Goal: Information Seeking & Learning: Learn about a topic

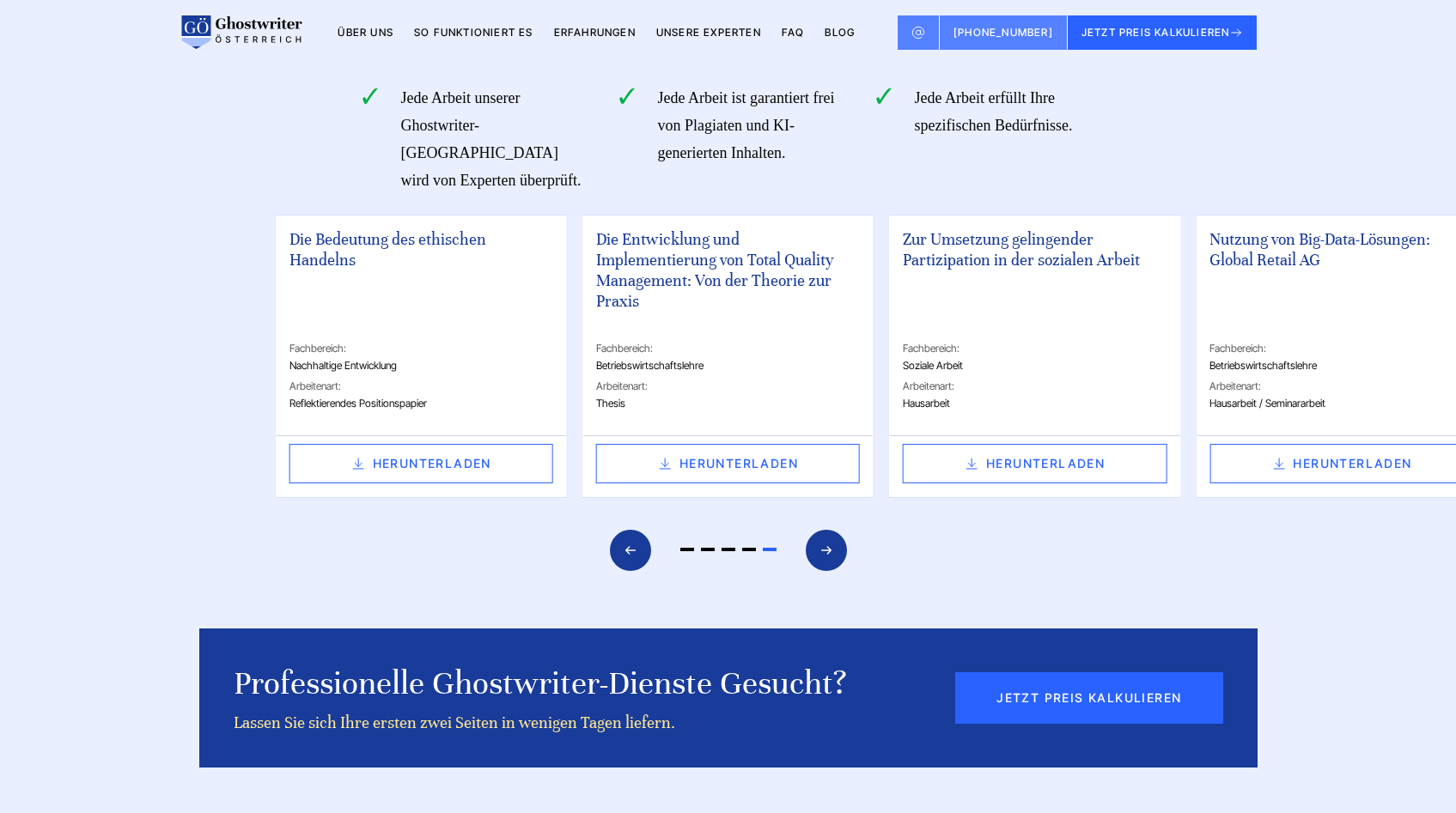
scroll to position [4081, 0]
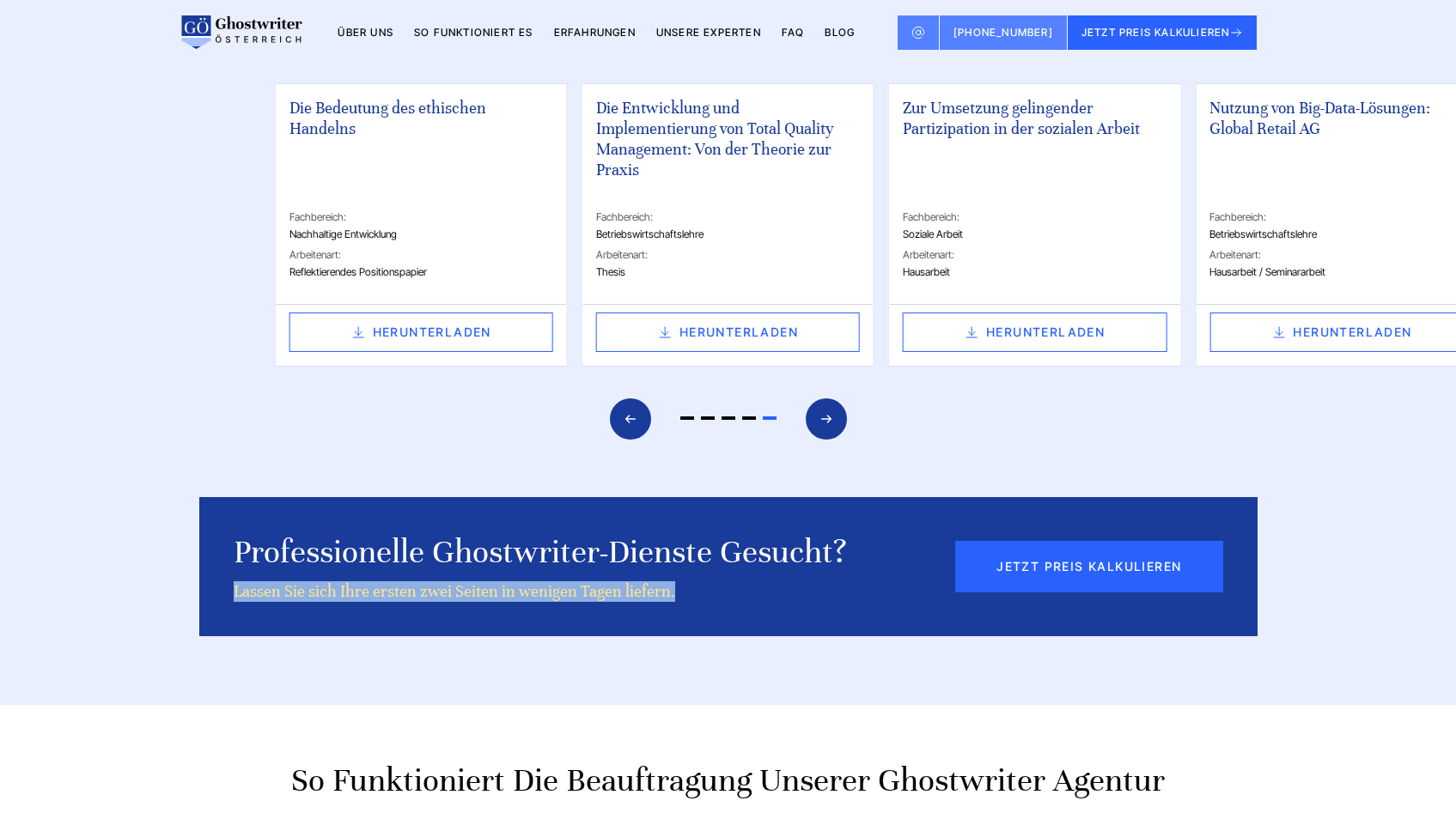
drag, startPoint x: 700, startPoint y: 468, endPoint x: 228, endPoint y: 472, distance: 472.0
click at [228, 497] on div "Professionelle Ghostwriter-Dienste gesucht? Lassen Sie sich Ihre ersten zwei Se…" at bounding box center [728, 566] width 1058 height 139
copy div "Lassen Sie sich Ihre ersten zwei Seiten in wenigen Tagen liefern."
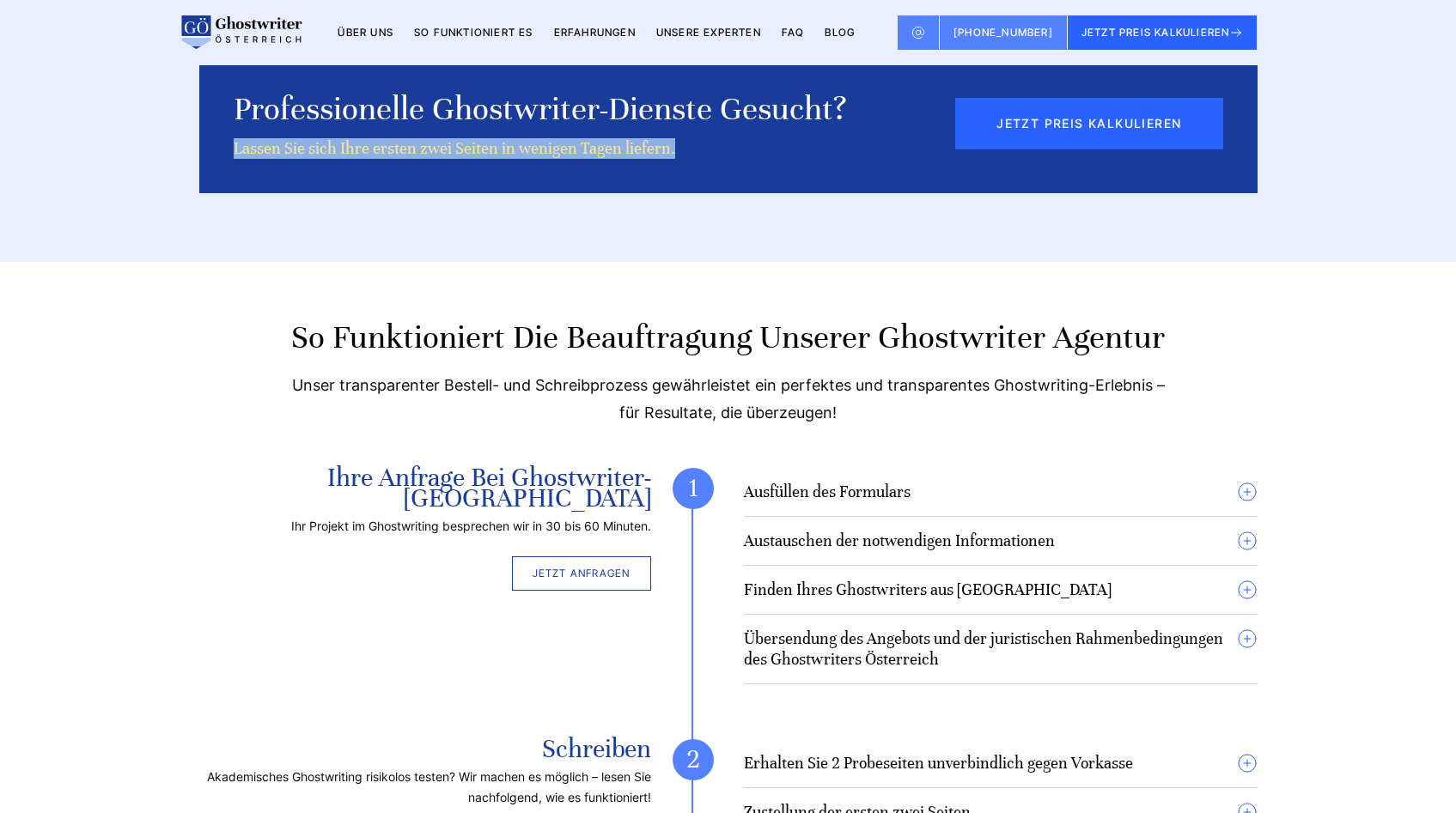
scroll to position [4594, 0]
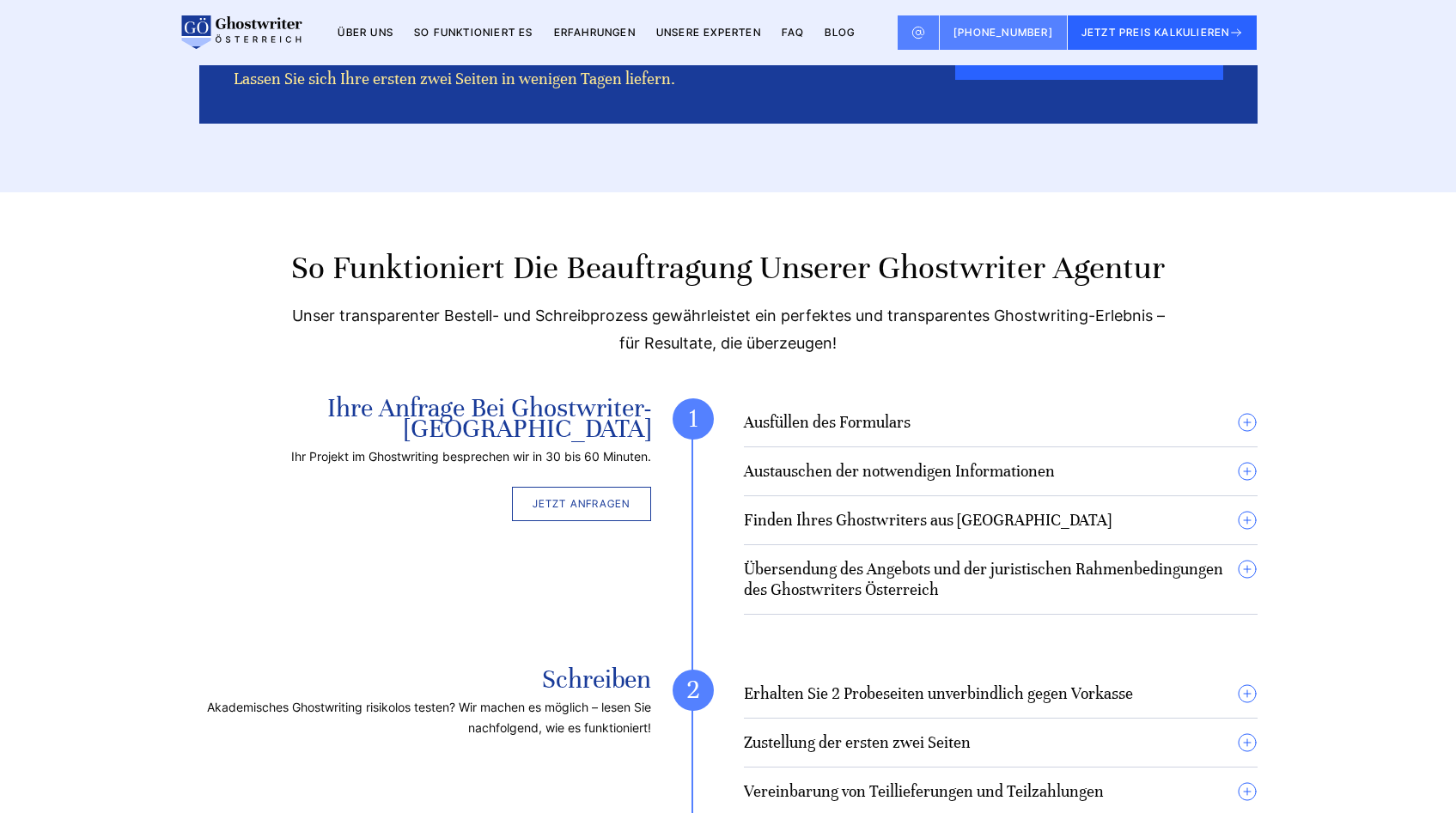
click at [1245, 413] on summary "Ausfüllen des Formulars" at bounding box center [1000, 423] width 514 height 21
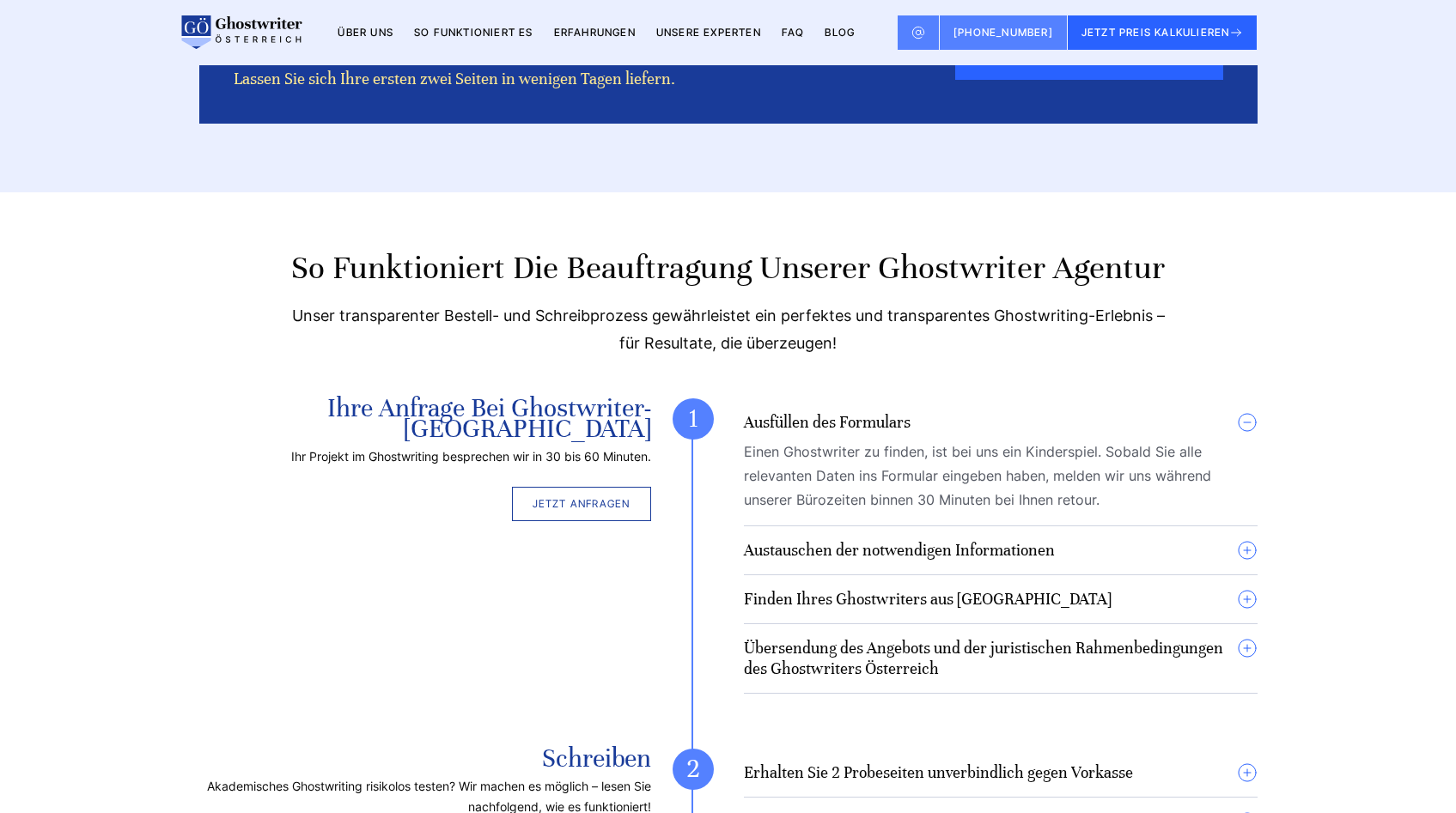
click at [1247, 540] on summary "Austauschen der notwendigen Informationen" at bounding box center [1000, 550] width 514 height 21
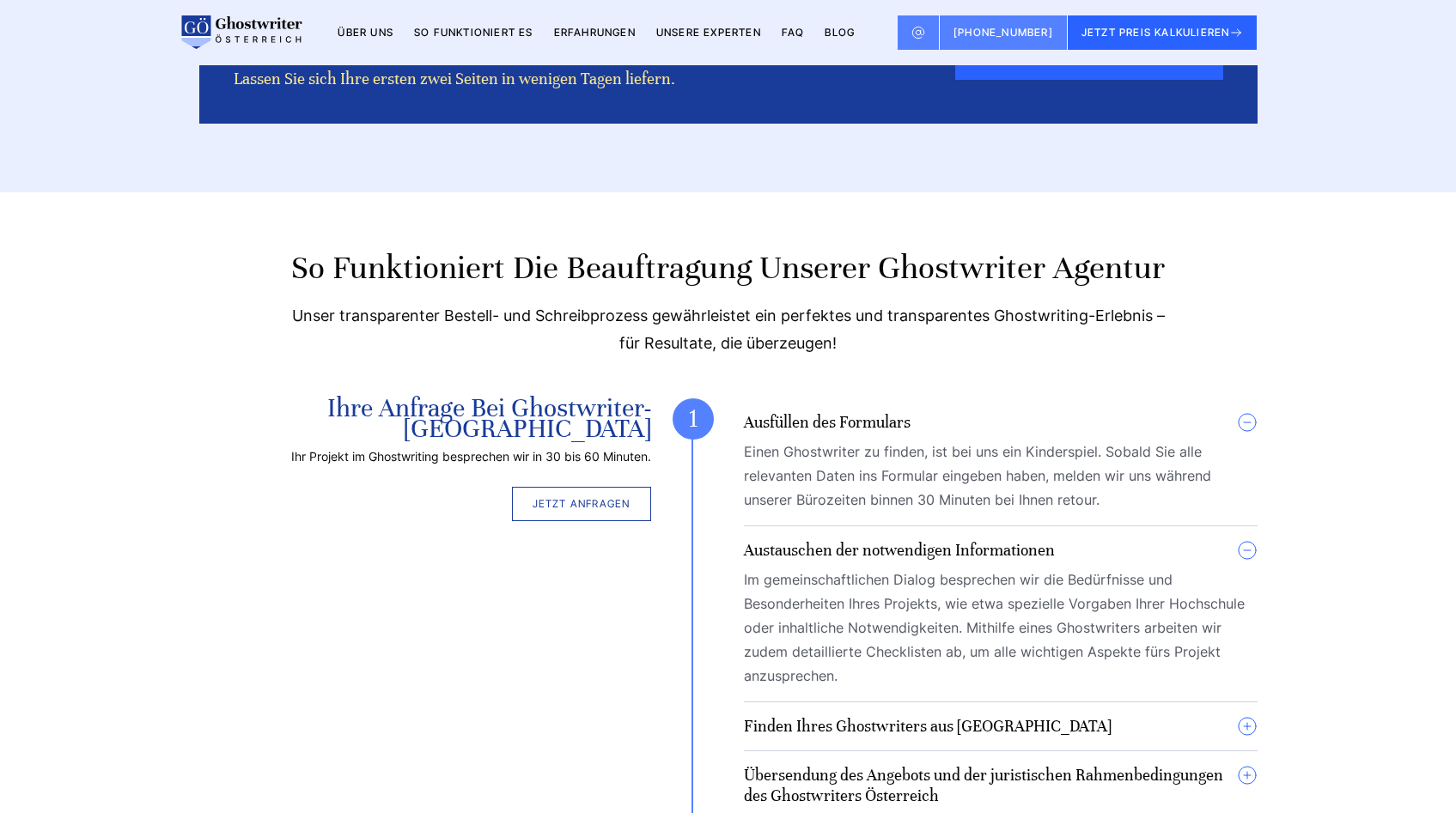
click at [1241, 717] on summary "Finden Ihres Ghostwriters aus [GEOGRAPHIC_DATA]" at bounding box center [1000, 727] width 514 height 21
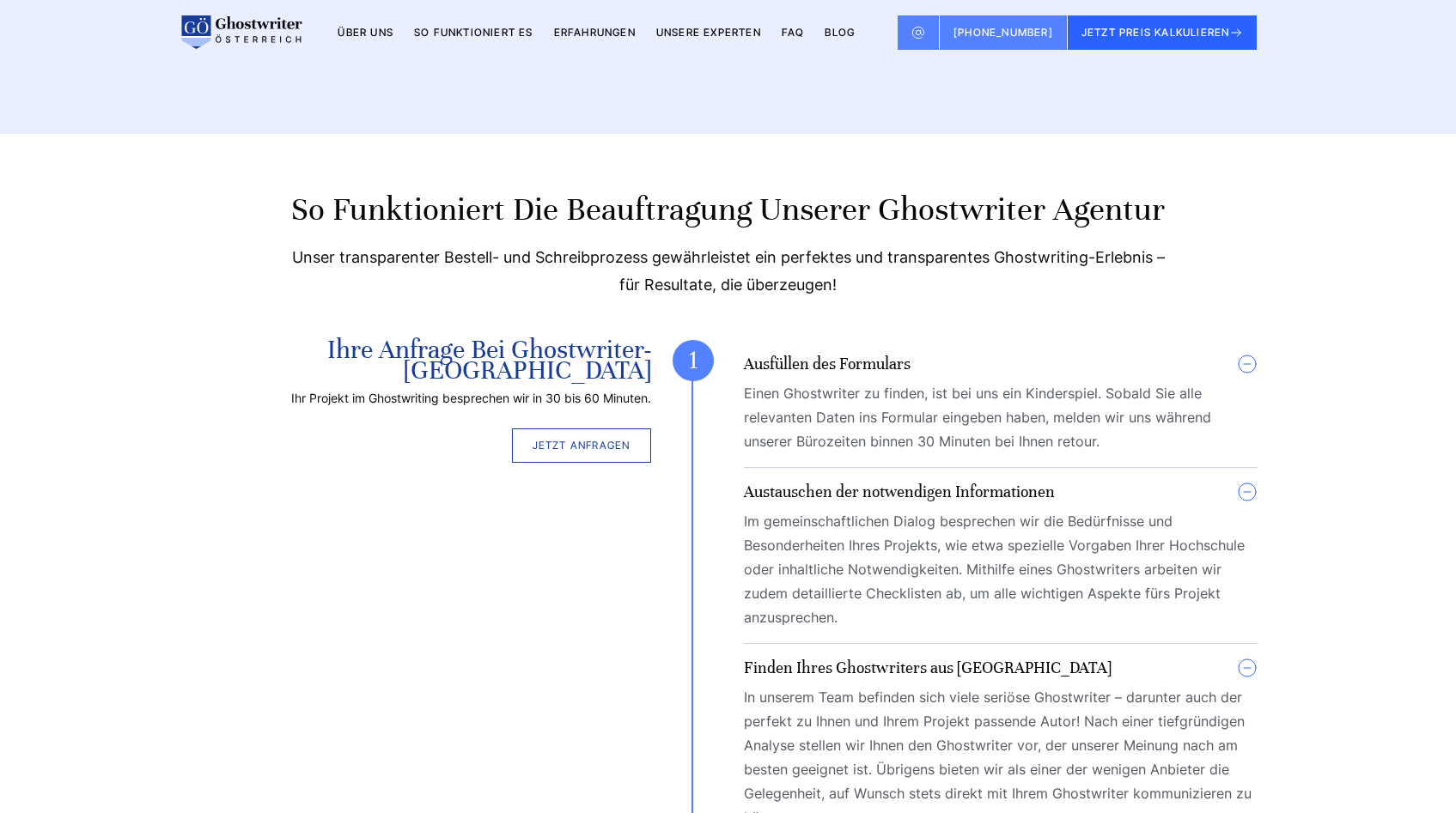
scroll to position [4752, 0]
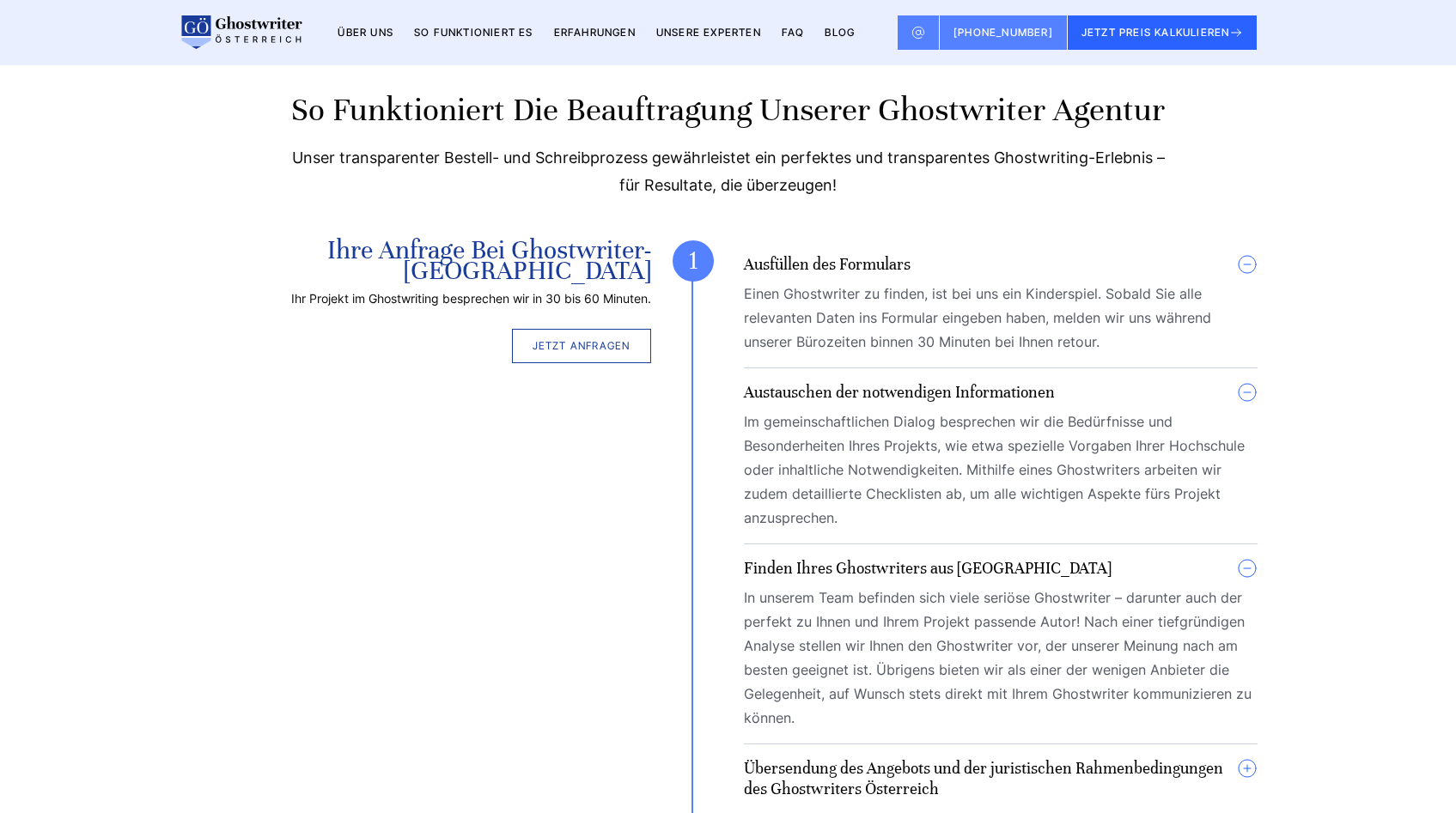
click at [1248, 759] on summary "Übersendung des Angebots und der juristischen Rahmenbedingungen des Ghostwriter…" at bounding box center [1000, 779] width 514 height 41
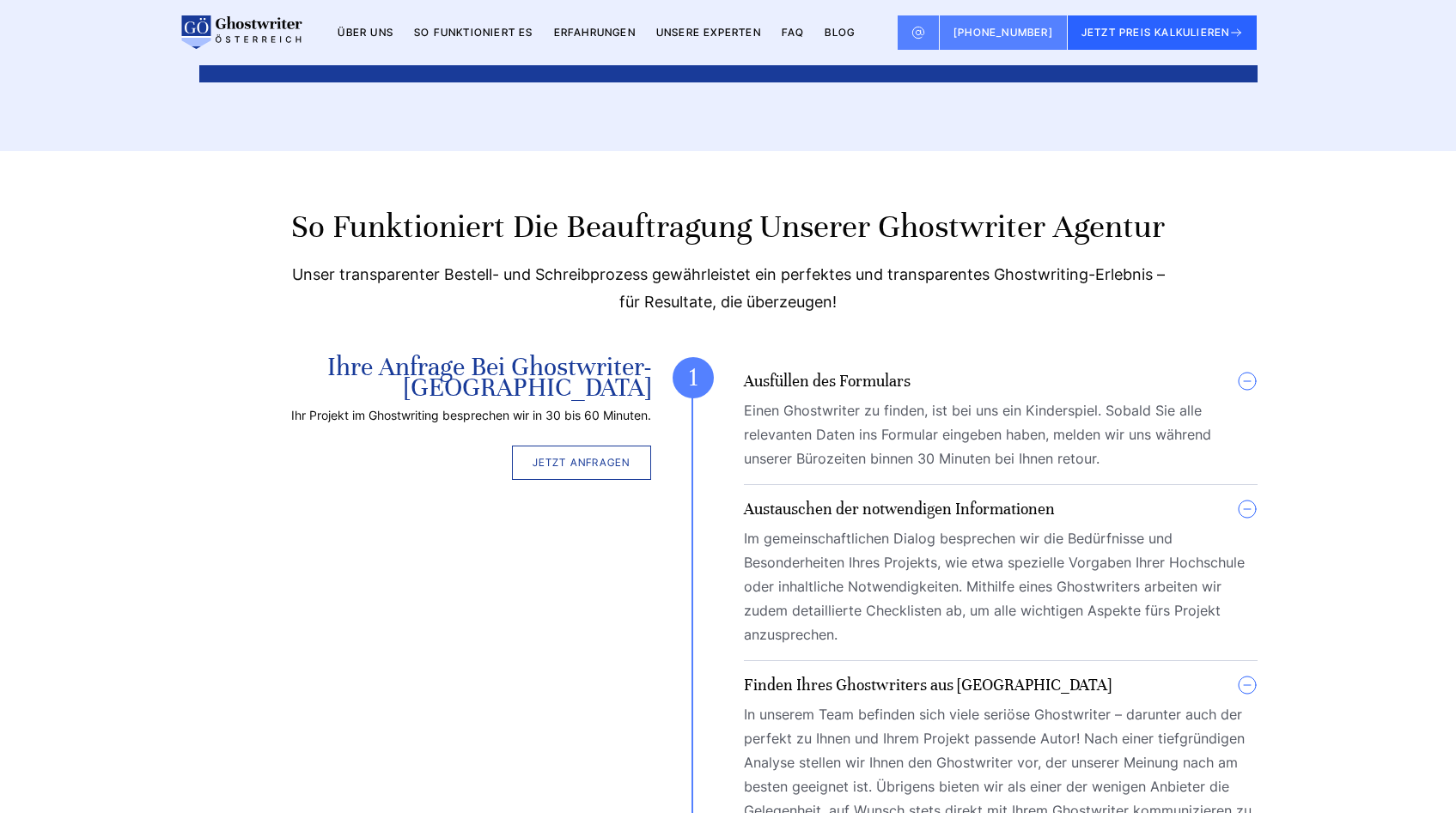
scroll to position [4636, 0]
click at [905, 205] on h2 "So funktioniert die Beauftragung unserer Ghostwriter Agentur" at bounding box center [728, 225] width 1058 height 41
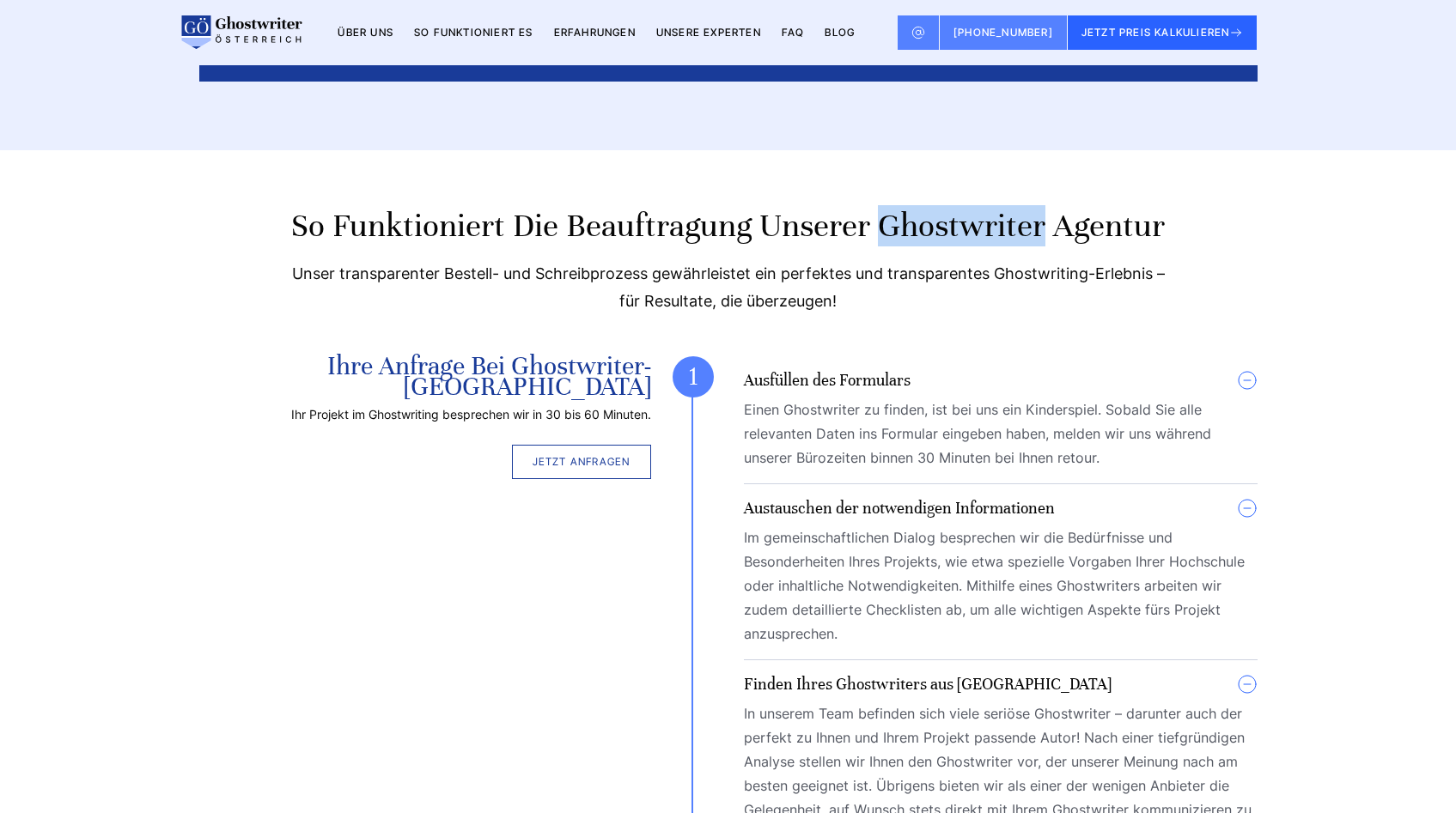
click at [905, 205] on h2 "So funktioniert die Beauftragung unserer Ghostwriter Agentur" at bounding box center [728, 225] width 1058 height 41
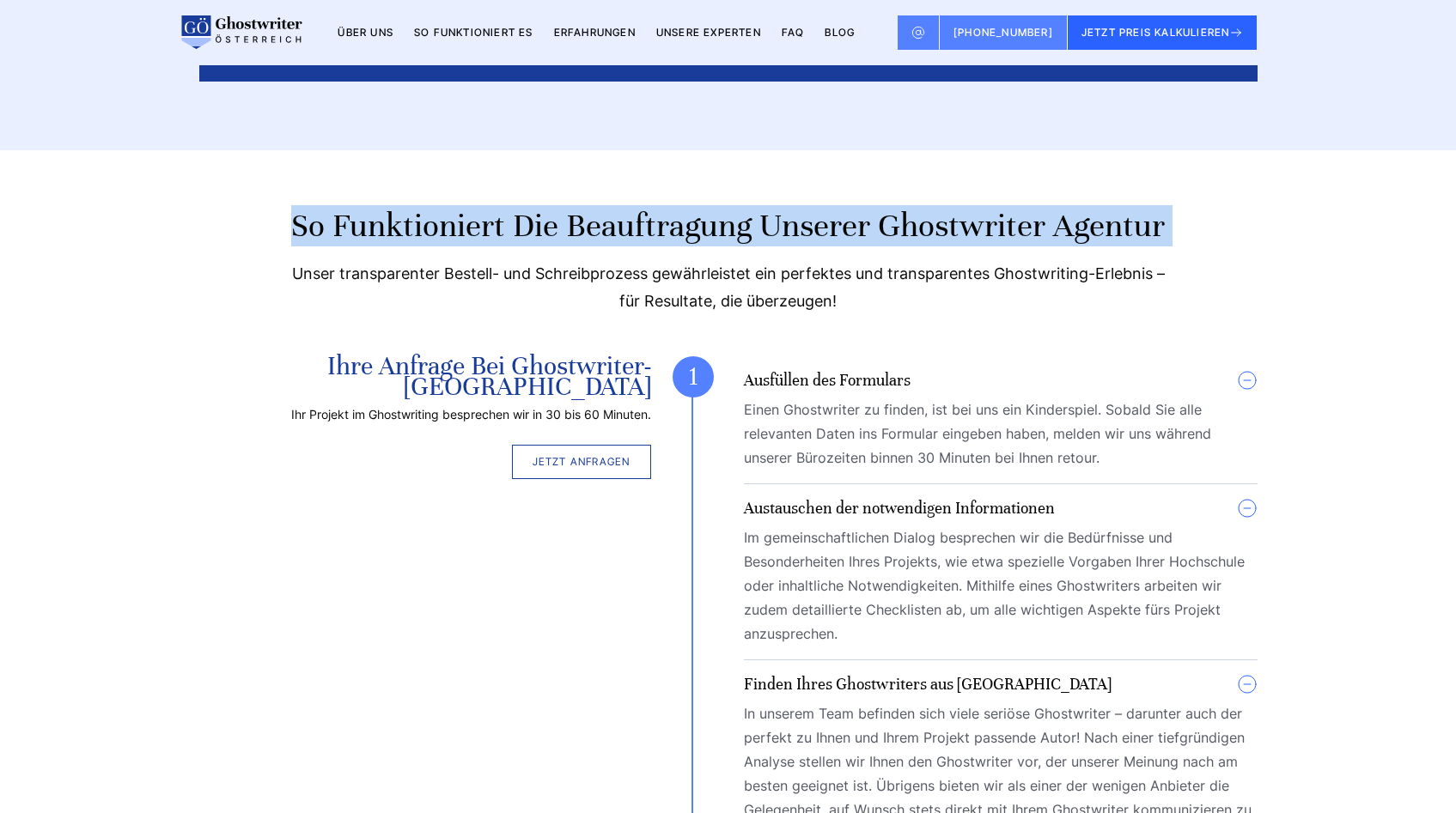
click at [905, 205] on h2 "So funktioniert die Beauftragung unserer Ghostwriter Agentur" at bounding box center [728, 225] width 1058 height 41
copy div "So funktioniert die Beauftragung unserer Ghostwriter Agentur"
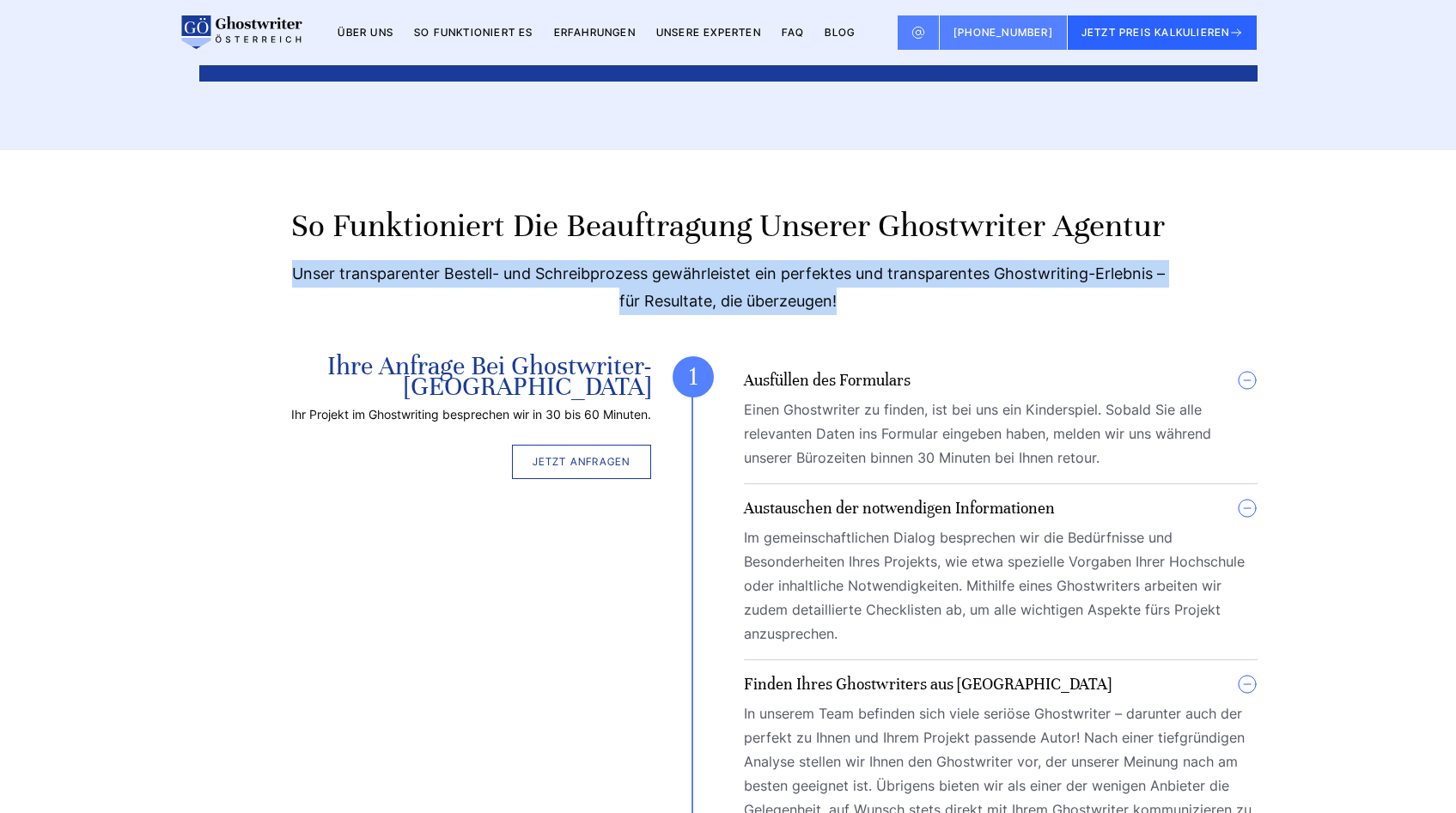
drag, startPoint x: 855, startPoint y: 171, endPoint x: 289, endPoint y: 156, distance: 566.2
click at [289, 260] on div "Unser transparenter Bestell- und Schreibprozess gewährleistet ein perfektes und…" at bounding box center [728, 287] width 1058 height 55
copy div "Unser transparenter Bestell- und Schreibprozess gewährleistet ein perfektes und…"
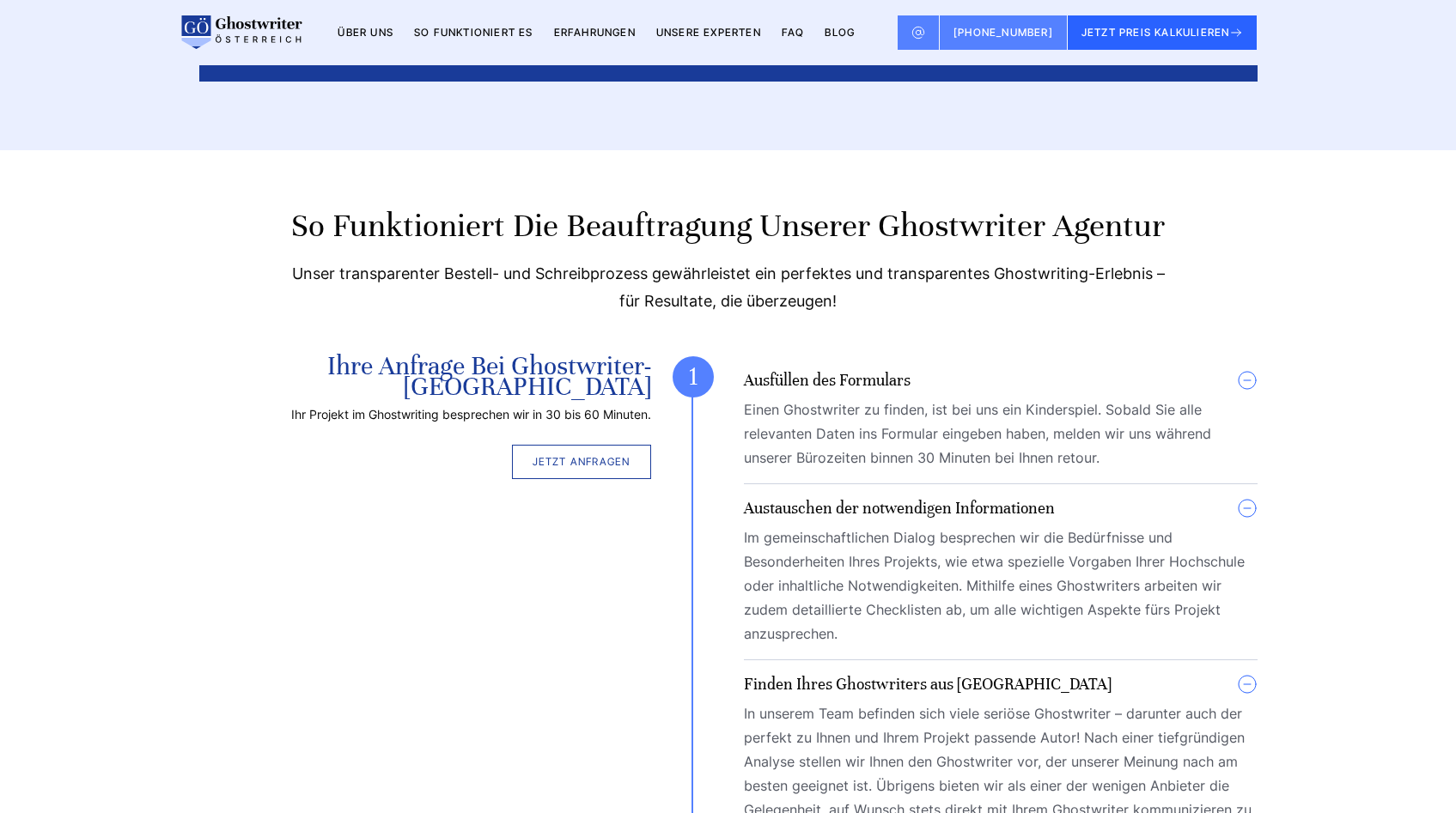
click at [592, 356] on h3 "Ihre Anfrage bei Ghostwriter-[GEOGRAPHIC_DATA]" at bounding box center [425, 377] width 452 height 41
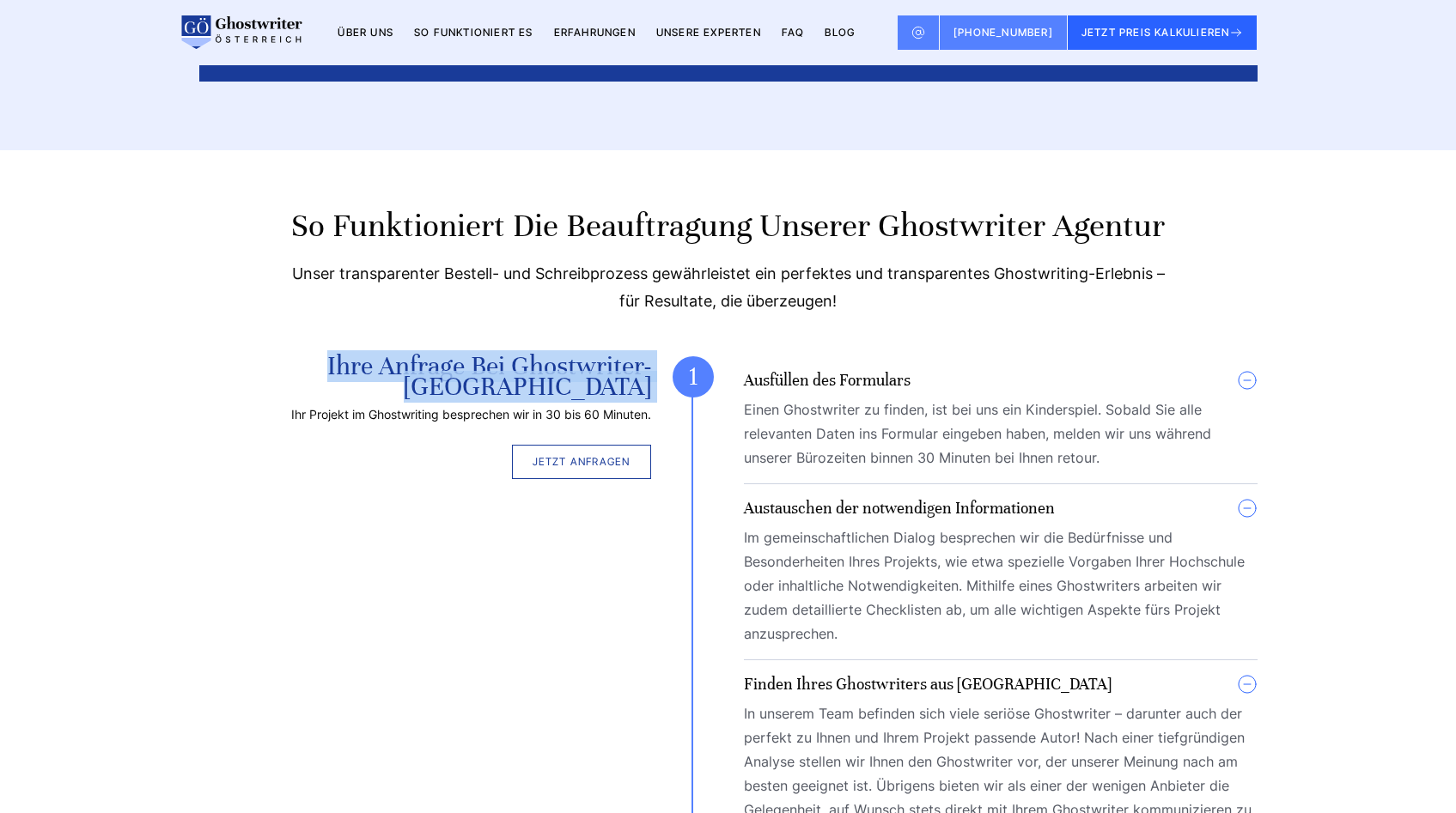
click at [592, 356] on h3 "Ihre Anfrage bei Ghostwriter-[GEOGRAPHIC_DATA]" at bounding box center [425, 377] width 452 height 41
copy div "Ihre Anfrage bei Ghostwriter-[GEOGRAPHIC_DATA]"
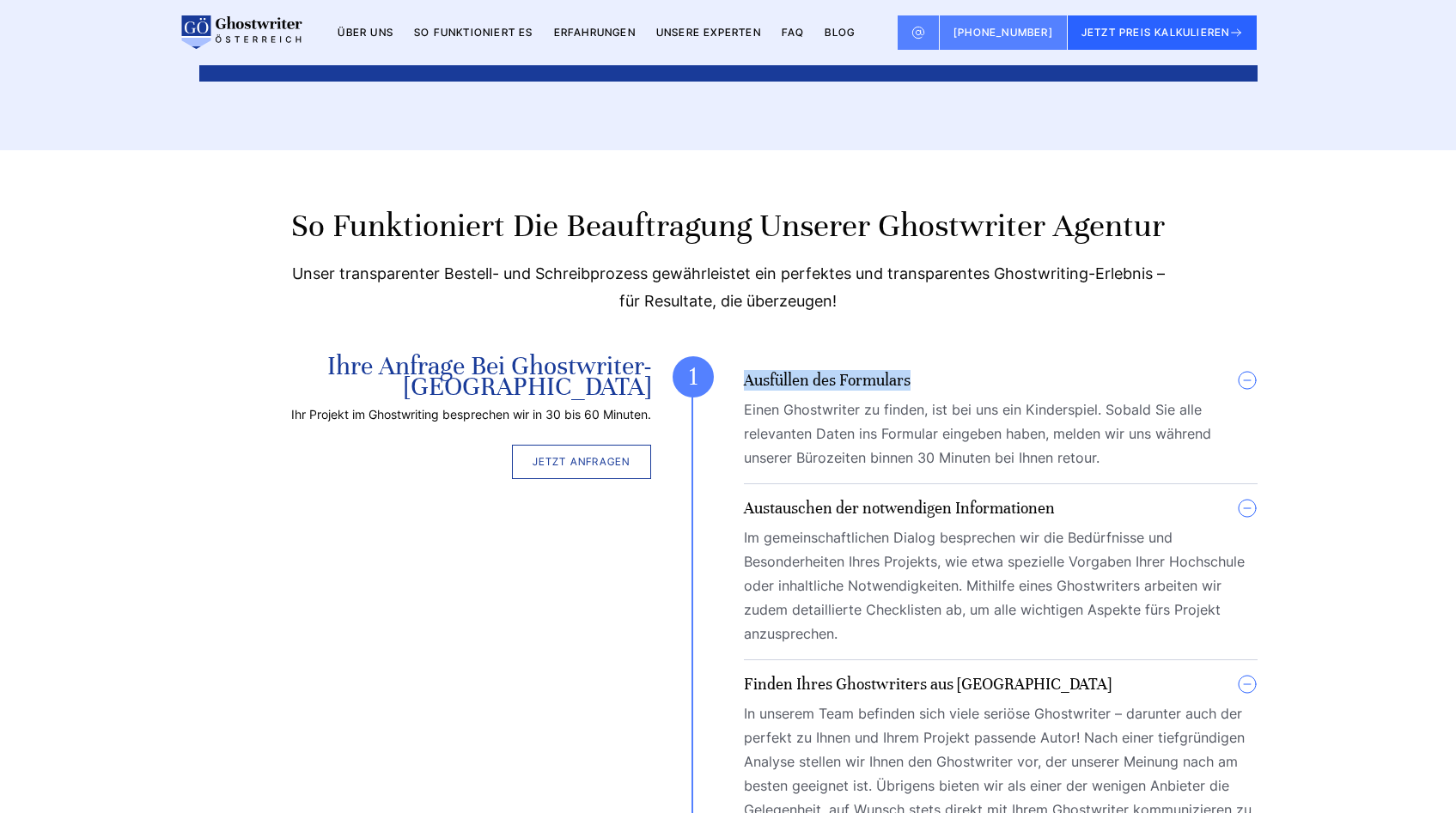
copy h4 "Ausfüllen des Formulars"
drag, startPoint x: 918, startPoint y: 256, endPoint x: 746, endPoint y: 257, distance: 172.0
click at [746, 370] on summary "Ausfüllen des Formulars" at bounding box center [1000, 381] width 514 height 21
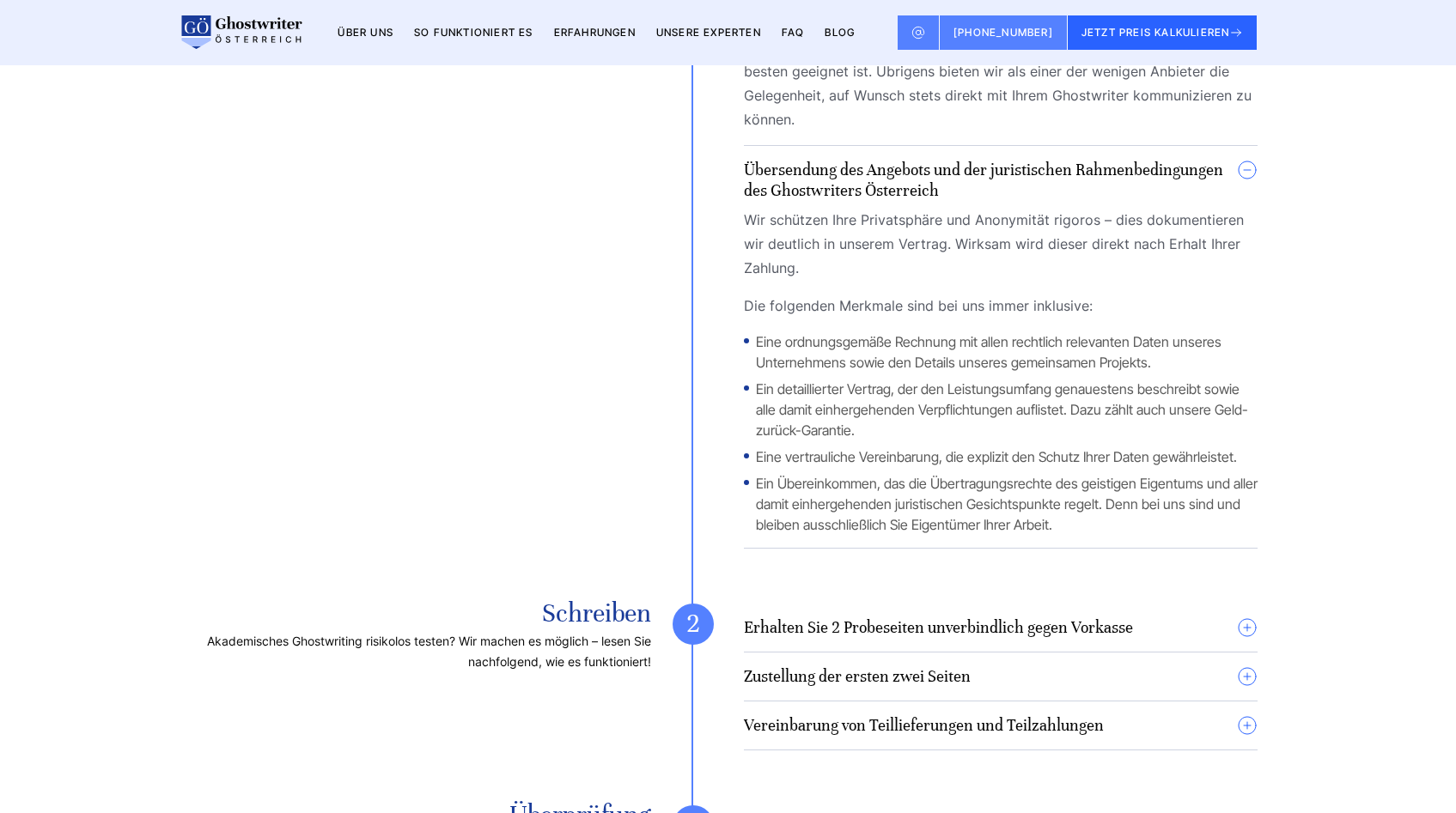
scroll to position [5316, 0]
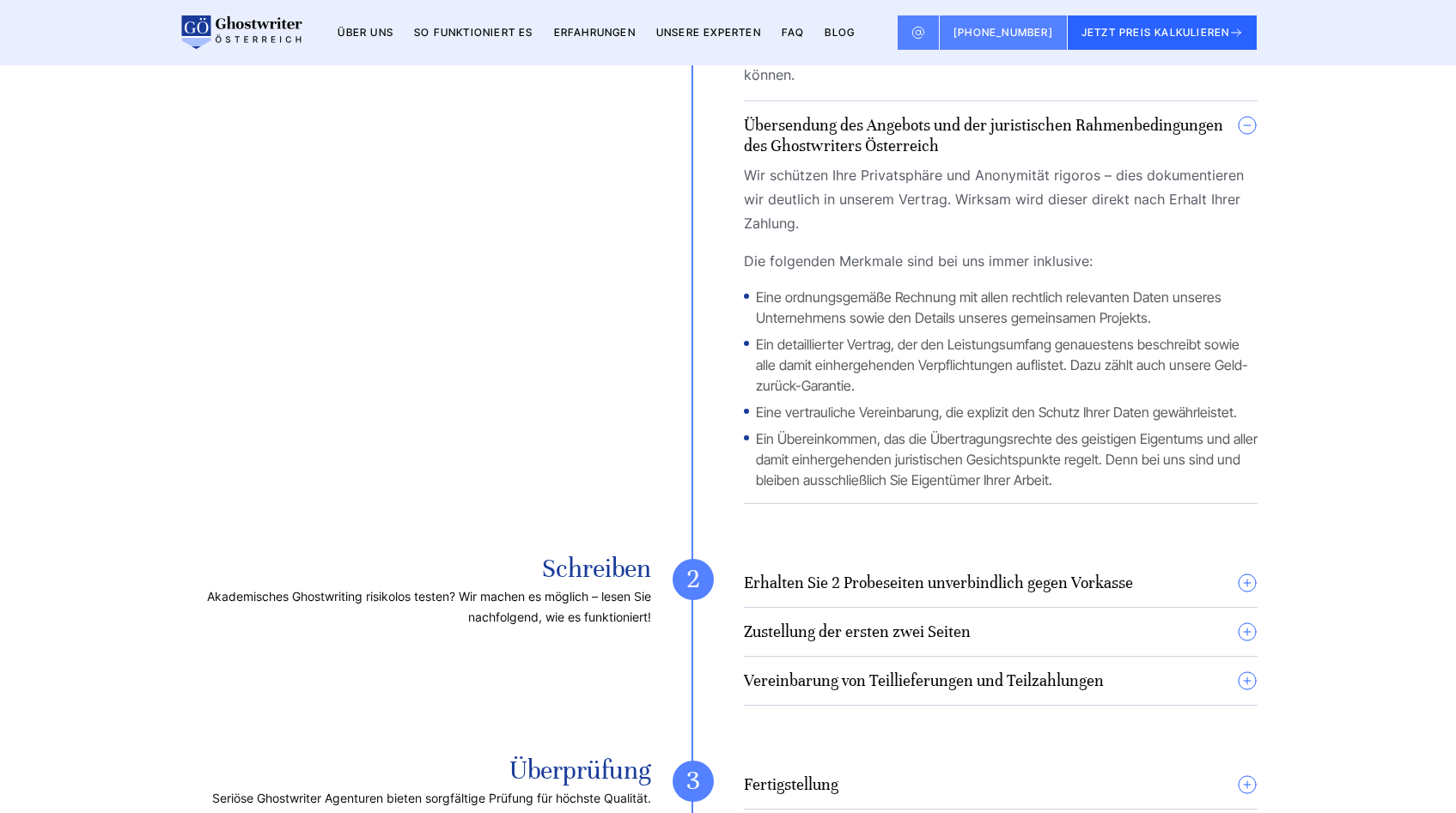
click at [918, 573] on h4 "Erhalten Sie 2 Probeseiten unverbindlich gegen Vorkasse" at bounding box center [939, 583] width 389 height 21
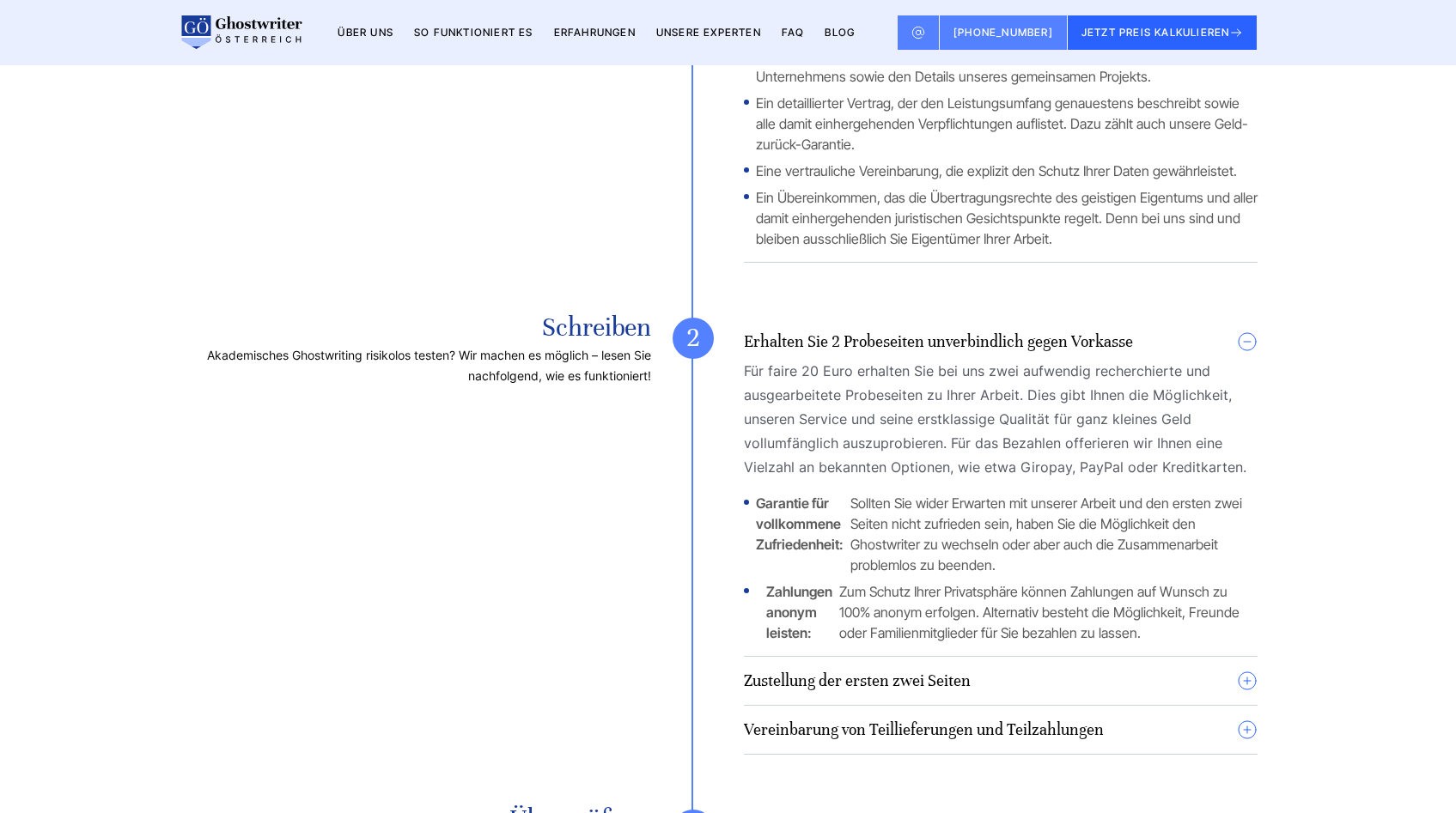
click at [904, 671] on h4 "Zustellung der ersten zwei Seiten" at bounding box center [857, 681] width 226 height 21
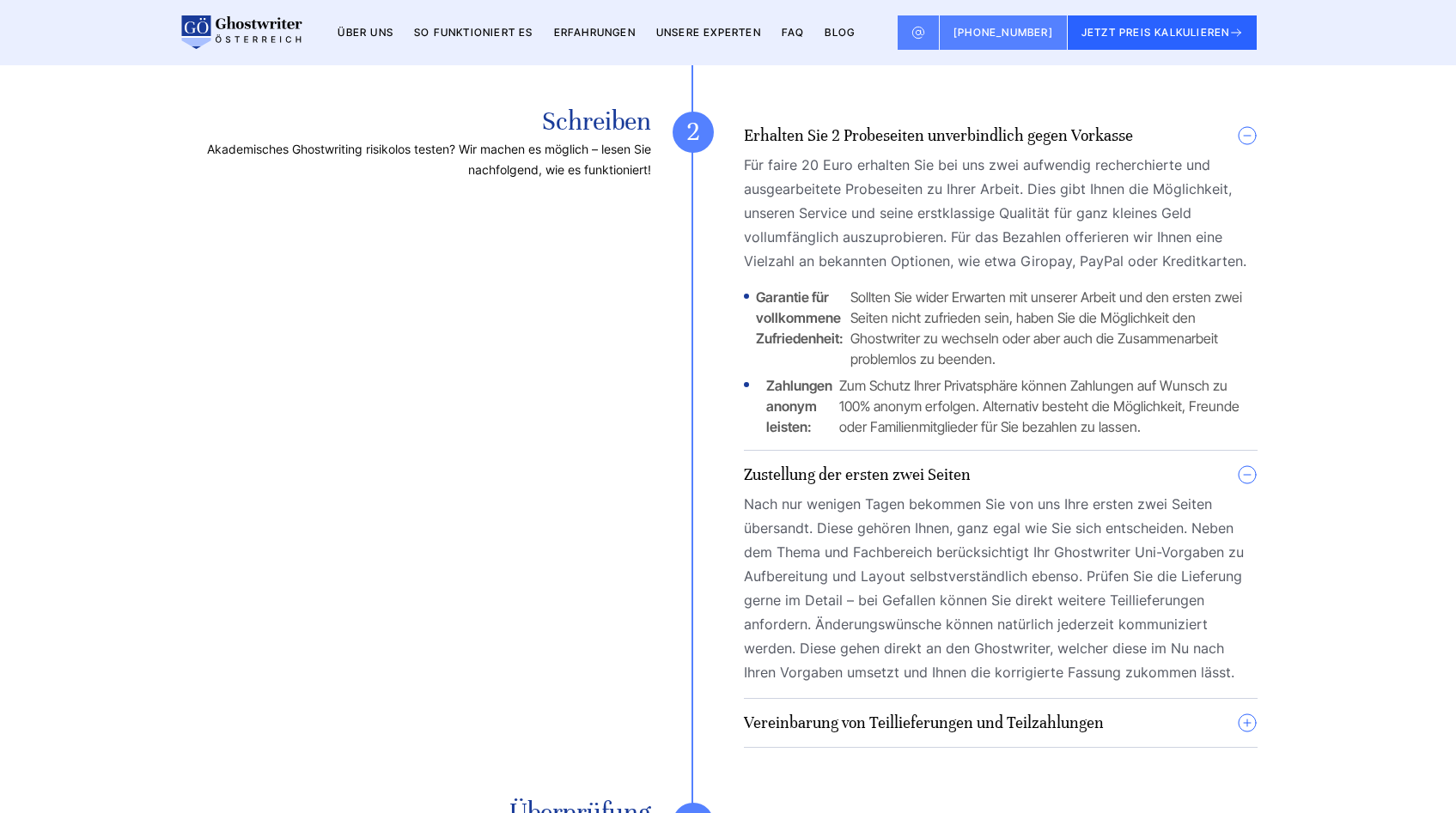
scroll to position [5771, 0]
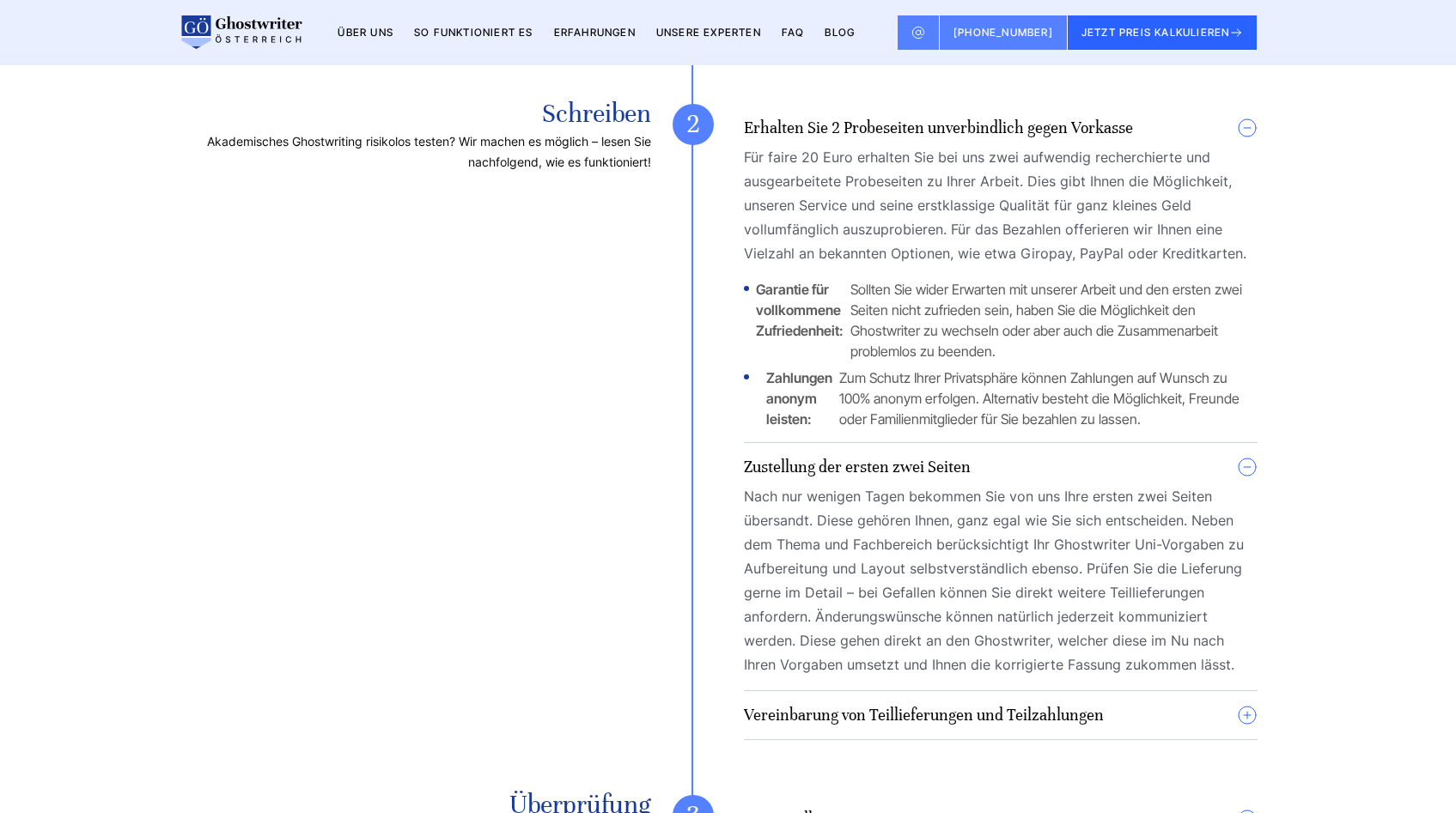
click at [896, 573] on div "Erhalten Sie 2 Probeseiten unverbindlich gegen Vorkasse Für faire 20 Euro erhal…" at bounding box center [1000, 422] width 514 height 636
click at [899, 705] on h4 "Vereinbarung von Teillieferungen und Teilzahlungen" at bounding box center [924, 716] width 360 height 21
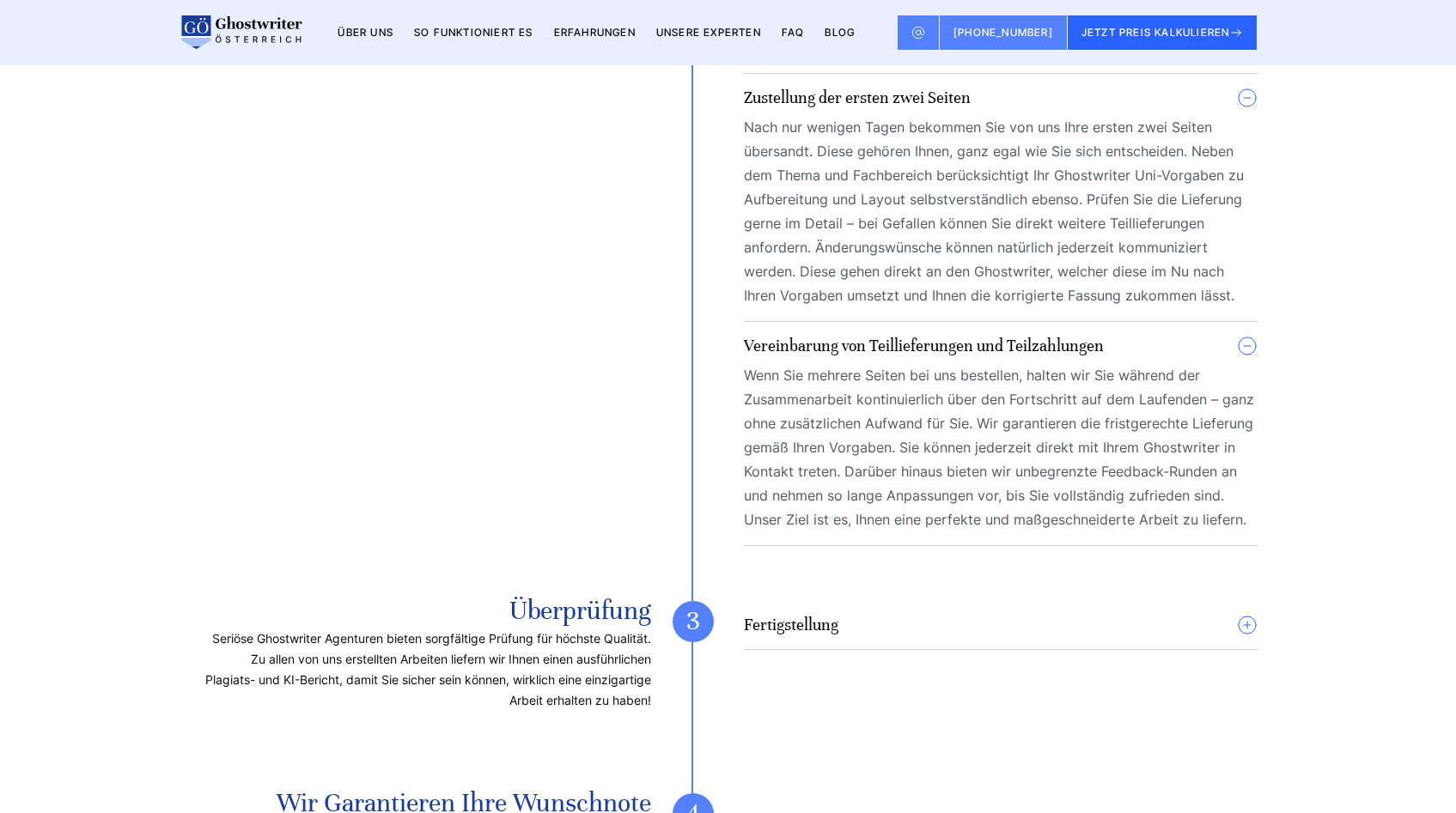
click at [869, 615] on details "Fertigstellung Unsere Endlieferung garantiert Ihnen höchste Zufriedenheit. Soba…" at bounding box center [1000, 632] width 514 height 36
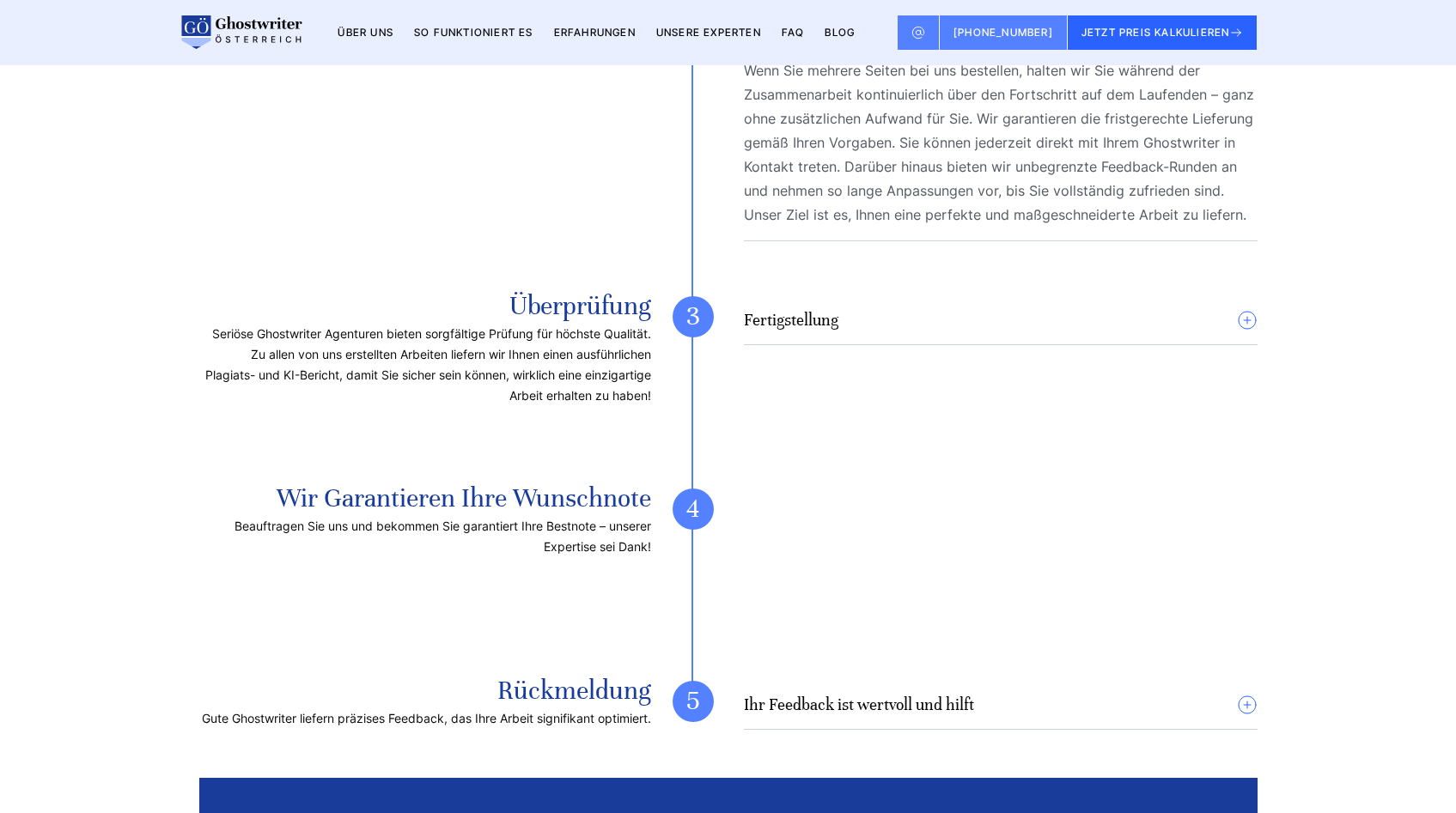
scroll to position [6400, 0]
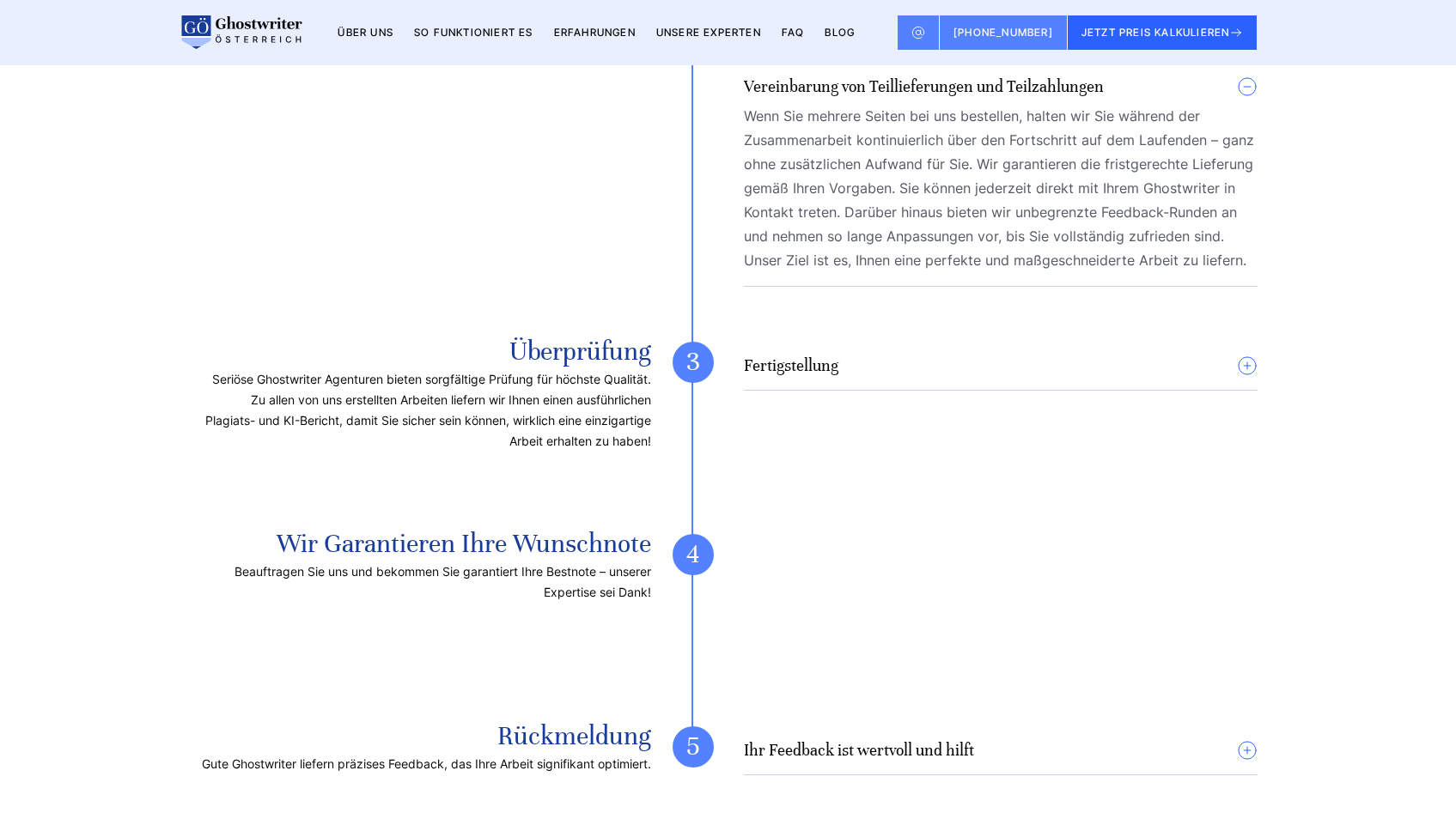
click at [804, 356] on h4 "Fertigstellung" at bounding box center [791, 366] width 95 height 21
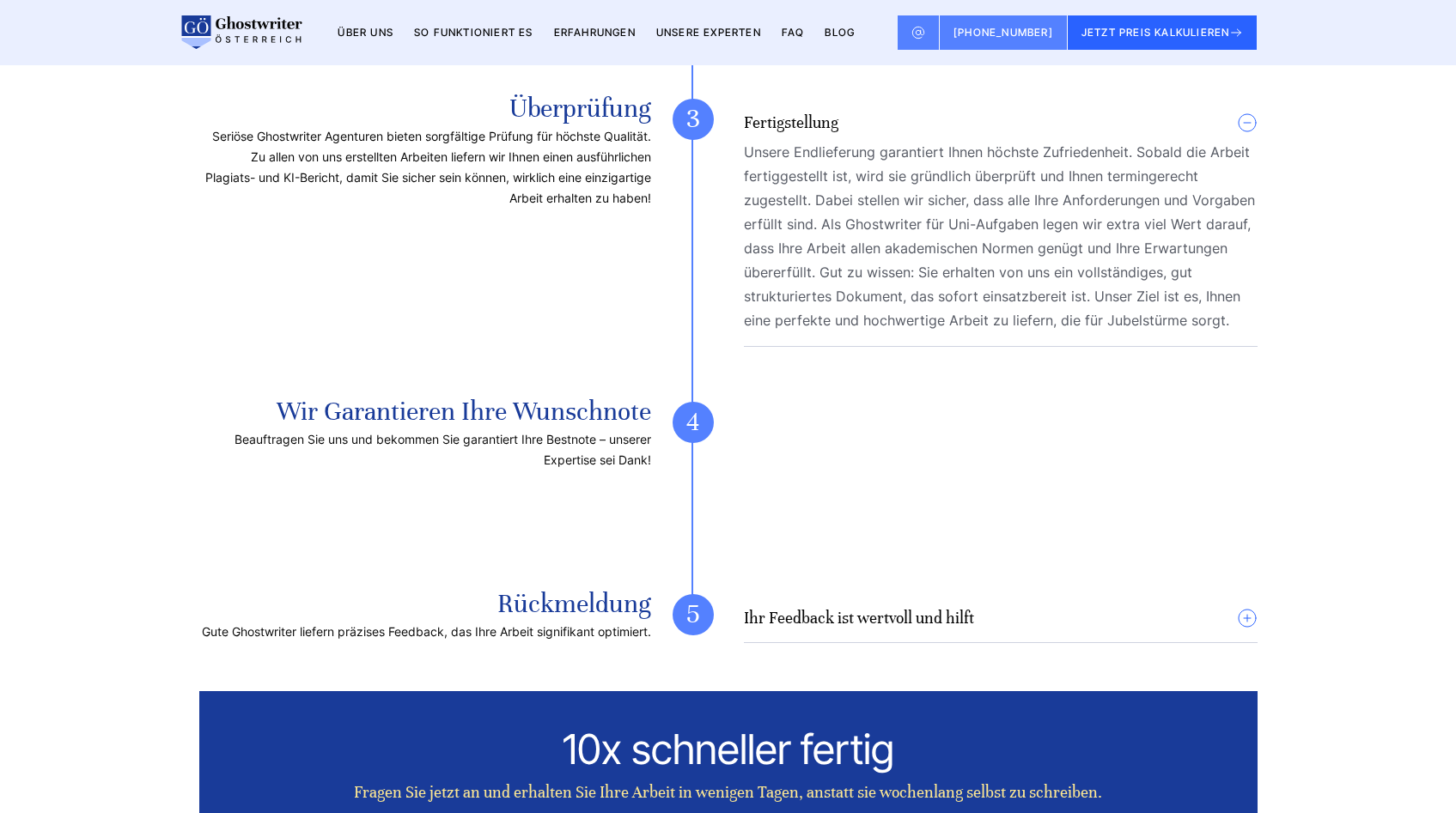
scroll to position [6671, 0]
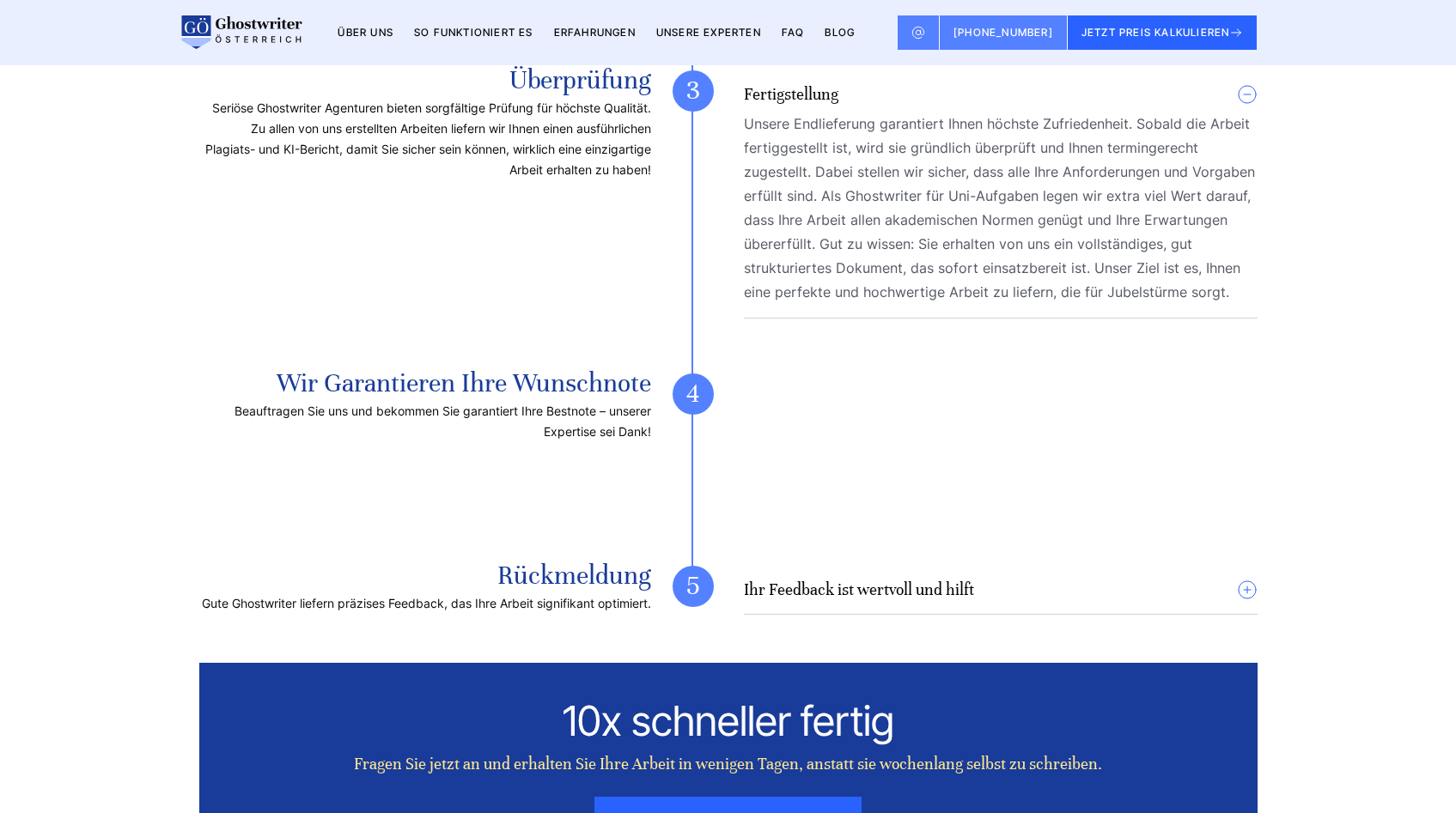
click at [869, 580] on h4 "Ihr Feedback ist wertvoll und hilft" at bounding box center [859, 590] width 230 height 21
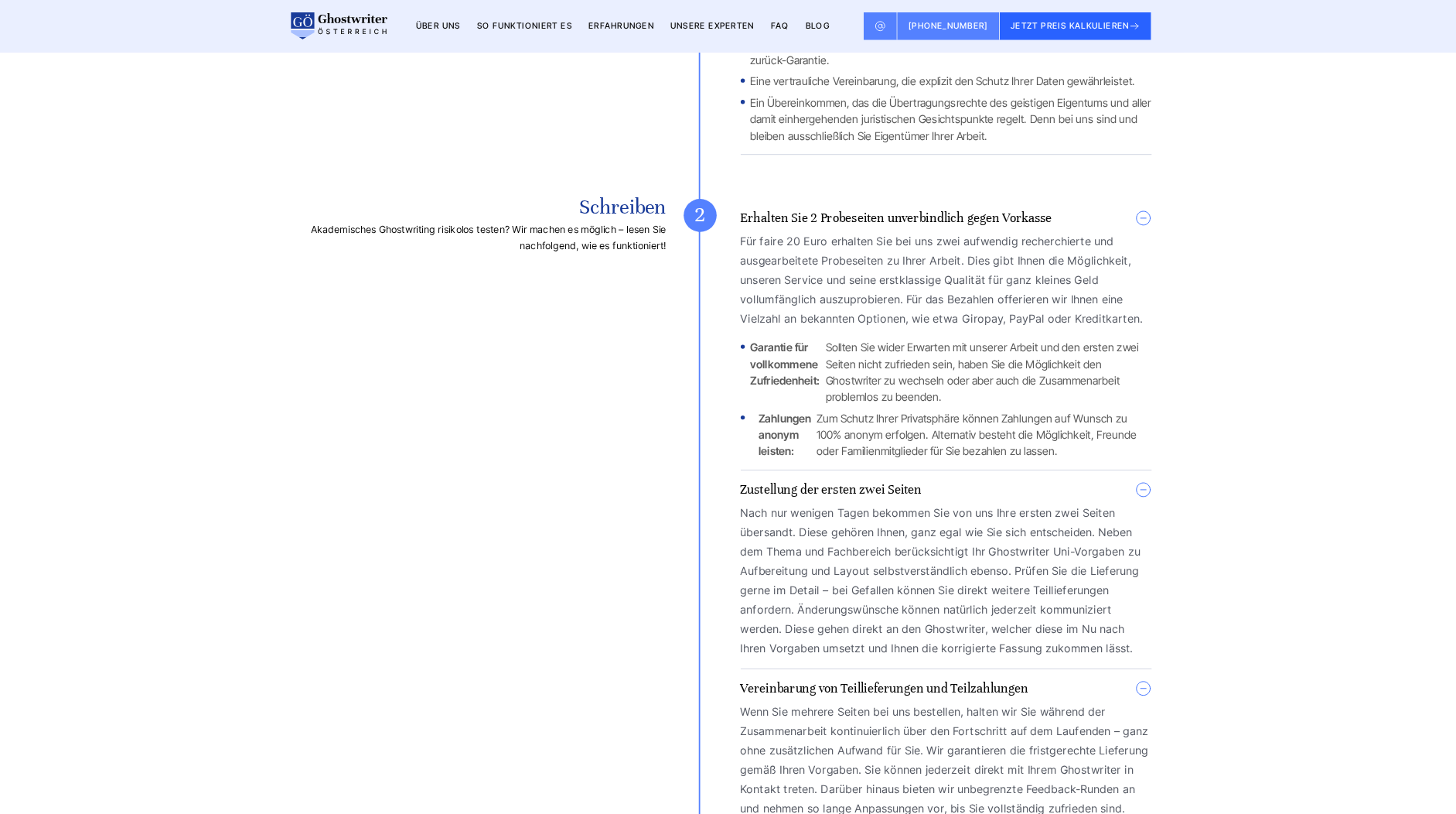
scroll to position [5068, 0]
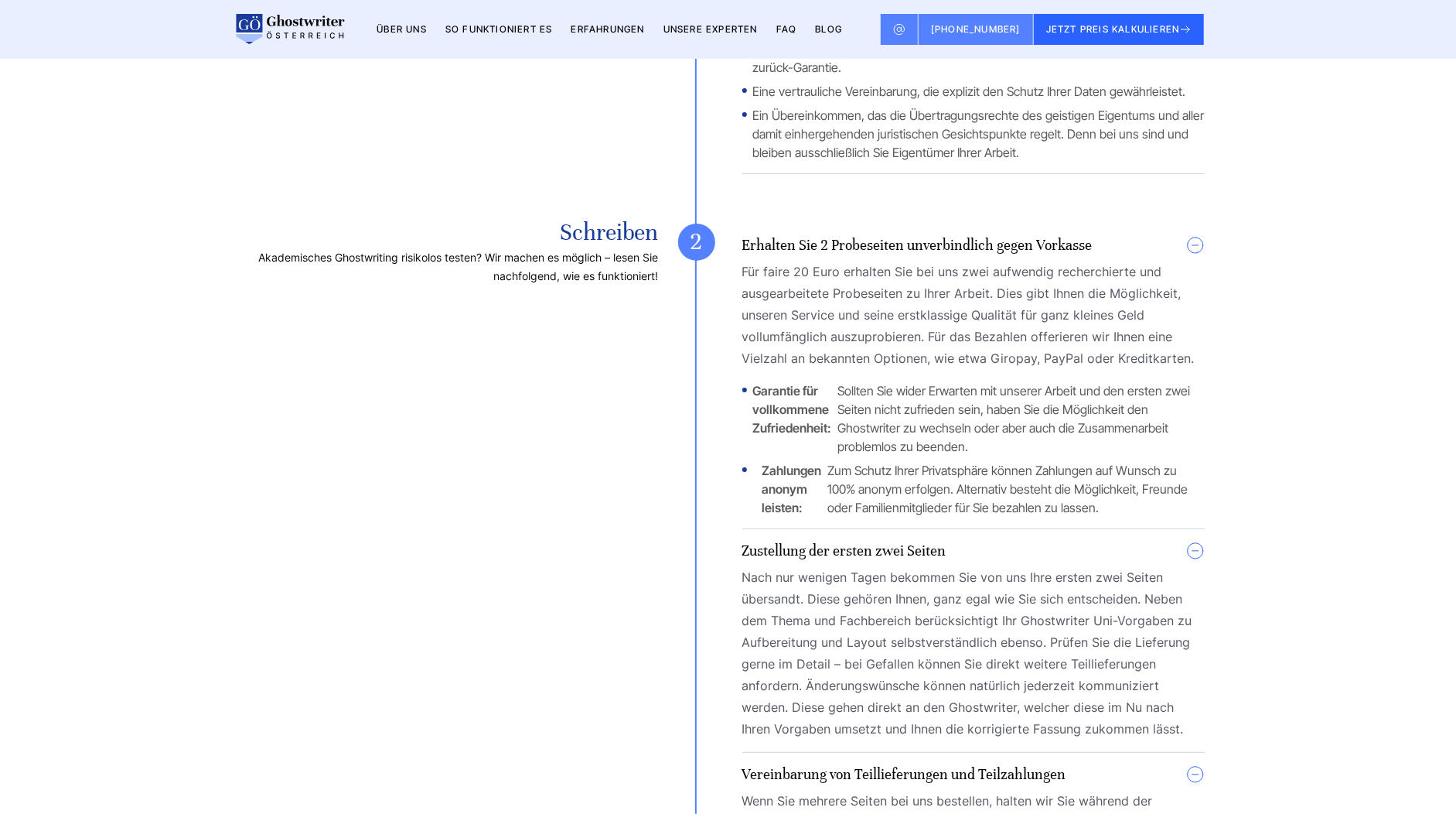
click at [1276, 190] on section "So funktioniert die Beauftragung unserer Ghostwriter Agentur Unser transparente…" at bounding box center [728, 549] width 1456 height 2614
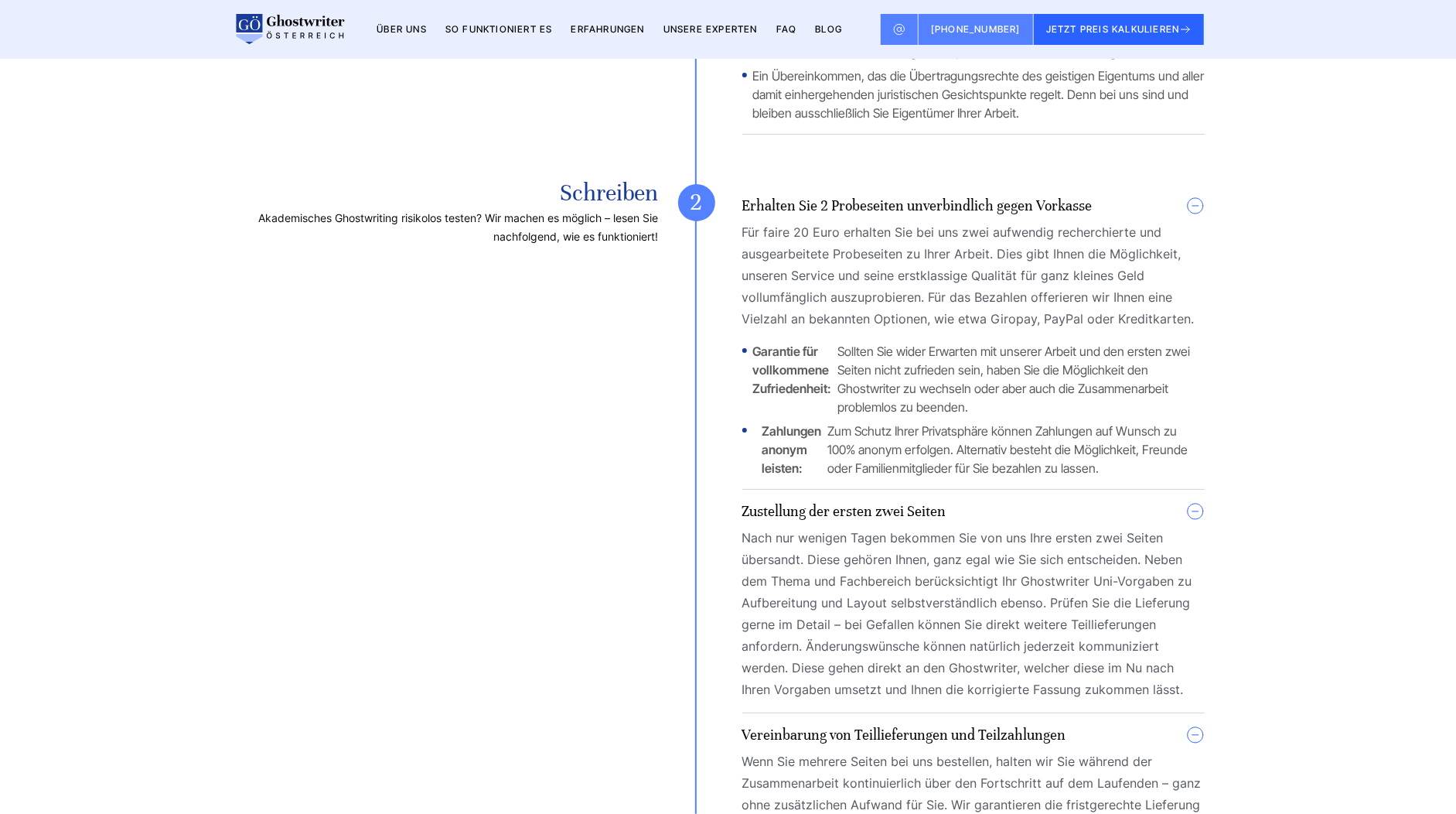
scroll to position [5106, 0]
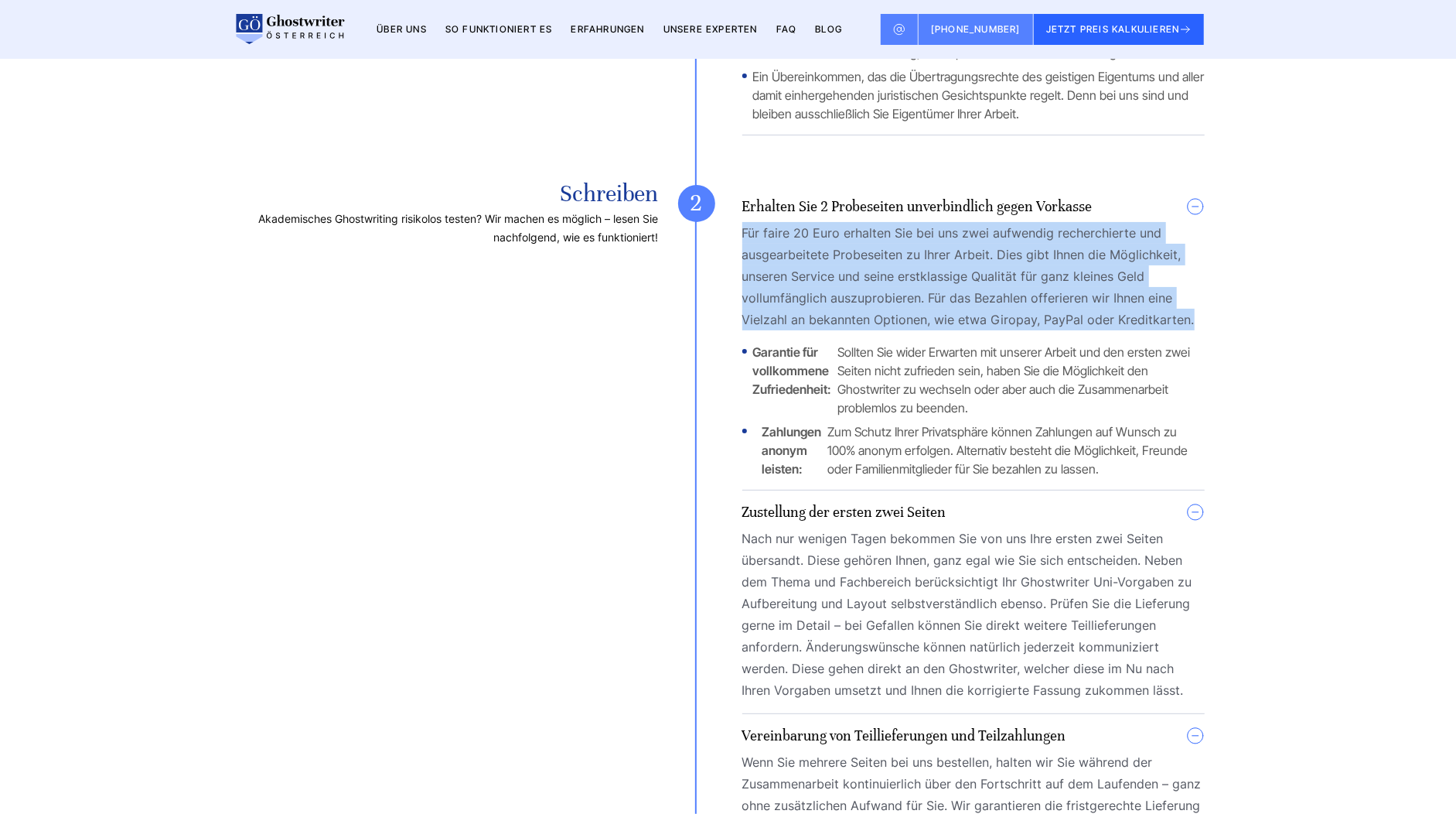
drag, startPoint x: 1196, startPoint y: 202, endPoint x: 744, endPoint y: 118, distance: 459.7
click at [744, 222] on p "Für faire 20 Euro erhalten Sie bei uns zwei aufwendig recherchierte und ausgear…" at bounding box center [973, 276] width 463 height 109
copy p "Für faire 20 Euro erhalten Sie bei uns zwei aufwendig recherchierte und ausgear…"
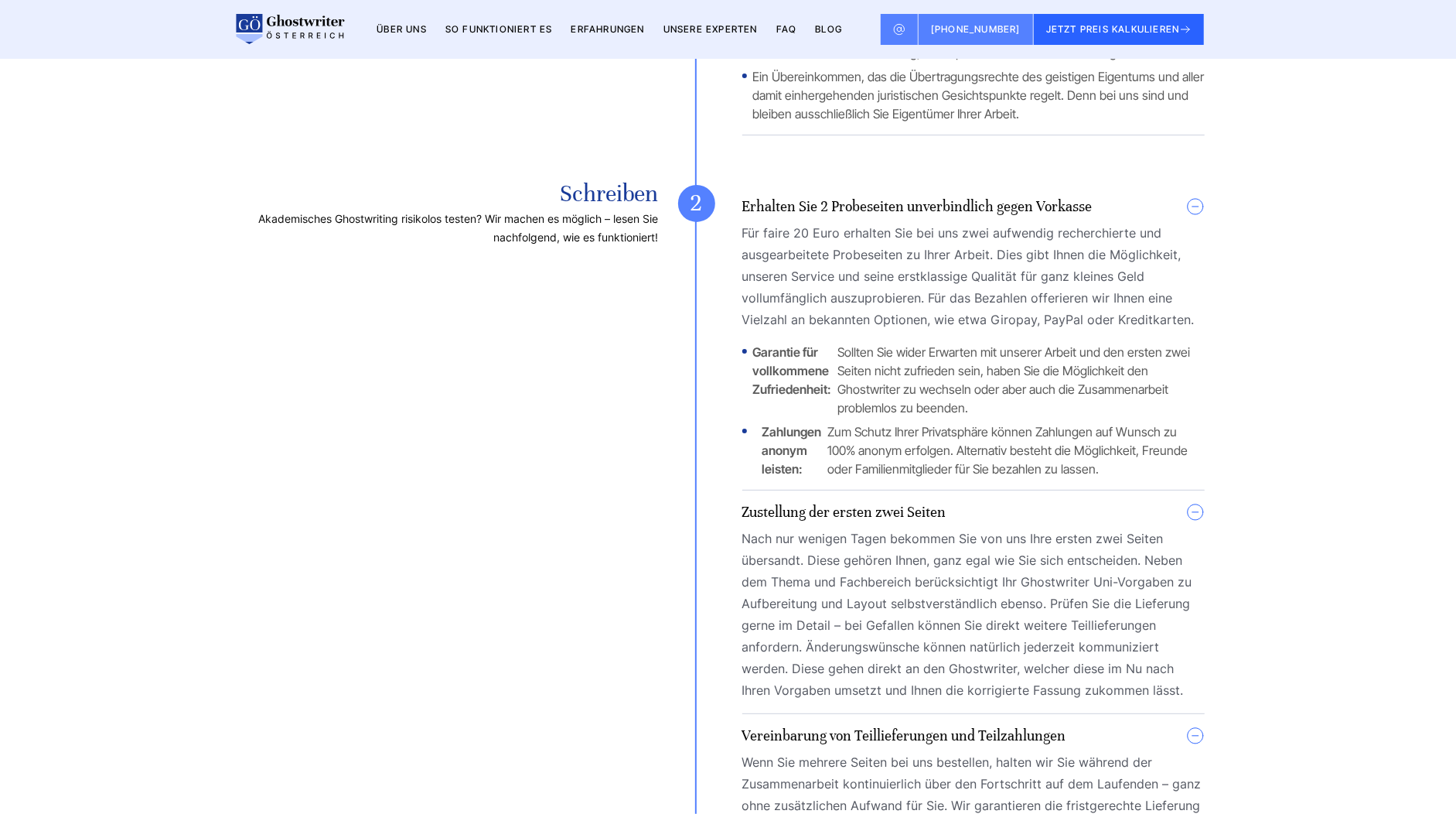
click at [954, 222] on div "Für faire 20 Euro erhalten Sie bei uns zwei aufwendig recherchierte und ausgear…" at bounding box center [973, 350] width 463 height 256
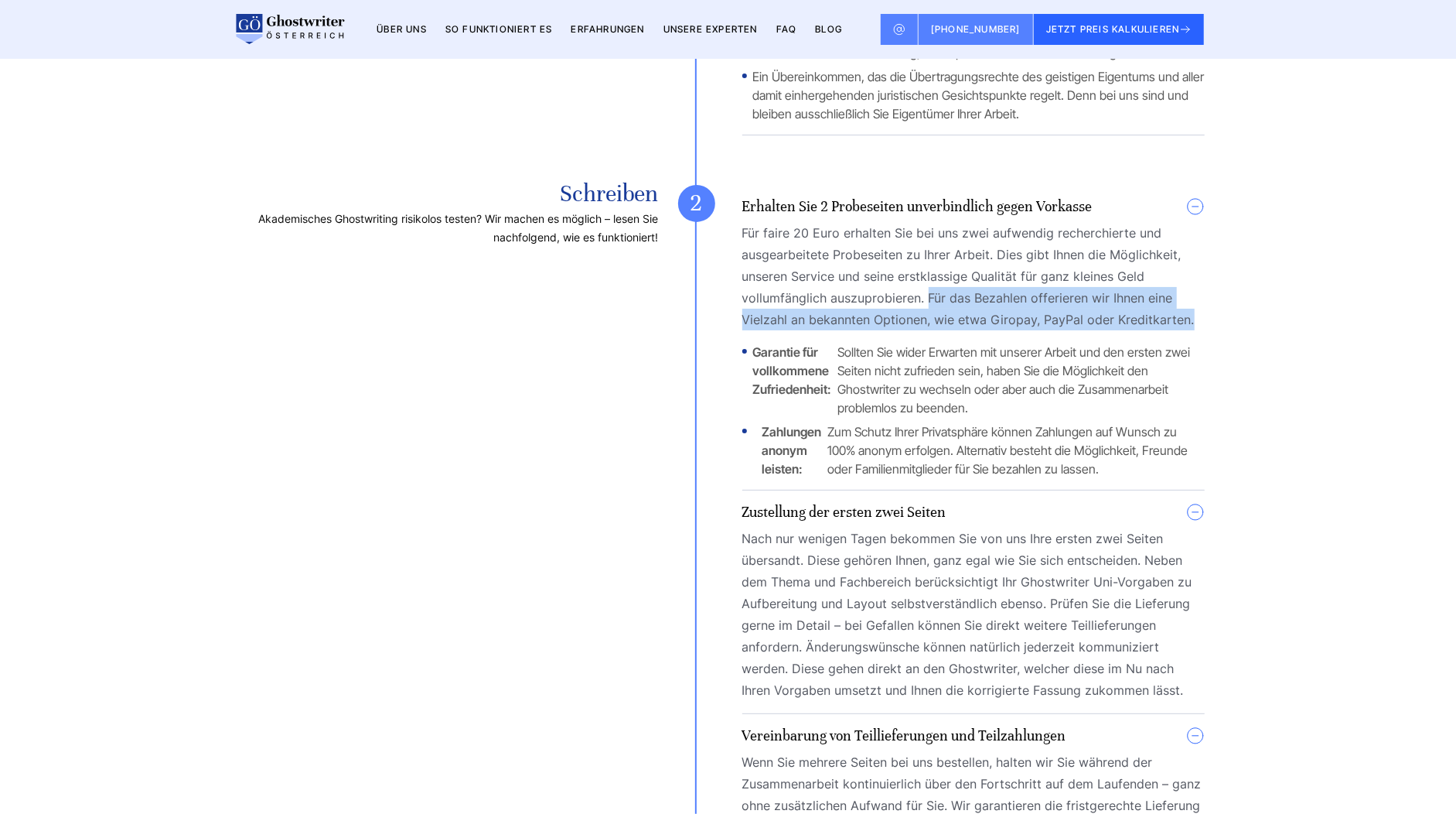
copy p "Für das Bezahlen offerieren wir Ihnen eine Vielzahl an bekannten Optionen, wie …"
drag, startPoint x: 929, startPoint y: 178, endPoint x: 1193, endPoint y: 209, distance: 265.8
click at [1193, 222] on p "Für faire 20 Euro erhalten Sie bei uns zwei aufwendig recherchierte und ausgear…" at bounding box center [973, 276] width 463 height 109
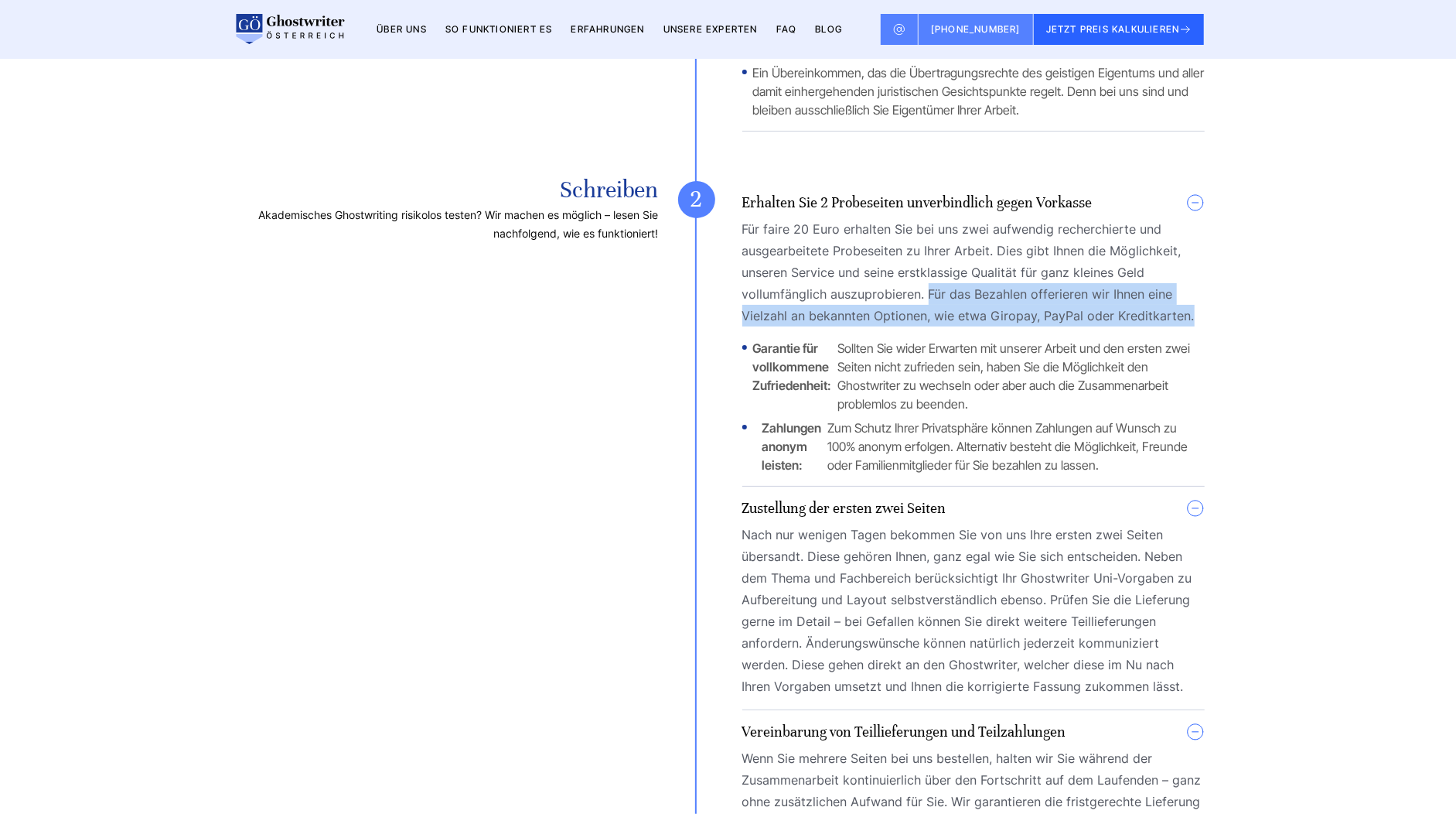
scroll to position [5114, 0]
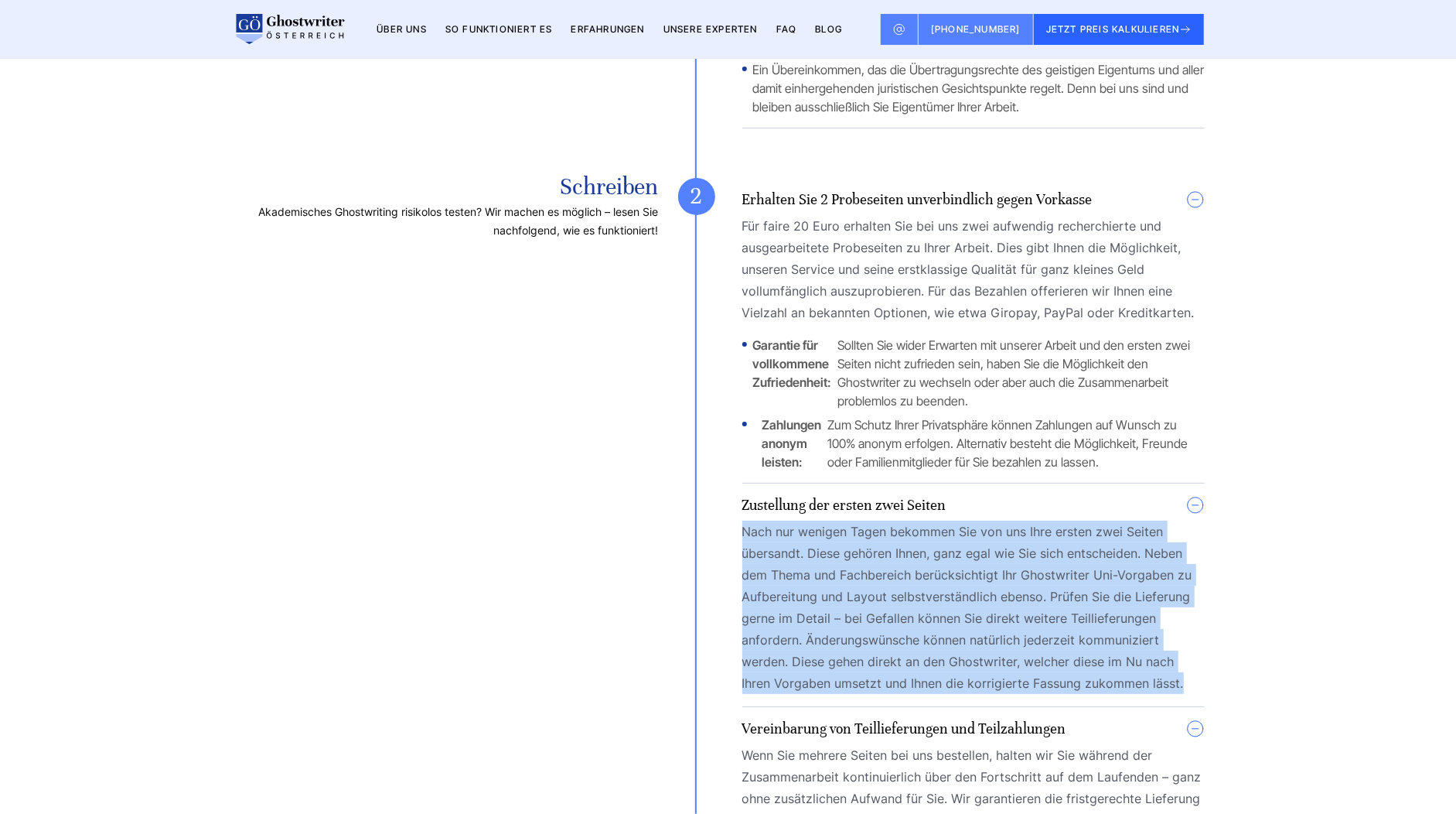
drag, startPoint x: 1190, startPoint y: 566, endPoint x: 741, endPoint y: 422, distance: 471.5
click at [741, 422] on div "Schreiben Akademisches Ghostwriting risikolos testen? Wir machen es möglich – l…" at bounding box center [728, 559] width 953 height 762
copy p "Nach nur wenigen Tagen bekommen Sie von uns Ihre ersten zwei Seiten übersandt. …"
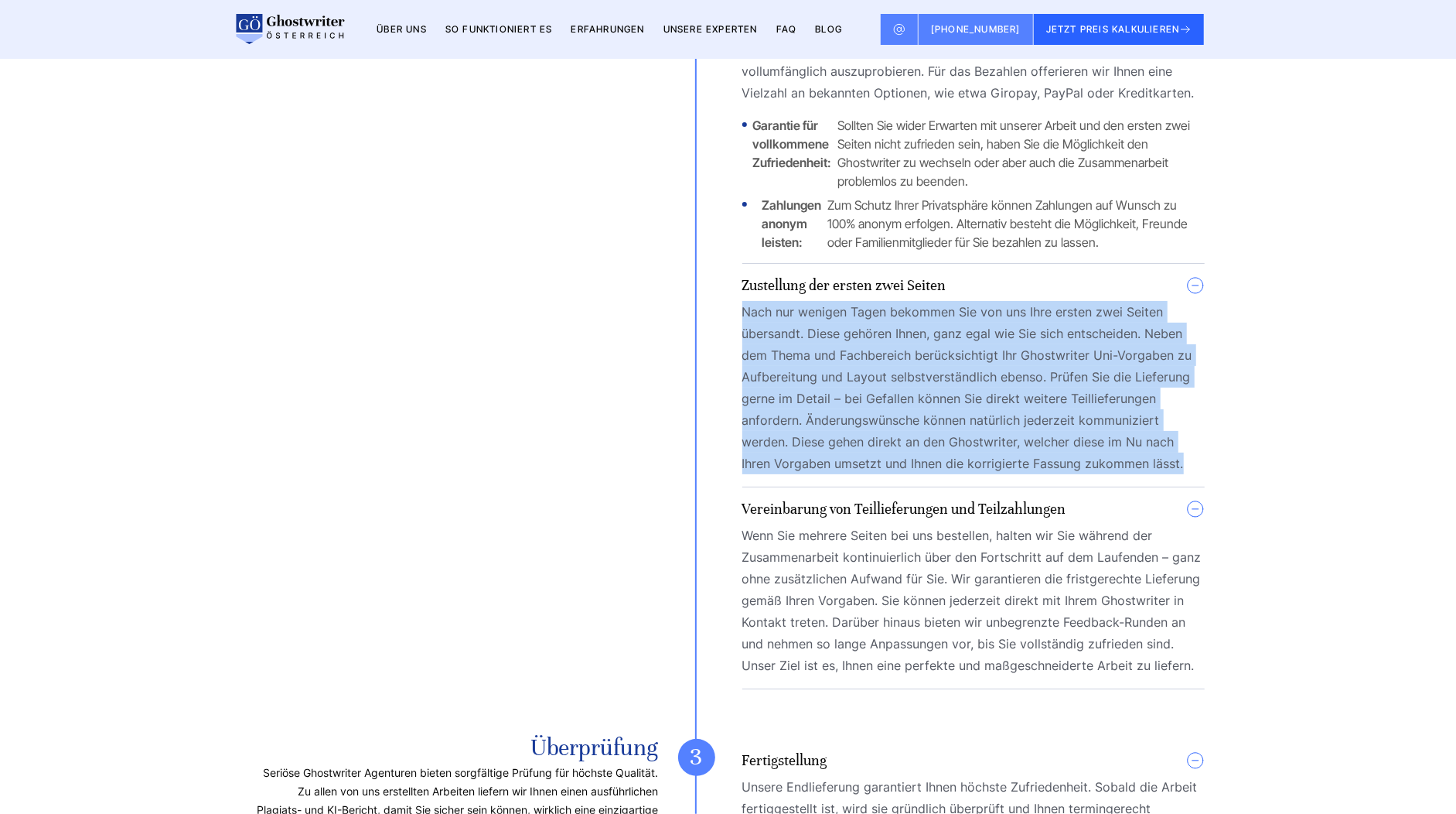
scroll to position [5337, 0]
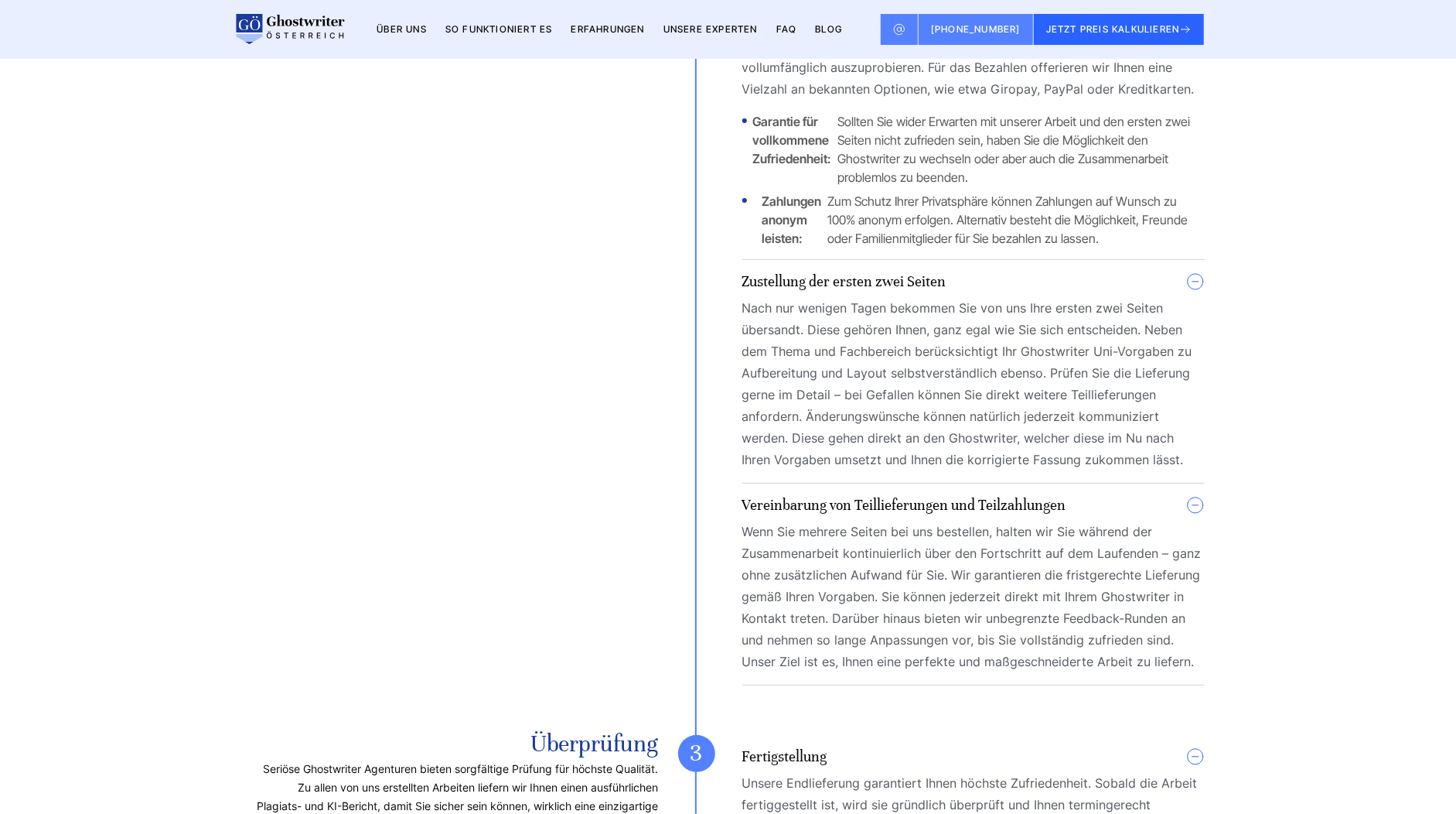
click at [843, 521] on p "Wenn Sie mehrere Seiten bei uns bestellen, halten wir Sie während der Zusammena…" at bounding box center [973, 597] width 463 height 152
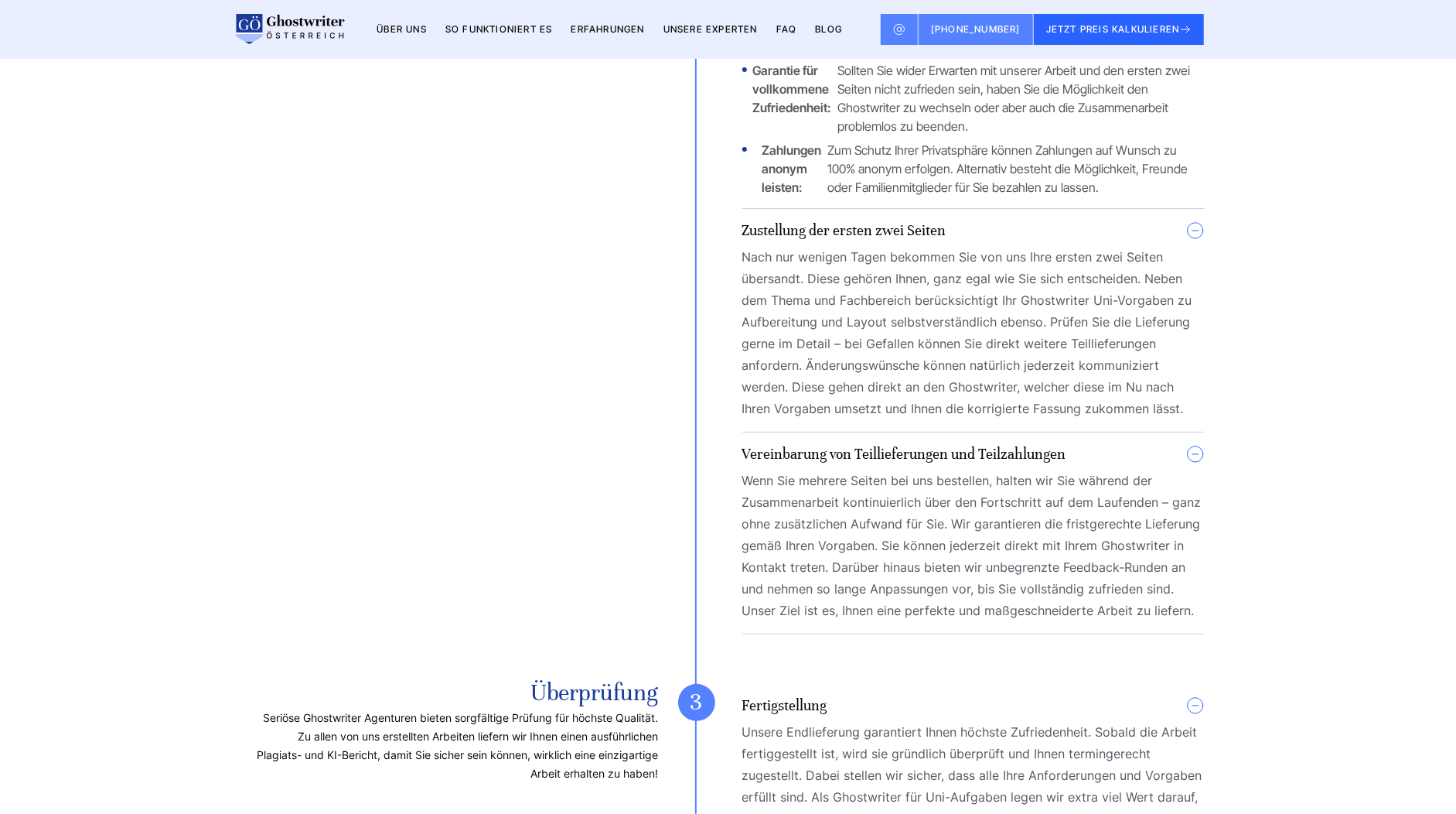
scroll to position [5389, 0]
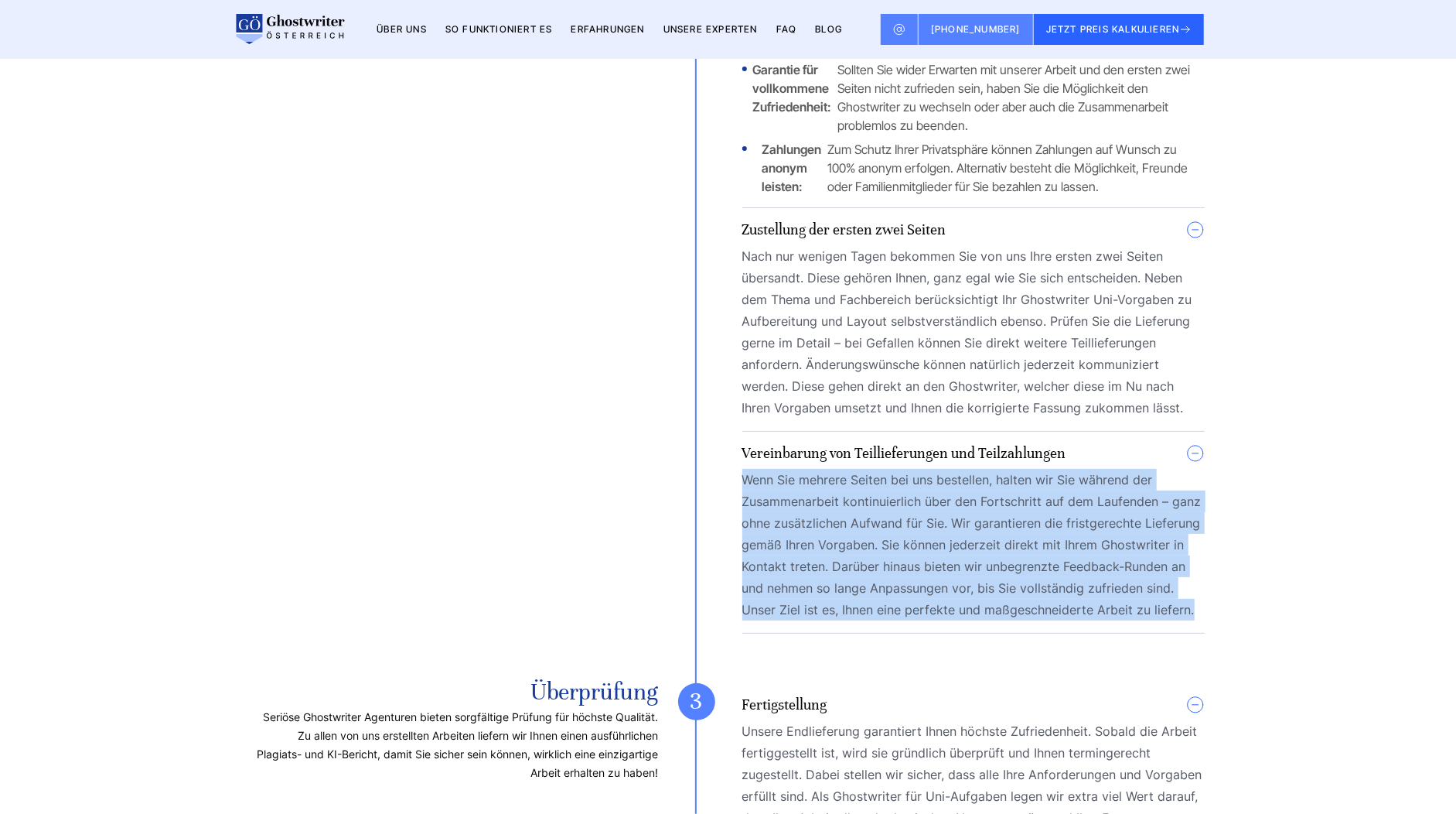
drag, startPoint x: 1209, startPoint y: 495, endPoint x: 745, endPoint y: 361, distance: 483.0
click at [745, 361] on div "So funktioniert die Beauftragung unserer Ghostwriter Agentur Unser transparente…" at bounding box center [728, 228] width 990 height 2514
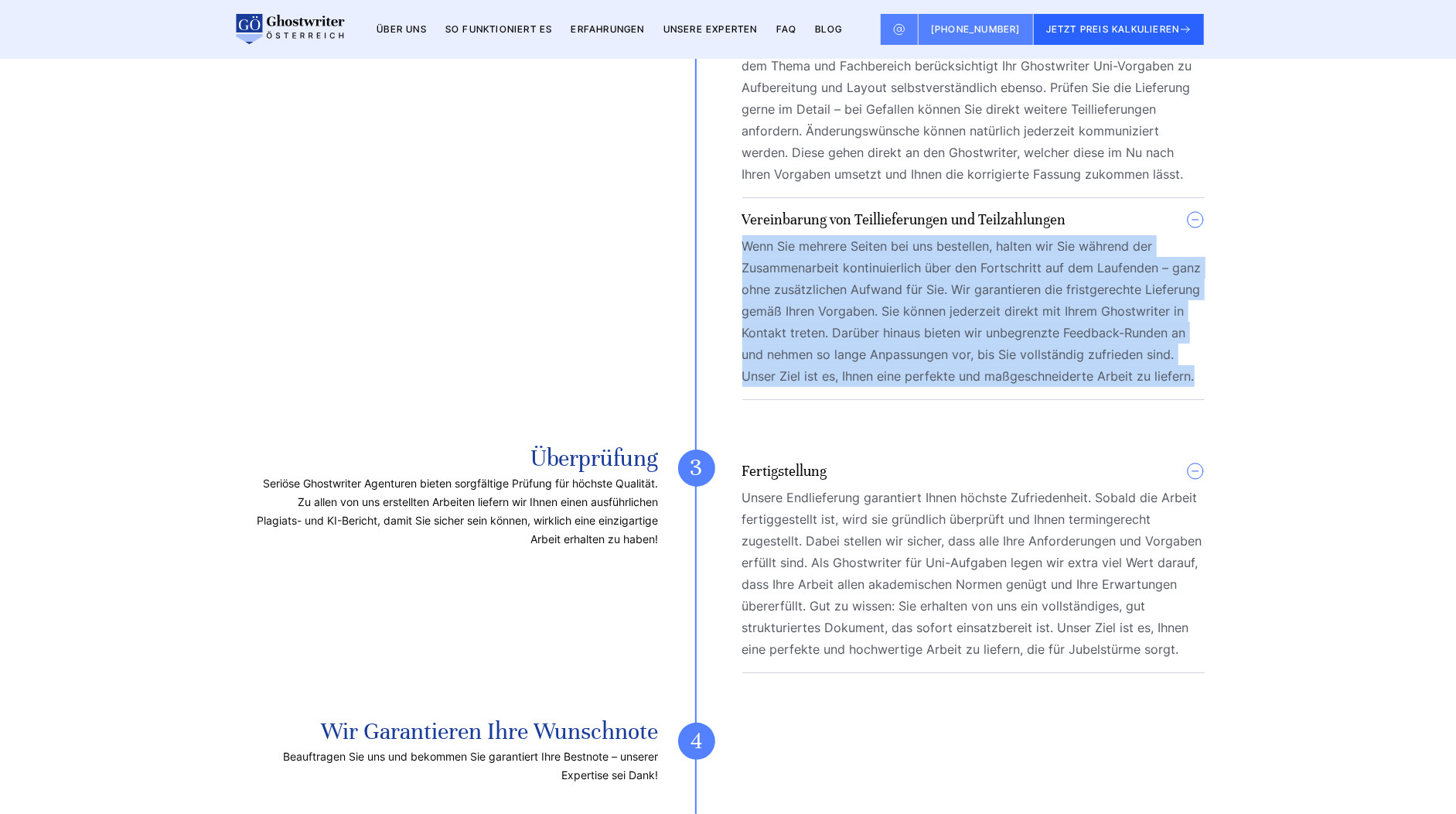
scroll to position [5596, 0]
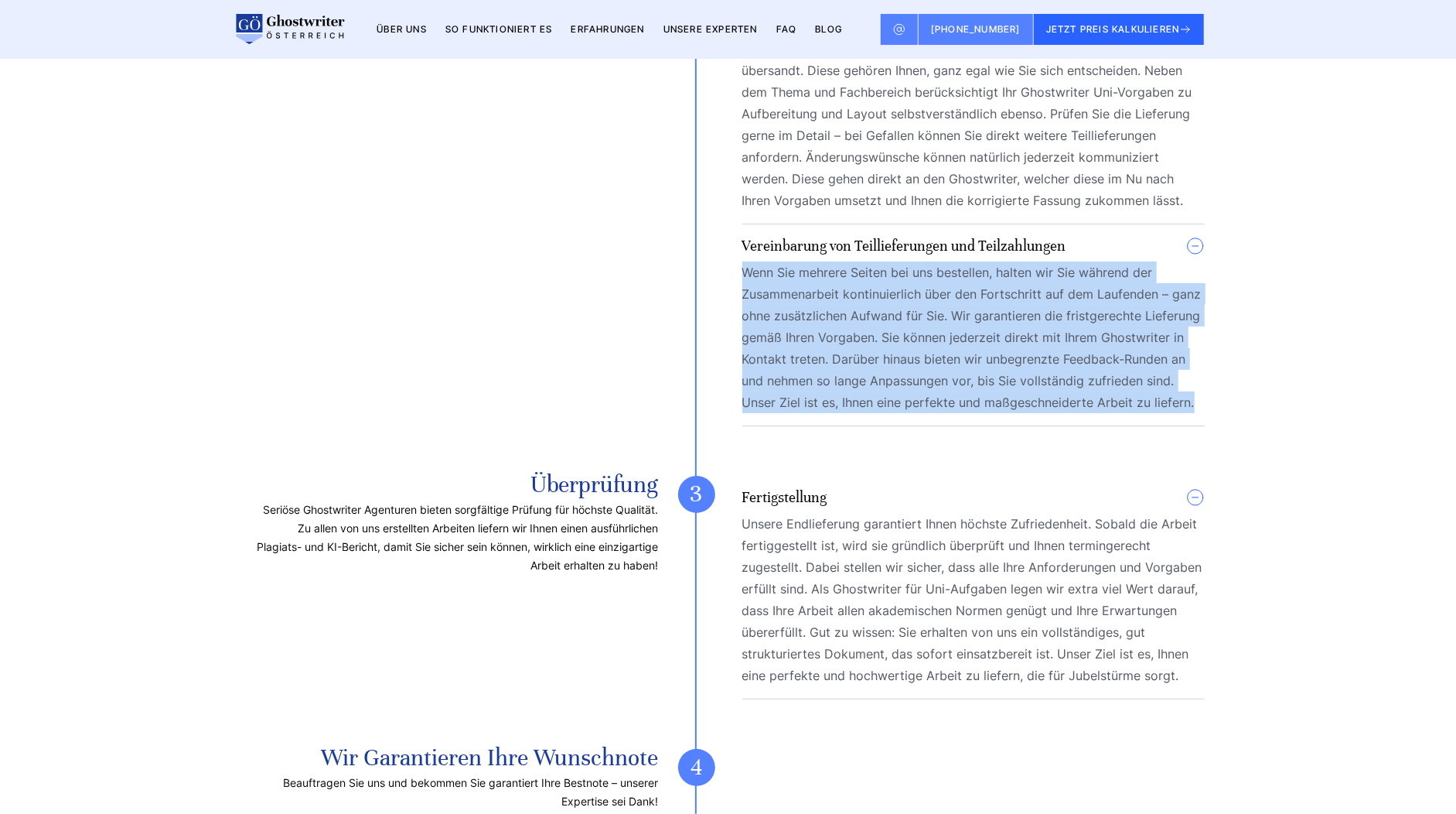
copy p "Wenn Sie mehrere Seiten bei uns bestellen, halten wir Sie während der Zusammena…"
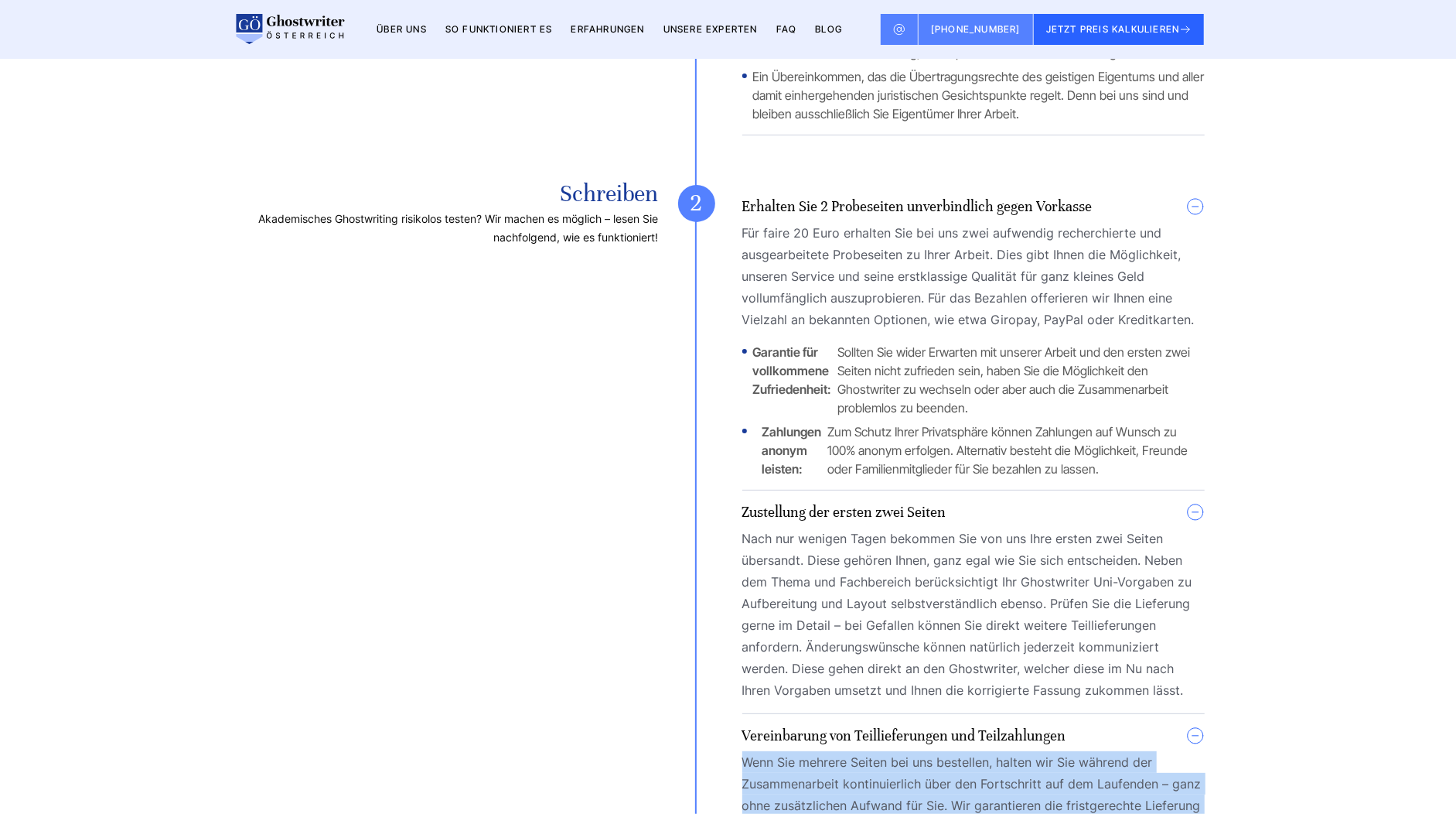
scroll to position [5086, 0]
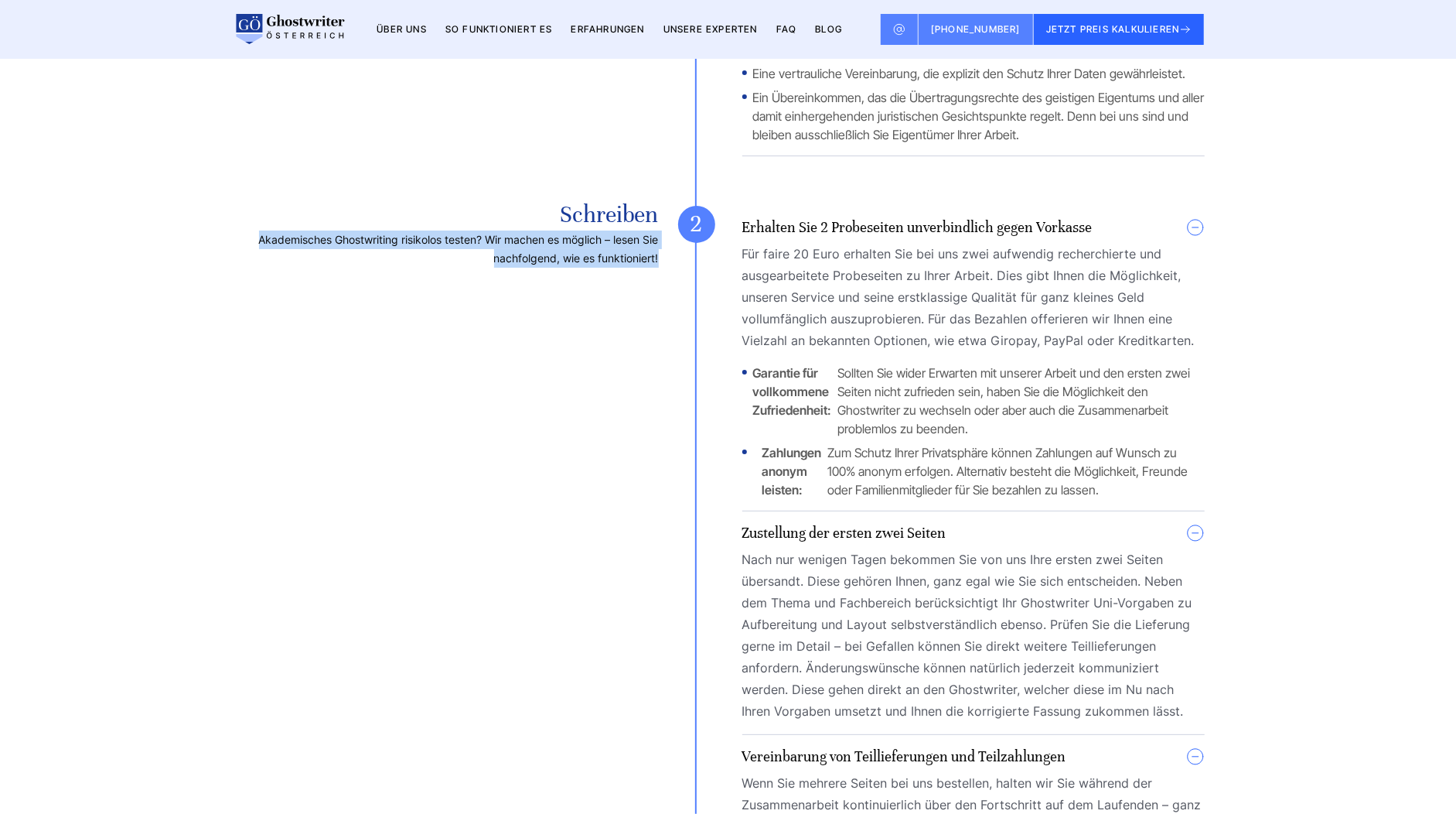
copy p "Akademisches Ghostwriting risikolos testen? Wir machen es möglich – lesen Sie n…"
drag, startPoint x: 672, startPoint y: 150, endPoint x: 266, endPoint y: 121, distance: 407.0
click at [266, 206] on div "Schreiben Akademisches Ghostwriting risikolos testen? Wir machen es möglich – l…" at bounding box center [728, 586] width 953 height 762
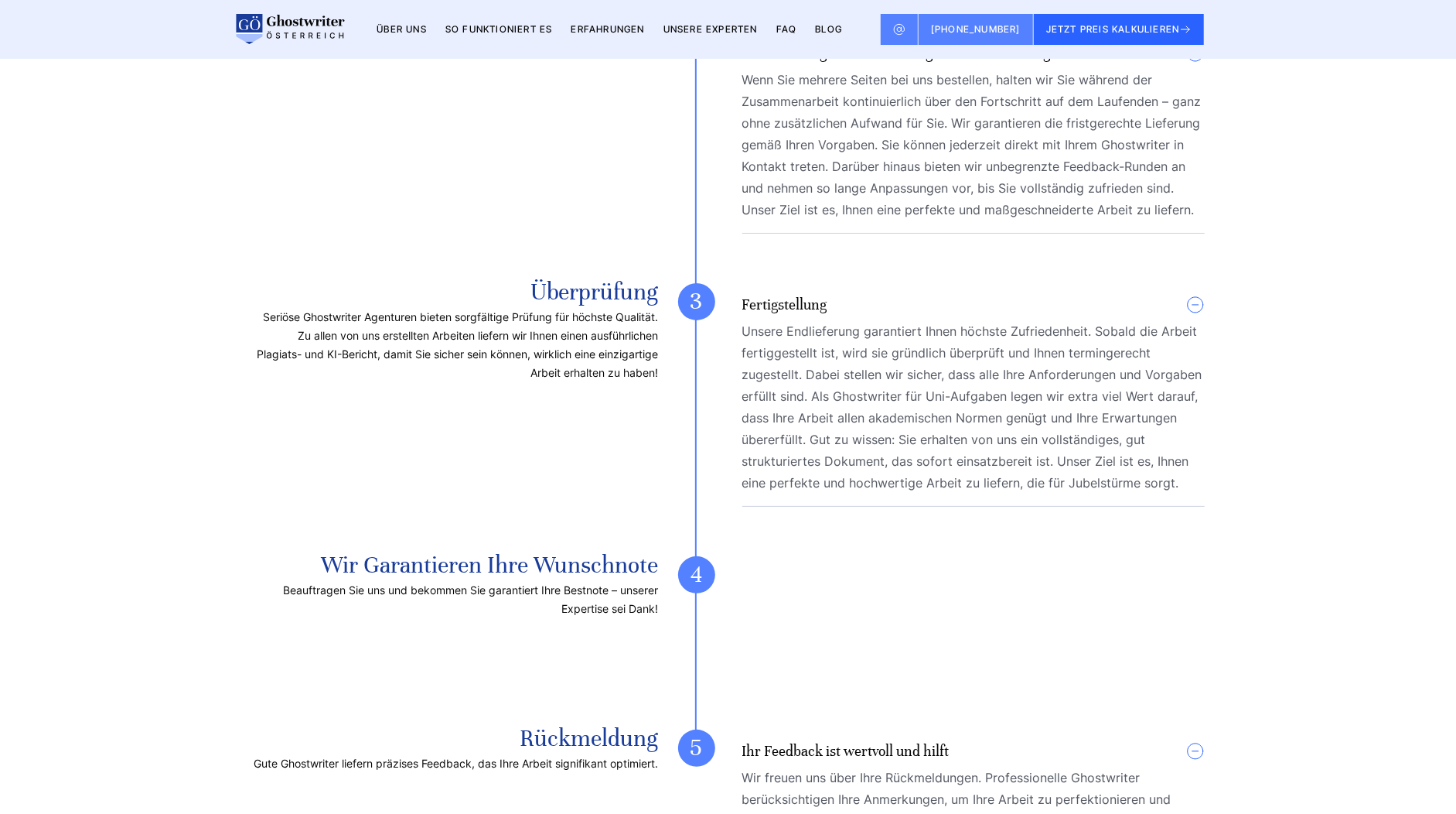
scroll to position [5788, 0]
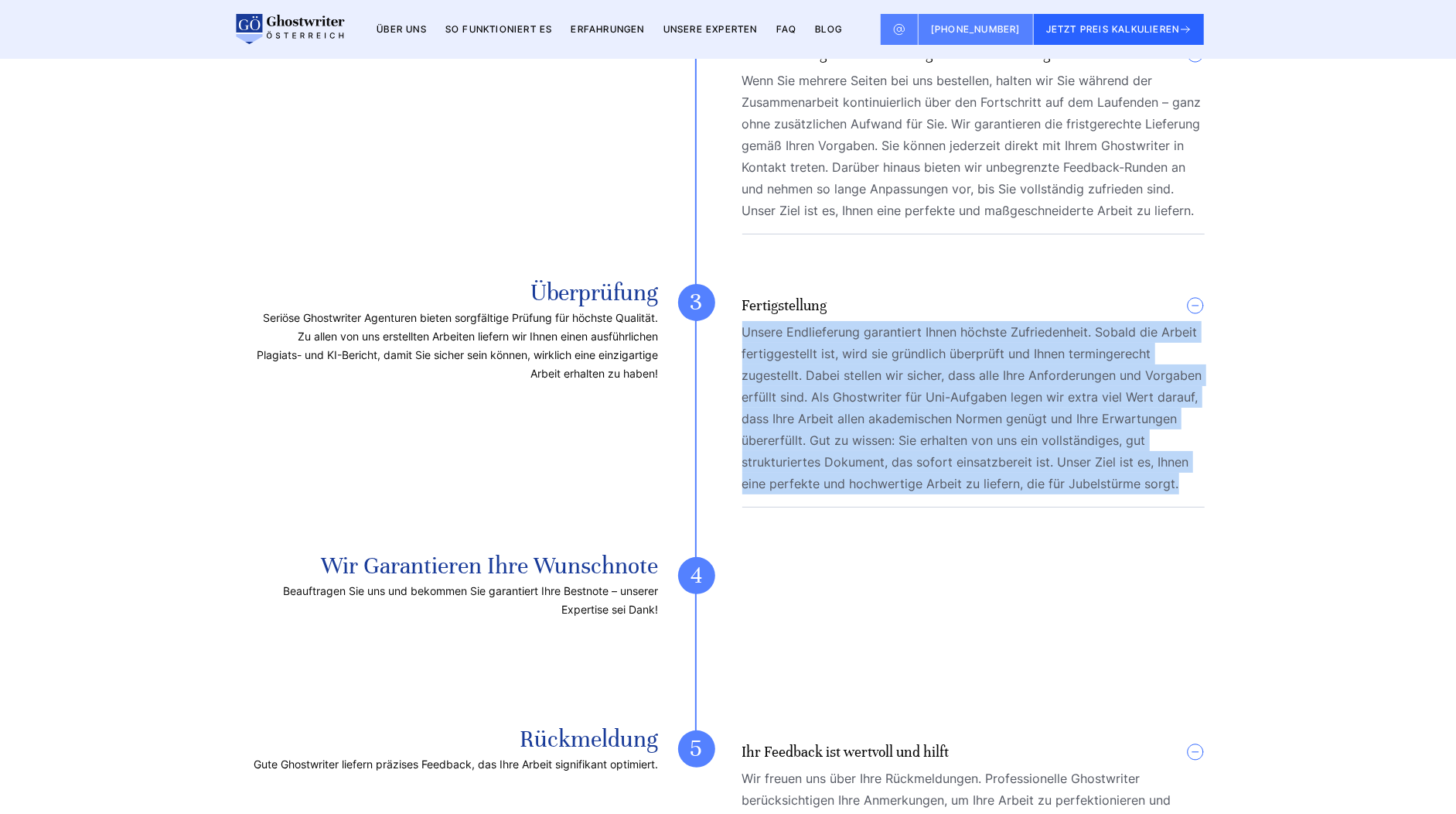
drag, startPoint x: 1186, startPoint y: 364, endPoint x: 742, endPoint y: 222, distance: 466.2
click at [742, 321] on p "Unsere Endlieferung garantiert Ihnen höchste Zufriedenheit. Sobald die Arbeit f…" at bounding box center [973, 408] width 463 height 174
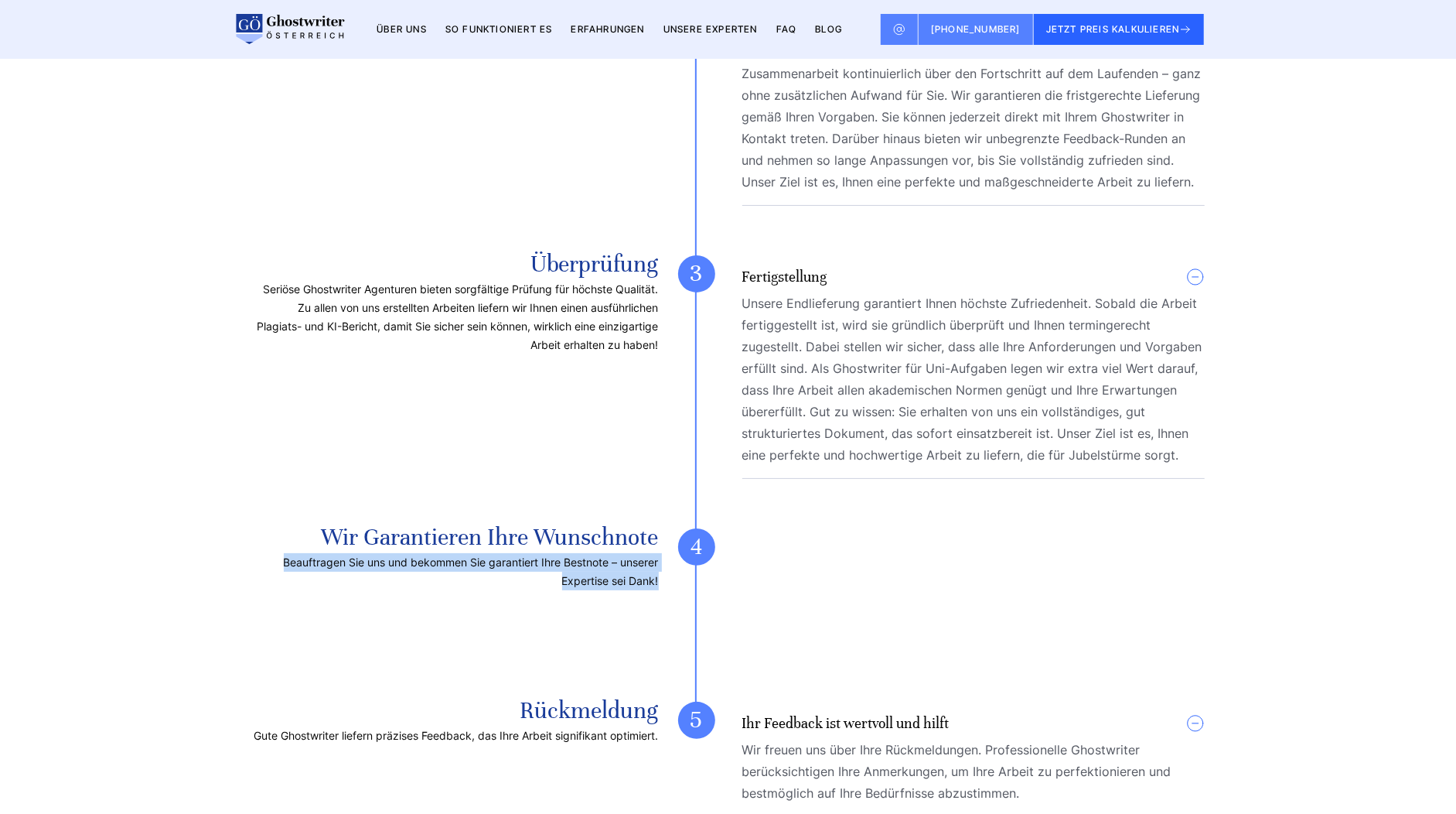
drag, startPoint x: 664, startPoint y: 464, endPoint x: 276, endPoint y: 438, distance: 388.9
click at [276, 528] on div "Wir garantieren Ihre Wunschnote Beauftragen Sie uns und bekommen Sie garantiert…" at bounding box center [728, 606] width 953 height 155
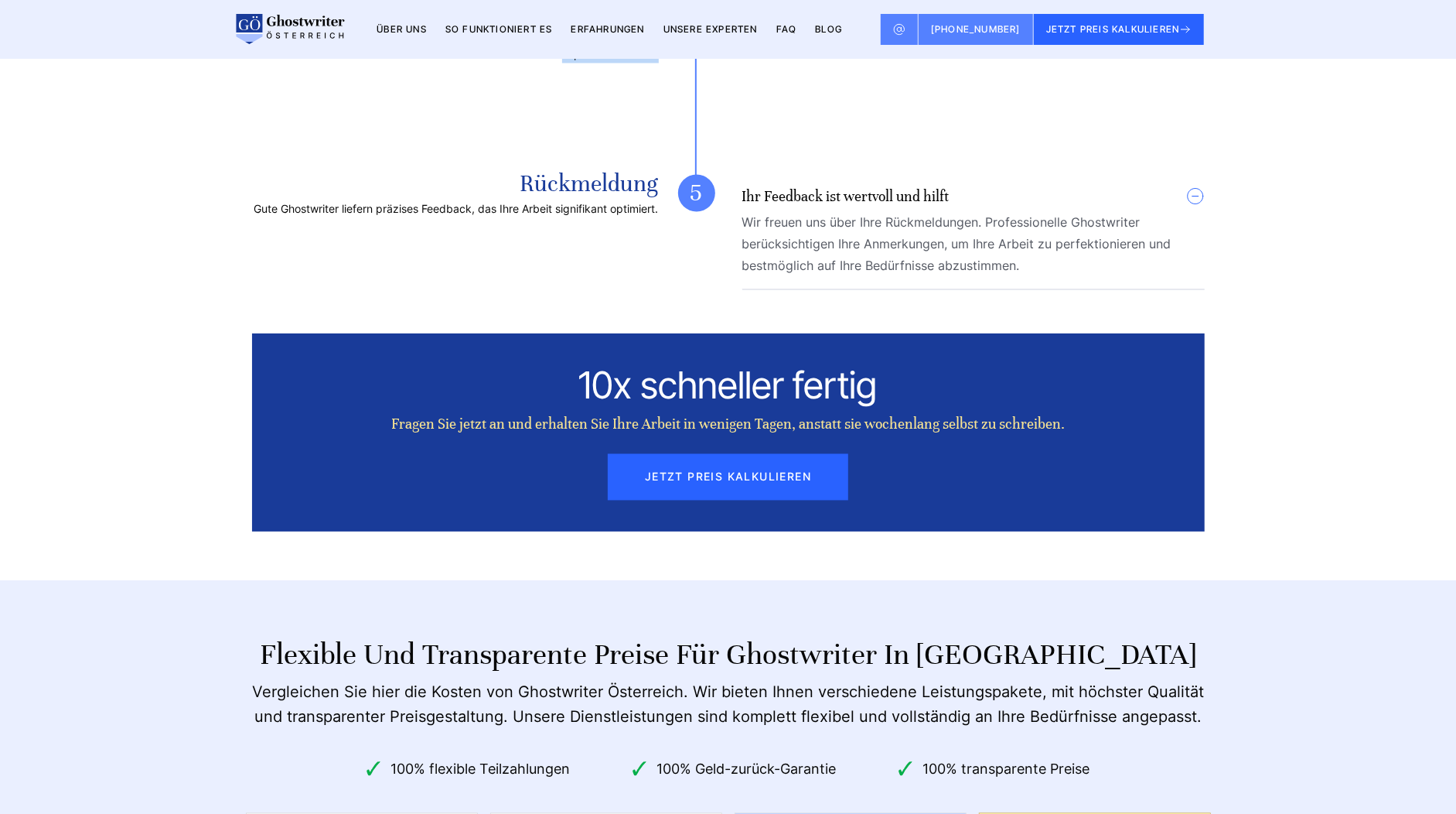
scroll to position [6347, 0]
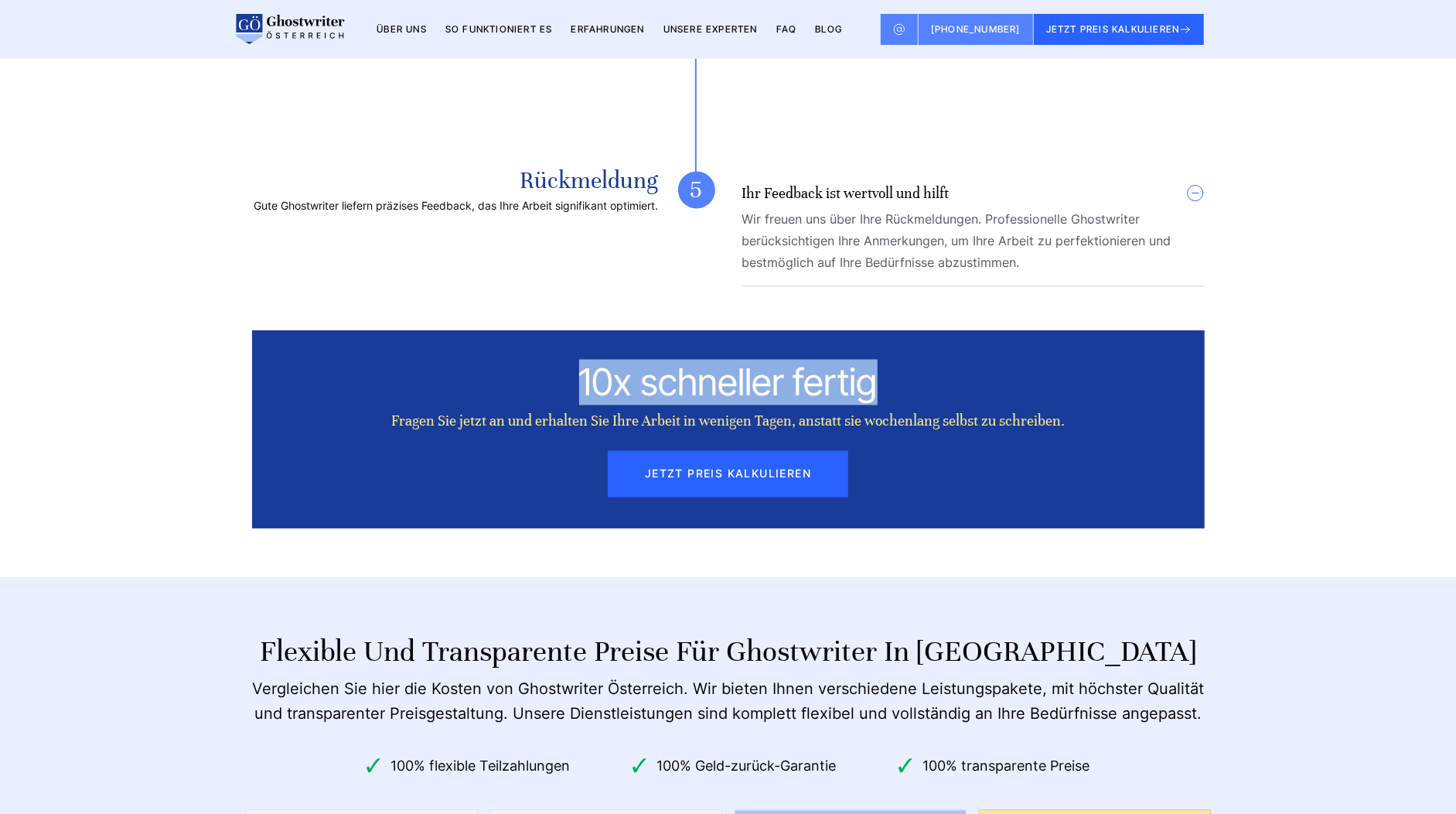
drag, startPoint x: 879, startPoint y: 270, endPoint x: 594, endPoint y: 275, distance: 285.0
click at [586, 361] on div "10x schneller fertig" at bounding box center [728, 383] width 938 height 43
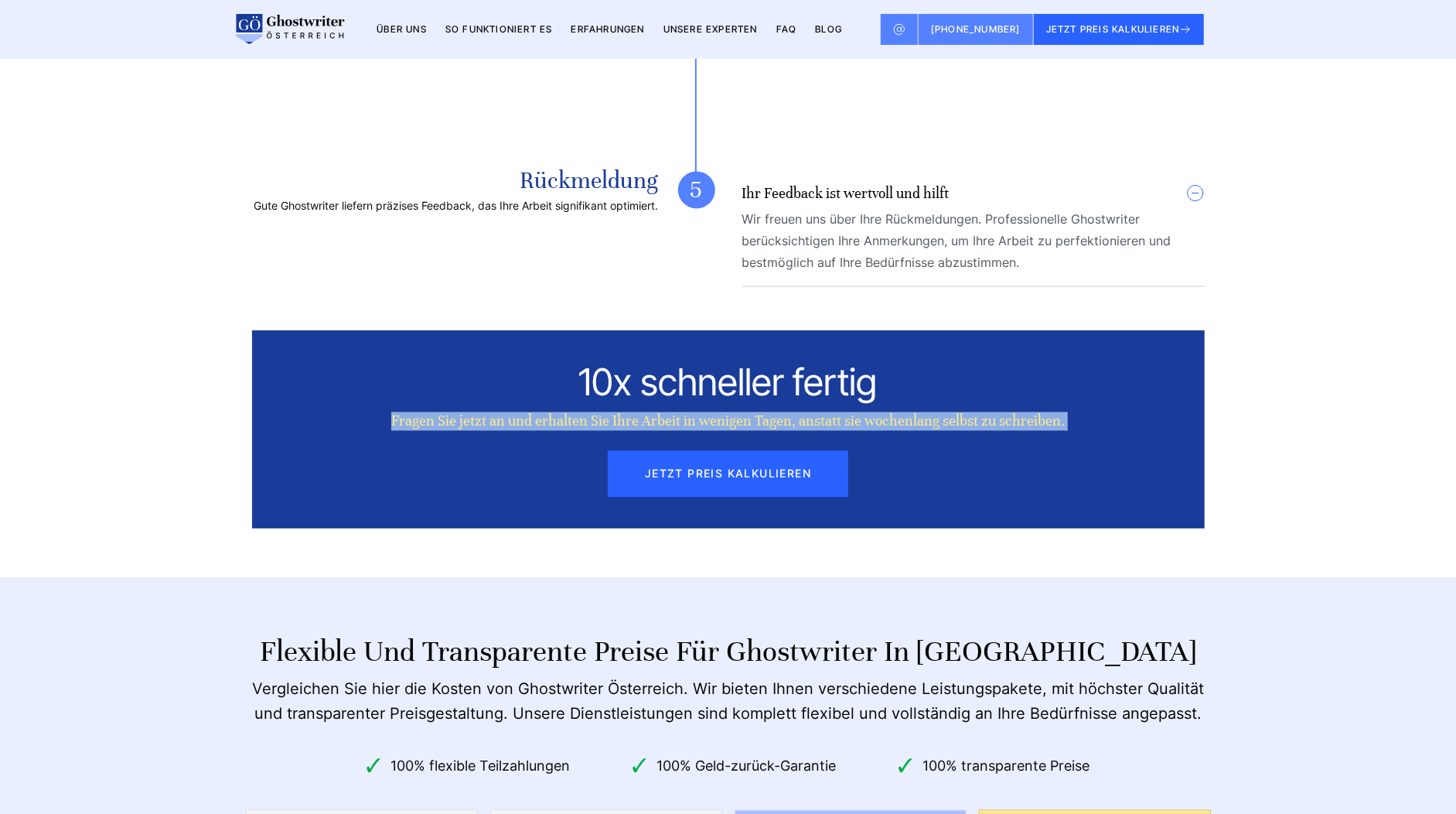
drag, startPoint x: 382, startPoint y: 304, endPoint x: 1136, endPoint y: 318, distance: 754.1
click at [1136, 330] on div "10x schneller fertig Fragen Sie jetzt an und erhalten Sie Ihre Arbeit in wenige…" at bounding box center [728, 429] width 953 height 198
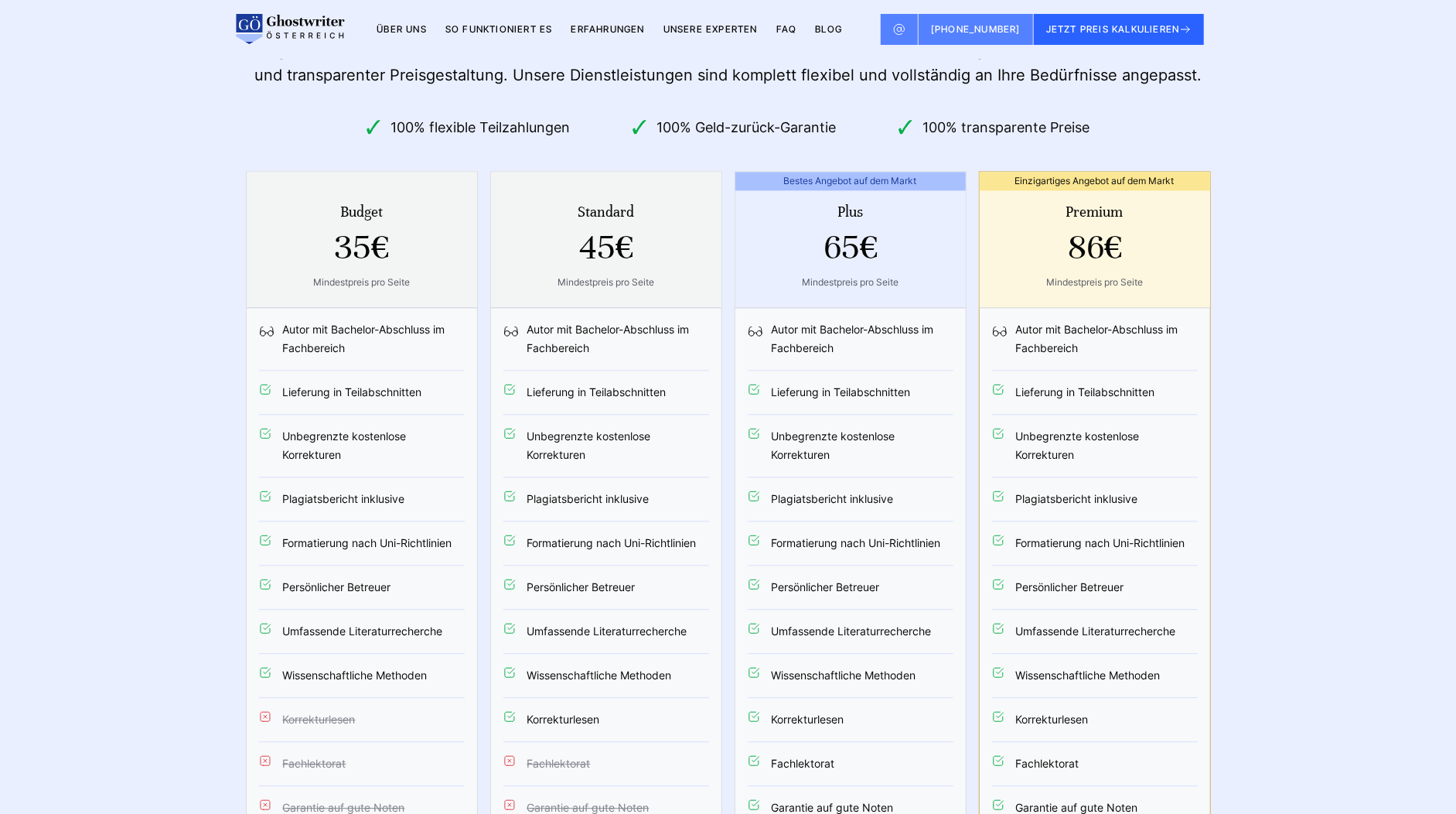
scroll to position [6989, 0]
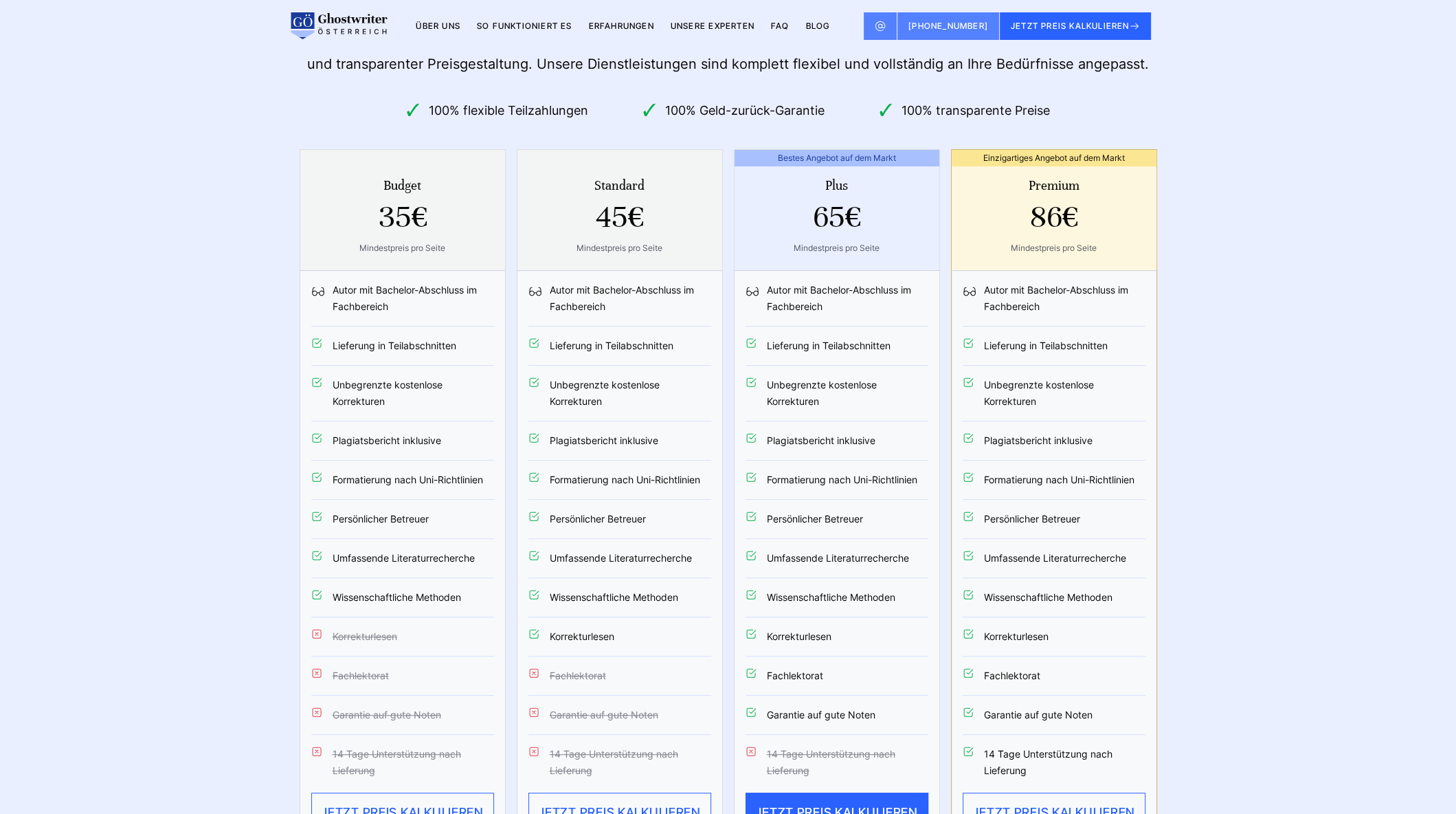
click at [1164, 200] on section "Flexible und transparente Preise für Ghostwriter in Österreich Vergleichen Sie …" at bounding box center [728, 407] width 1456 height 929
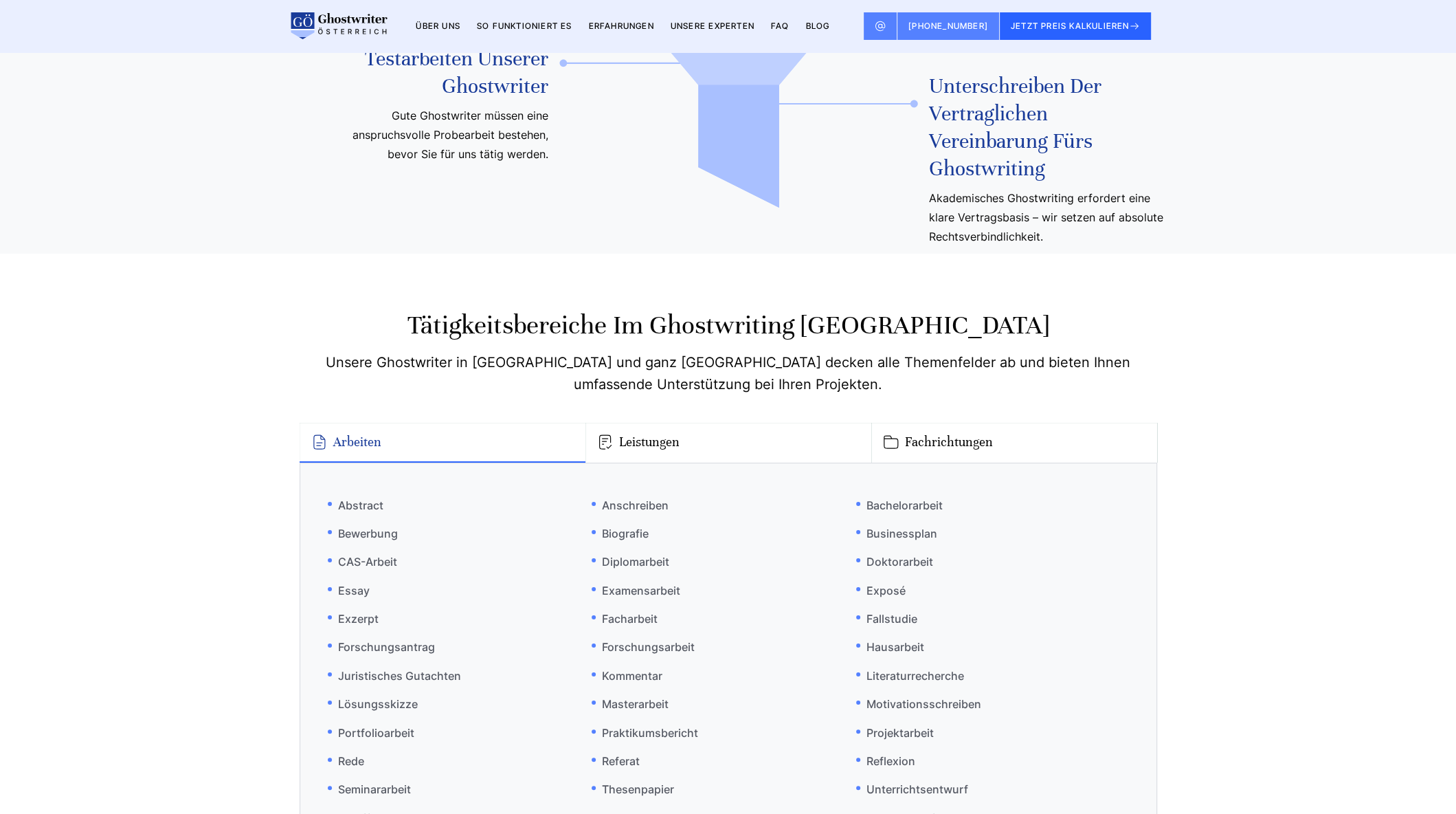
scroll to position [9020, 0]
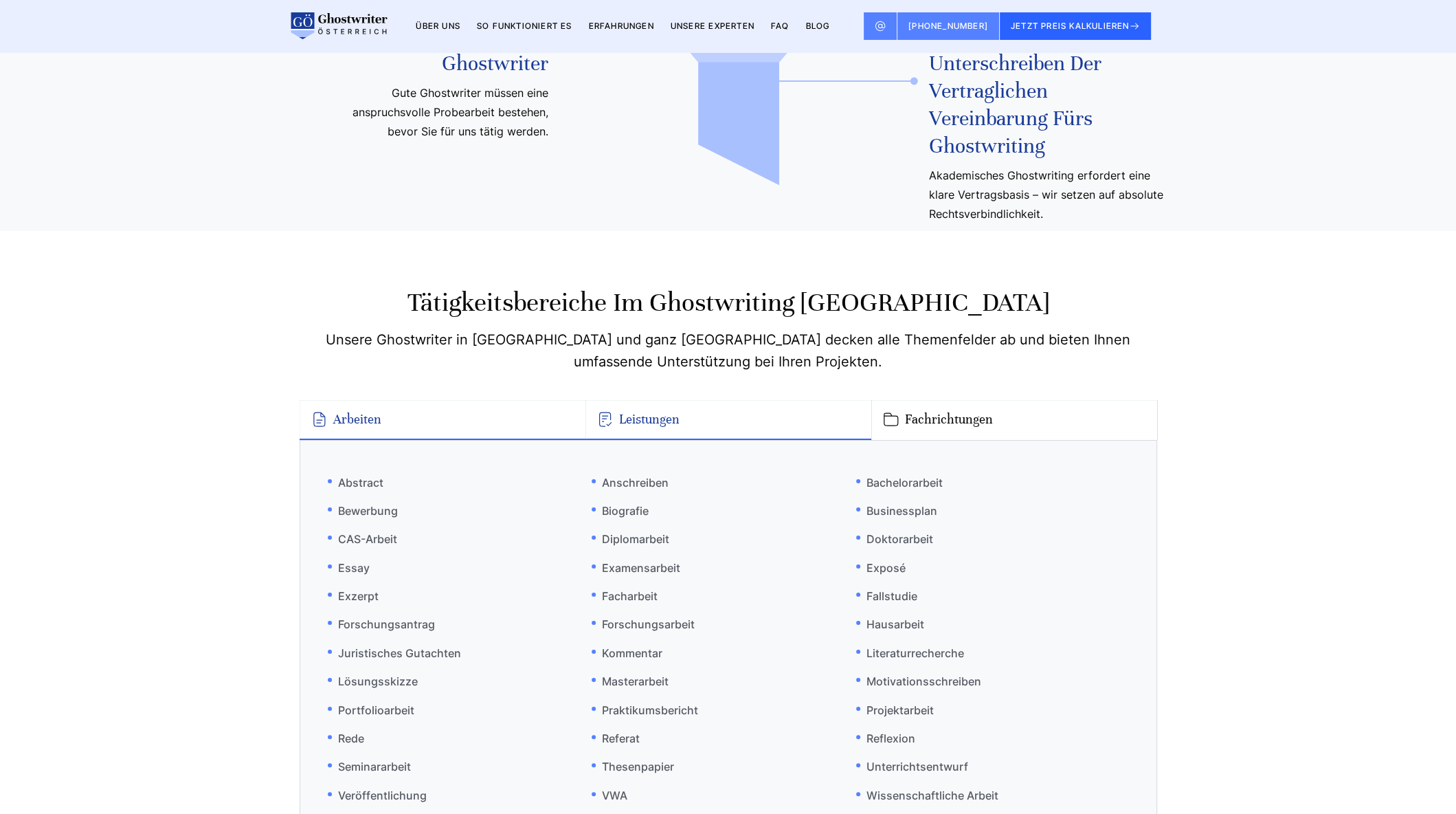
click at [630, 400] on button "Leistungen" at bounding box center [728, 419] width 286 height 40
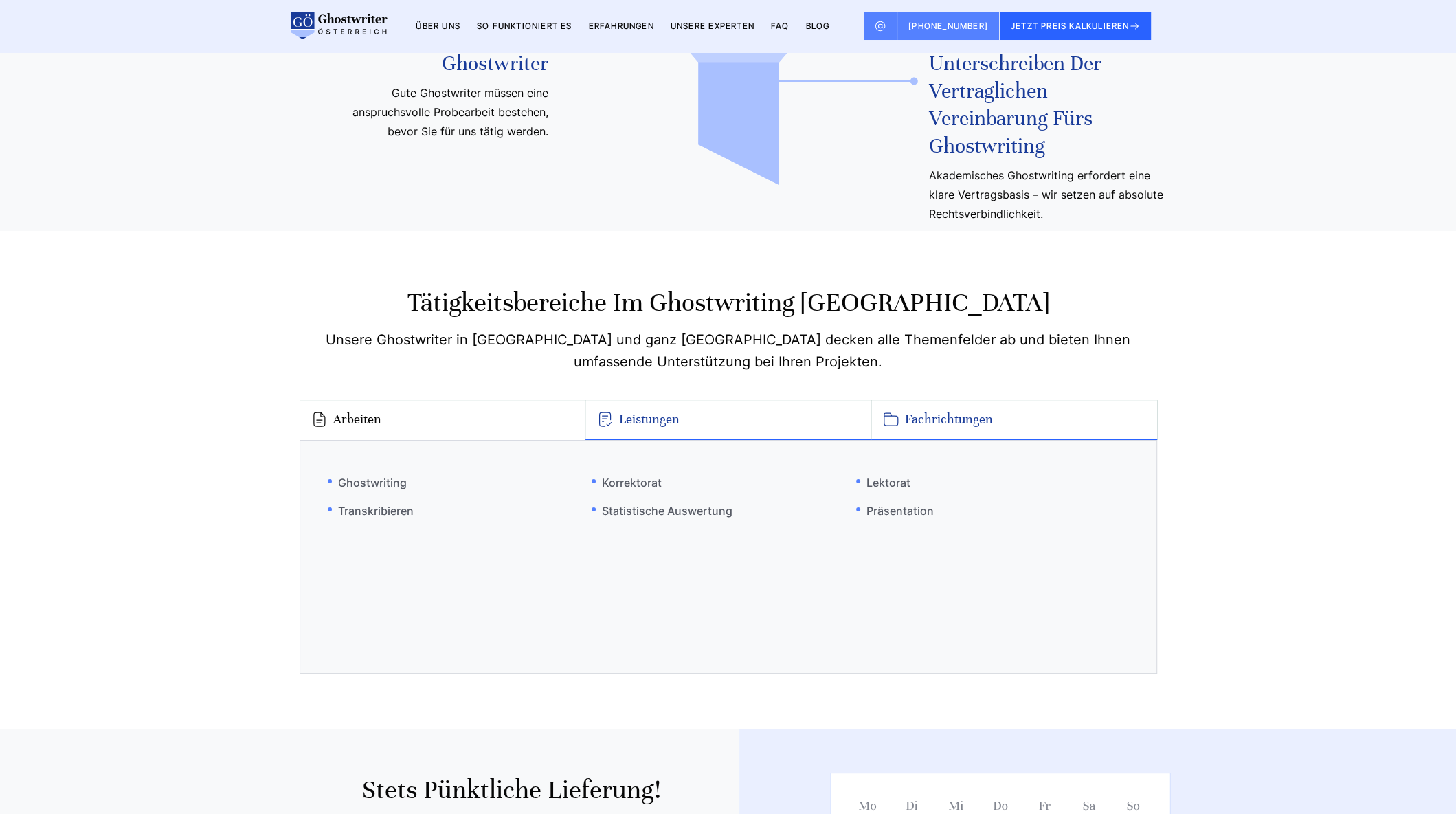
click at [907, 400] on button "Fachrichtungen" at bounding box center [1014, 419] width 286 height 40
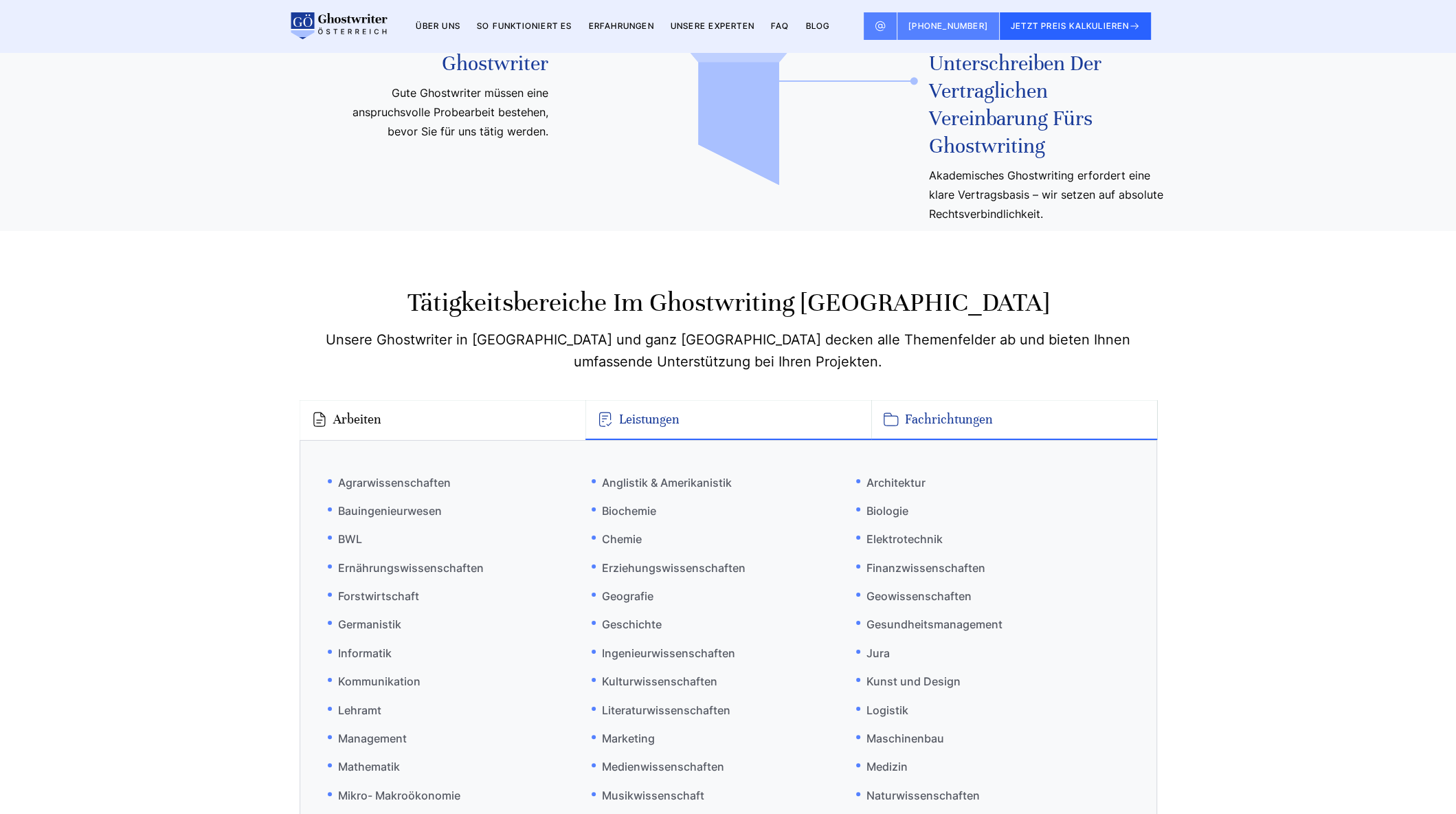
click at [685, 400] on button "Leistungen" at bounding box center [728, 419] width 286 height 40
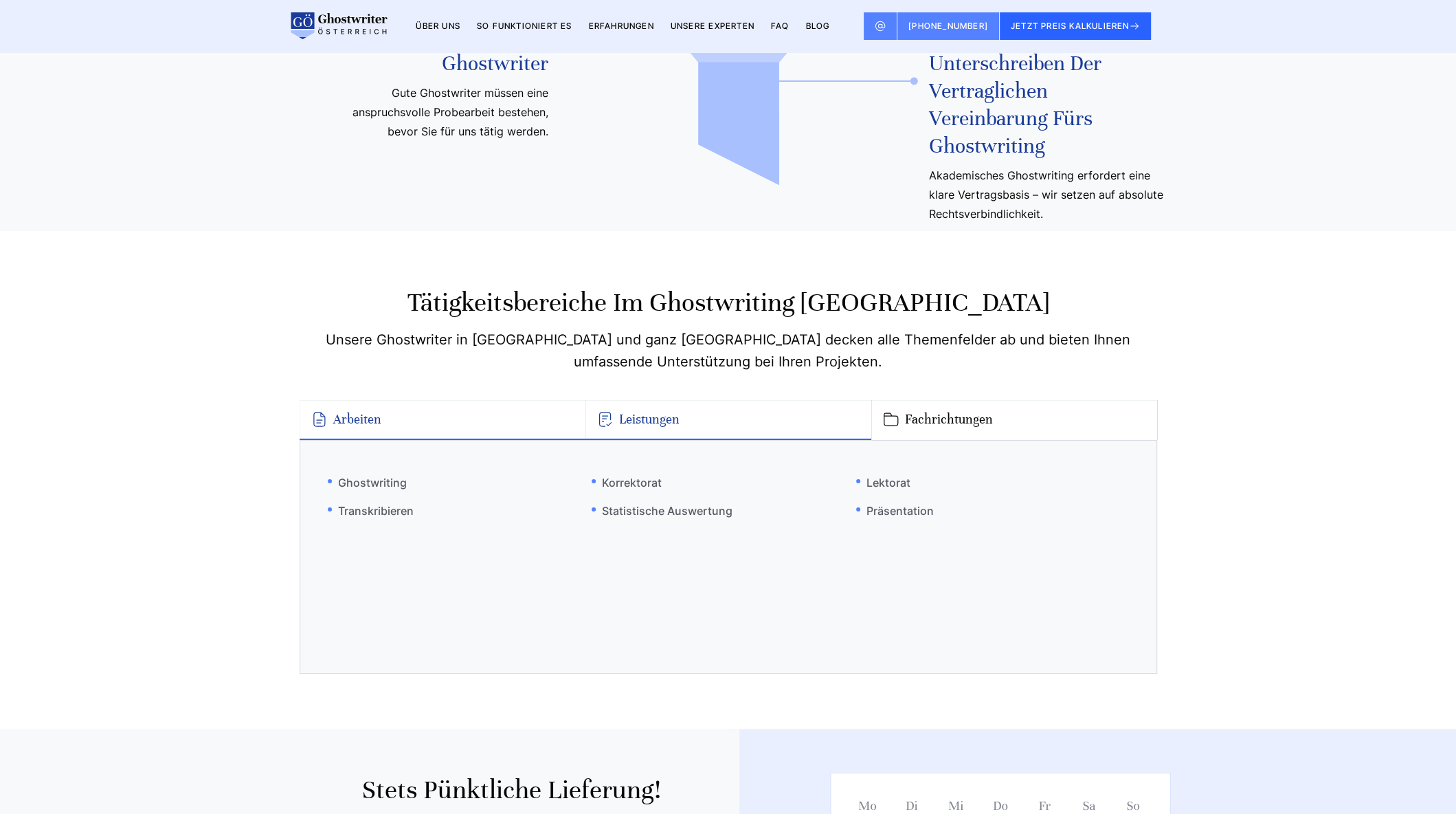
click at [415, 400] on button "Arbeiten" at bounding box center [442, 419] width 286 height 40
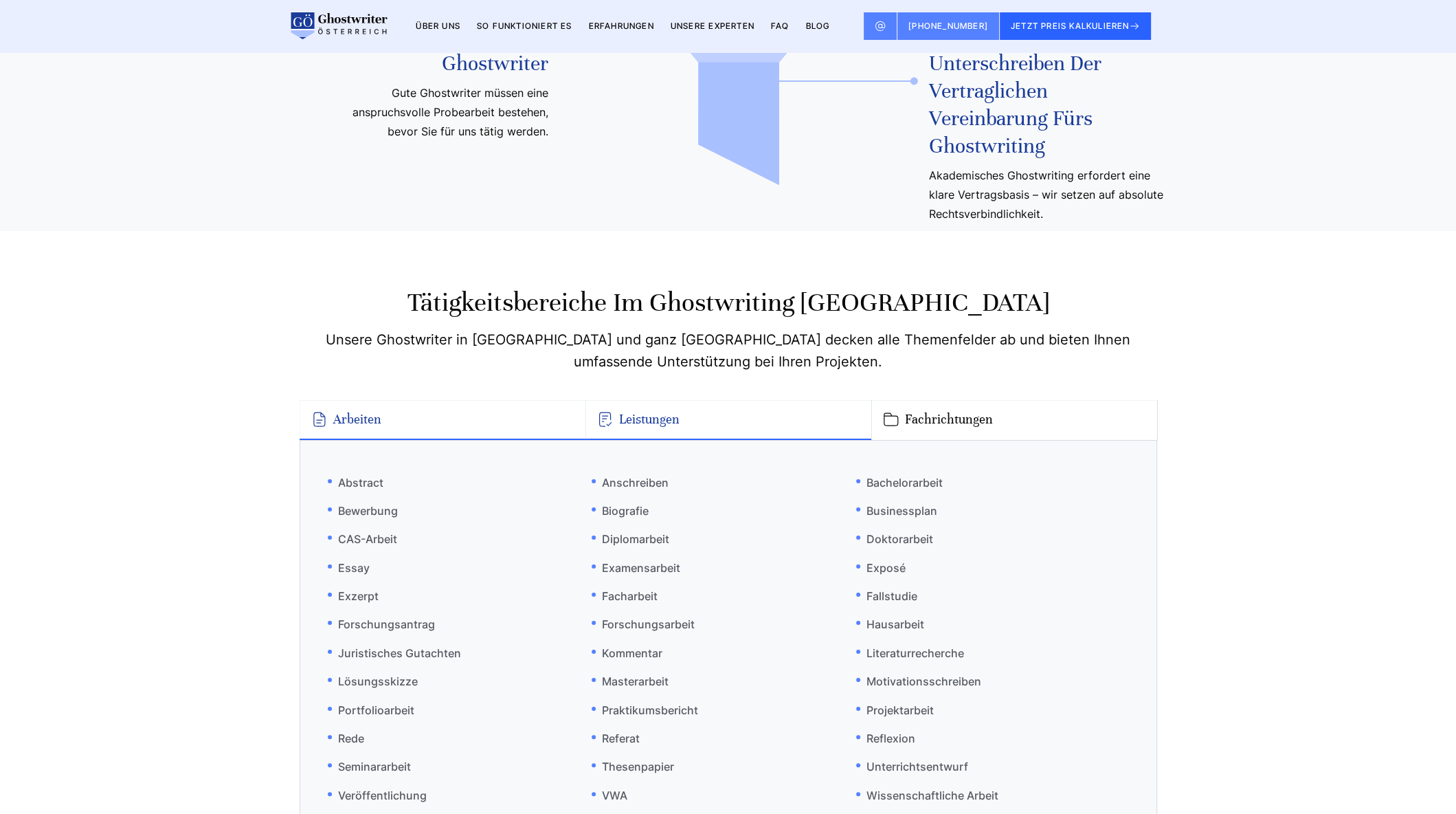
click at [656, 400] on button "Leistungen" at bounding box center [728, 419] width 286 height 40
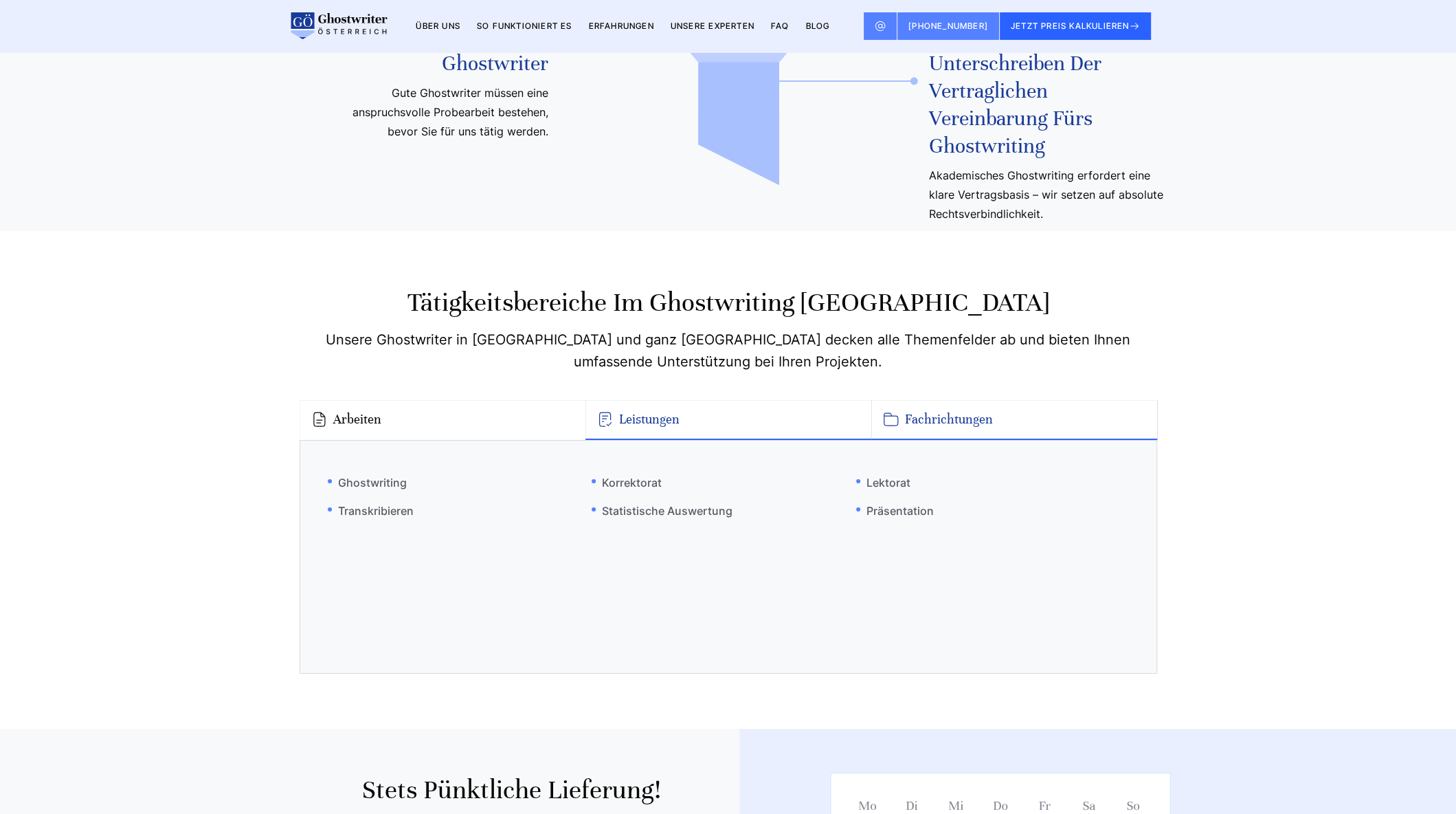
click at [910, 400] on button "Fachrichtungen" at bounding box center [1014, 419] width 286 height 40
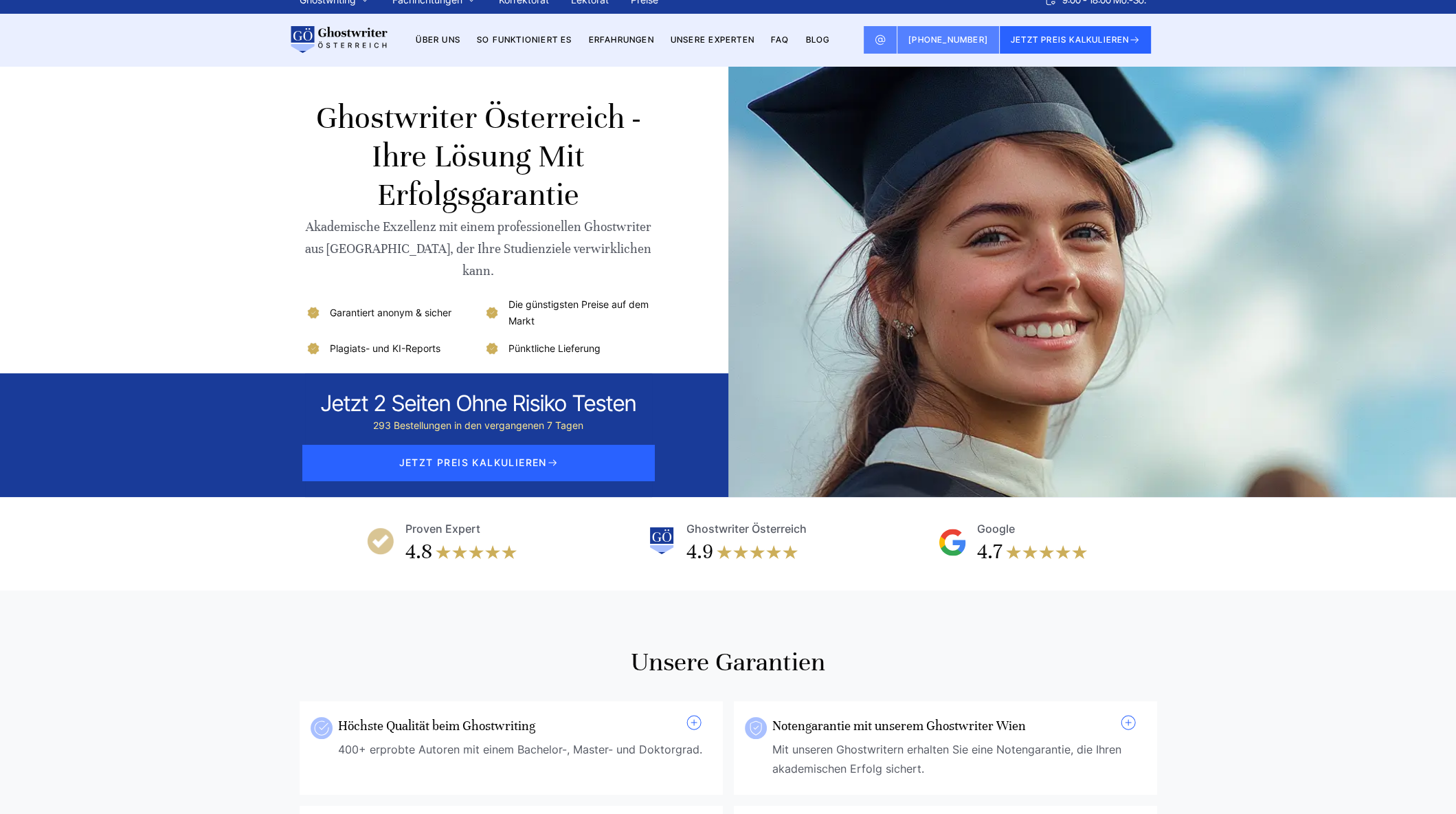
scroll to position [0, 0]
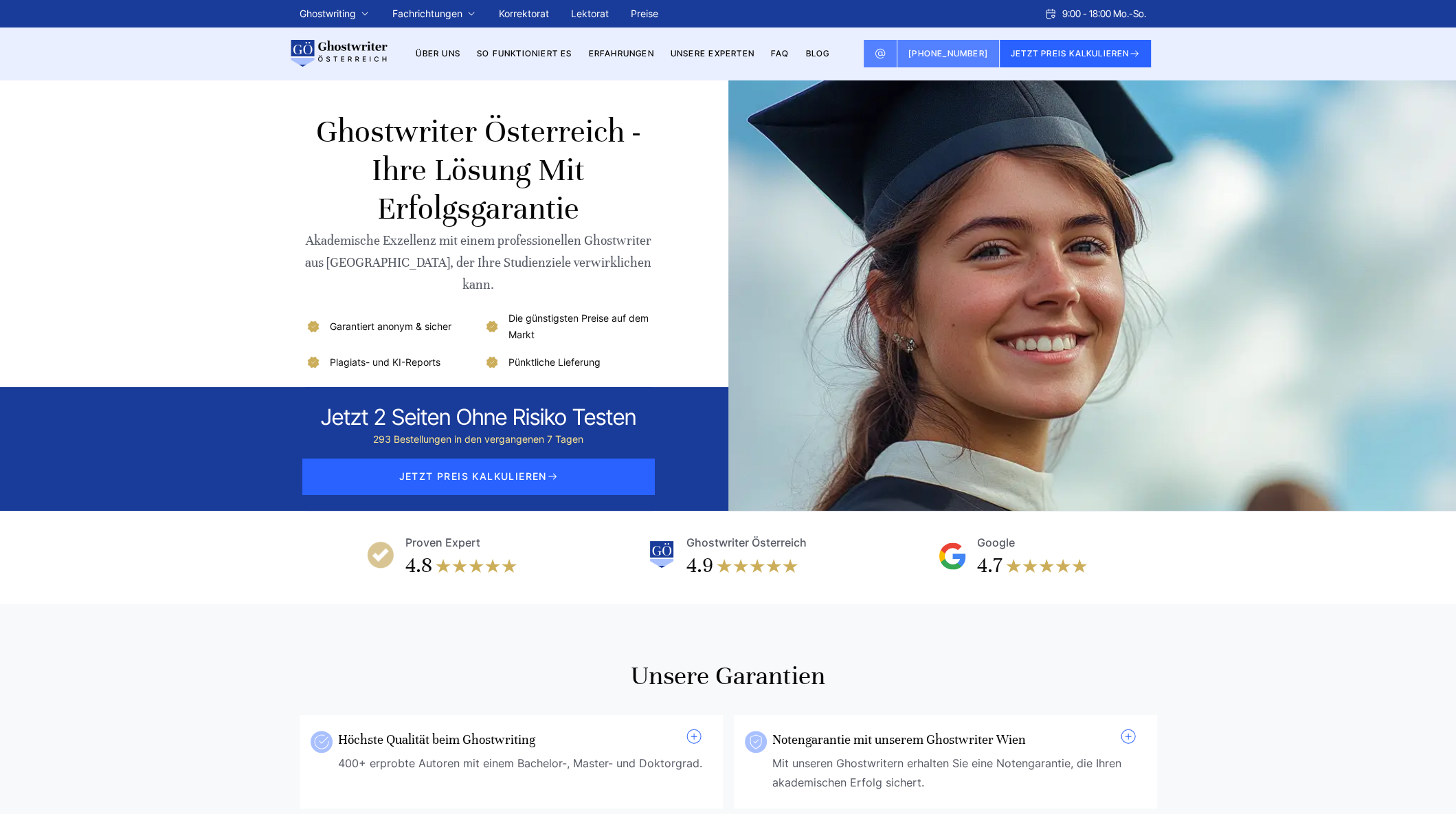
click at [448, 46] on li "Über uns" at bounding box center [438, 54] width 45 height 16
click at [451, 48] on link "Über uns" at bounding box center [438, 53] width 45 height 10
click at [542, 62] on div "JETZT PREIS KALKULIEREN 9:00 - 18:00 Mo.-So. +41415126005 Ghostwriting Bachelor…" at bounding box center [728, 53] width 880 height 28
click at [542, 57] on link "So funktioniert es" at bounding box center [525, 53] width 96 height 10
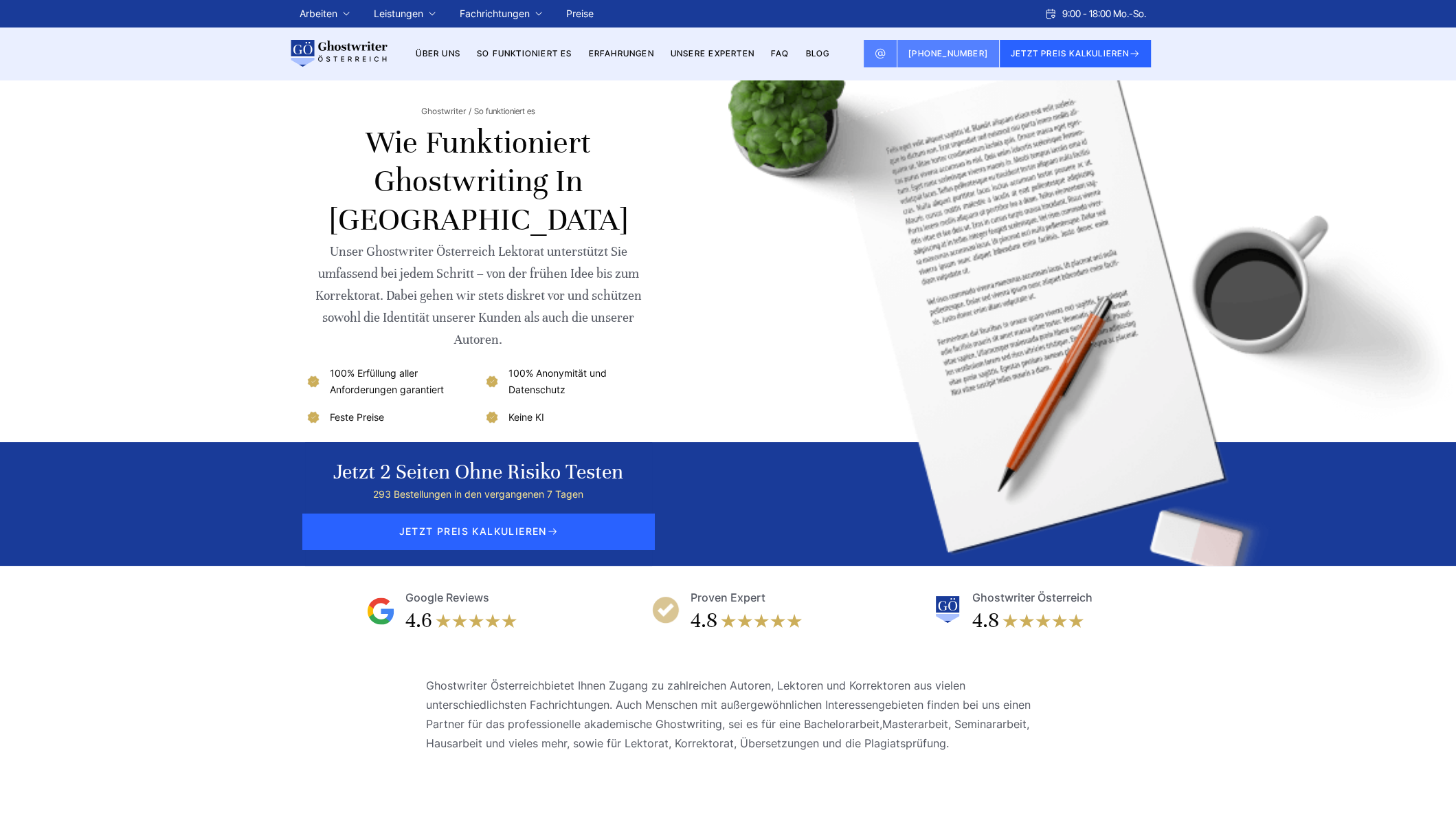
click at [627, 58] on li "Erfahrungen" at bounding box center [621, 54] width 65 height 16
click at [626, 55] on link "Erfahrungen" at bounding box center [621, 53] width 65 height 10
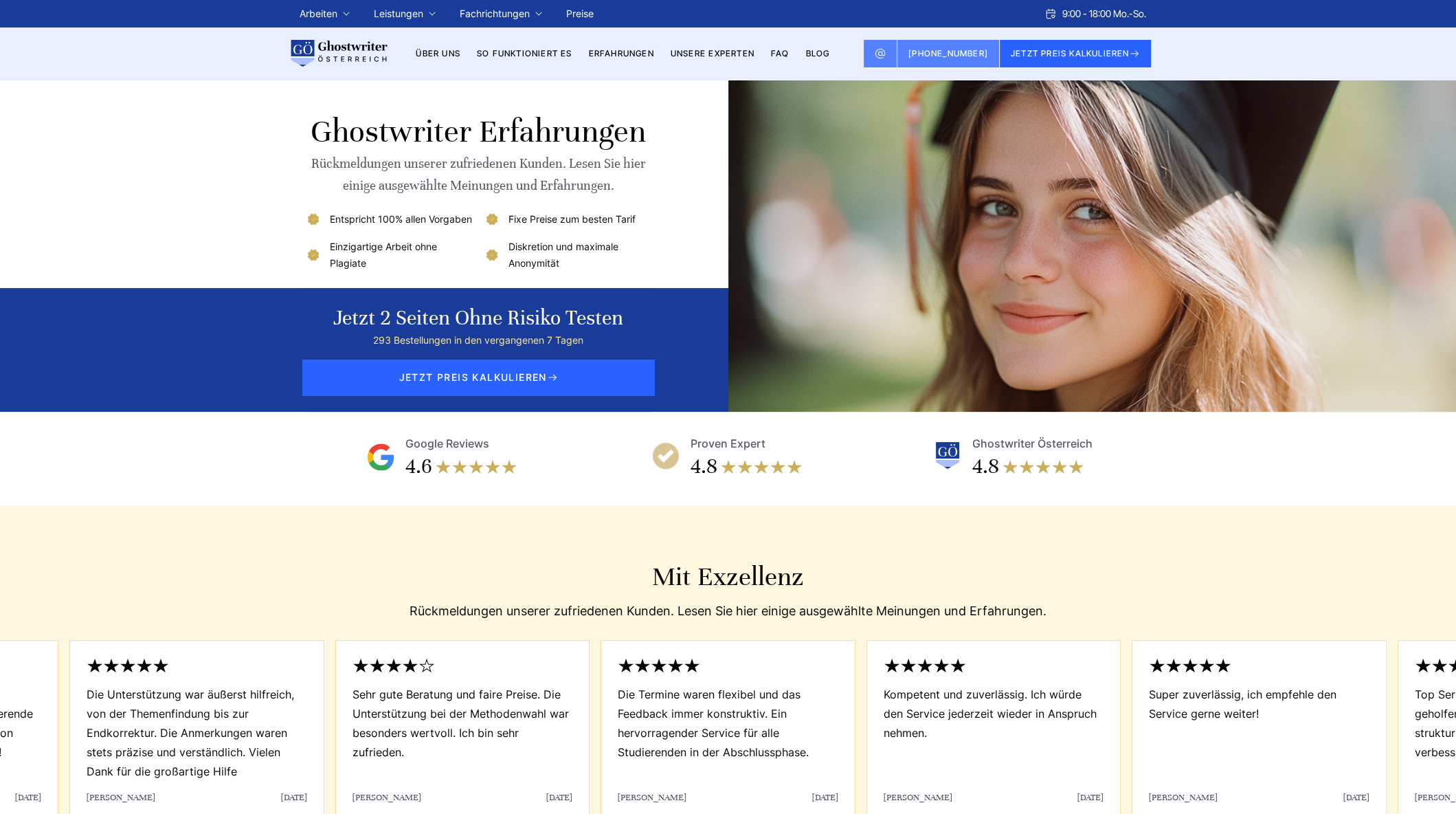
click at [694, 55] on link "Unsere Experten" at bounding box center [713, 53] width 84 height 10
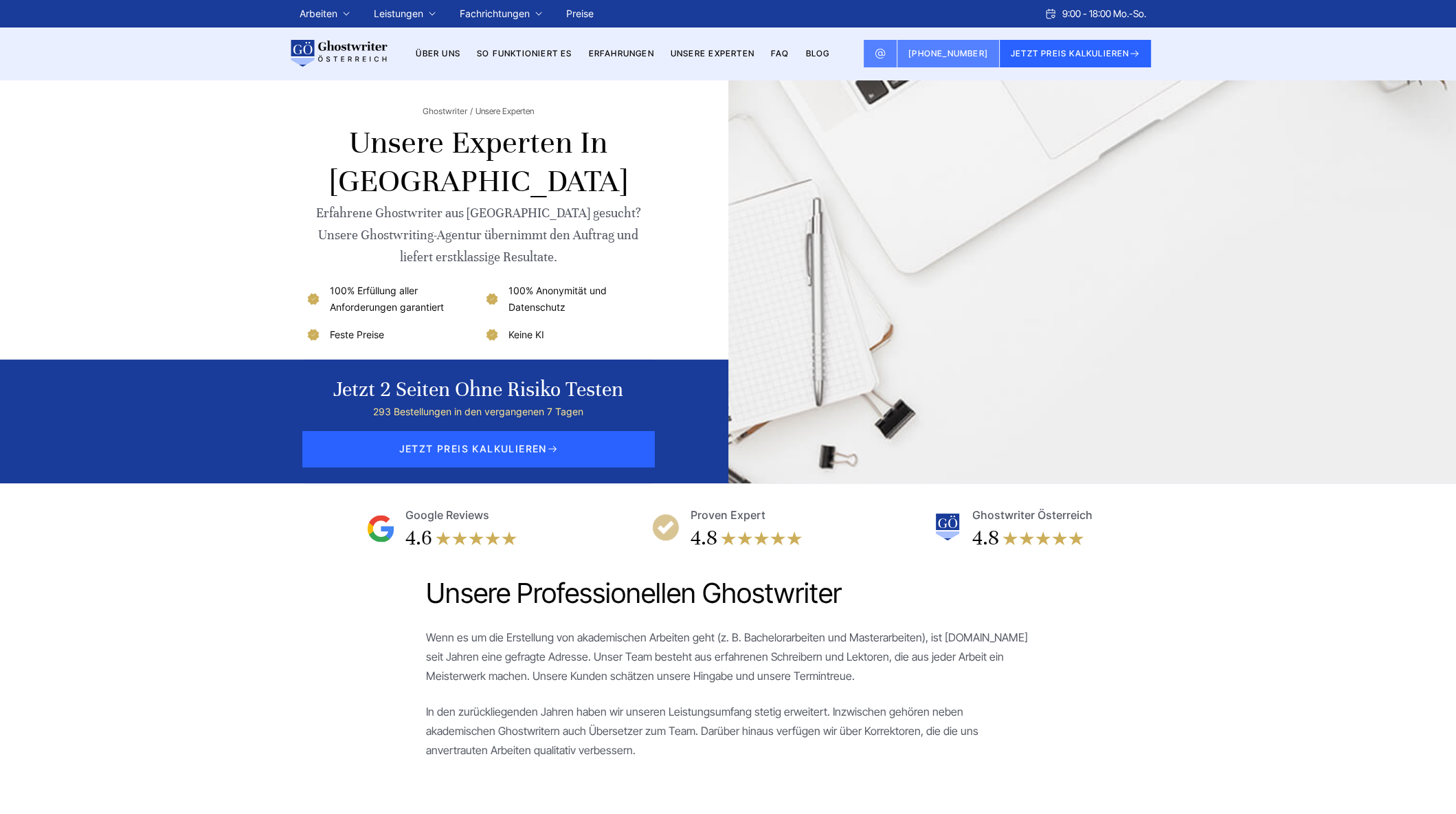
click at [784, 52] on link "FAQ" at bounding box center [780, 53] width 19 height 10
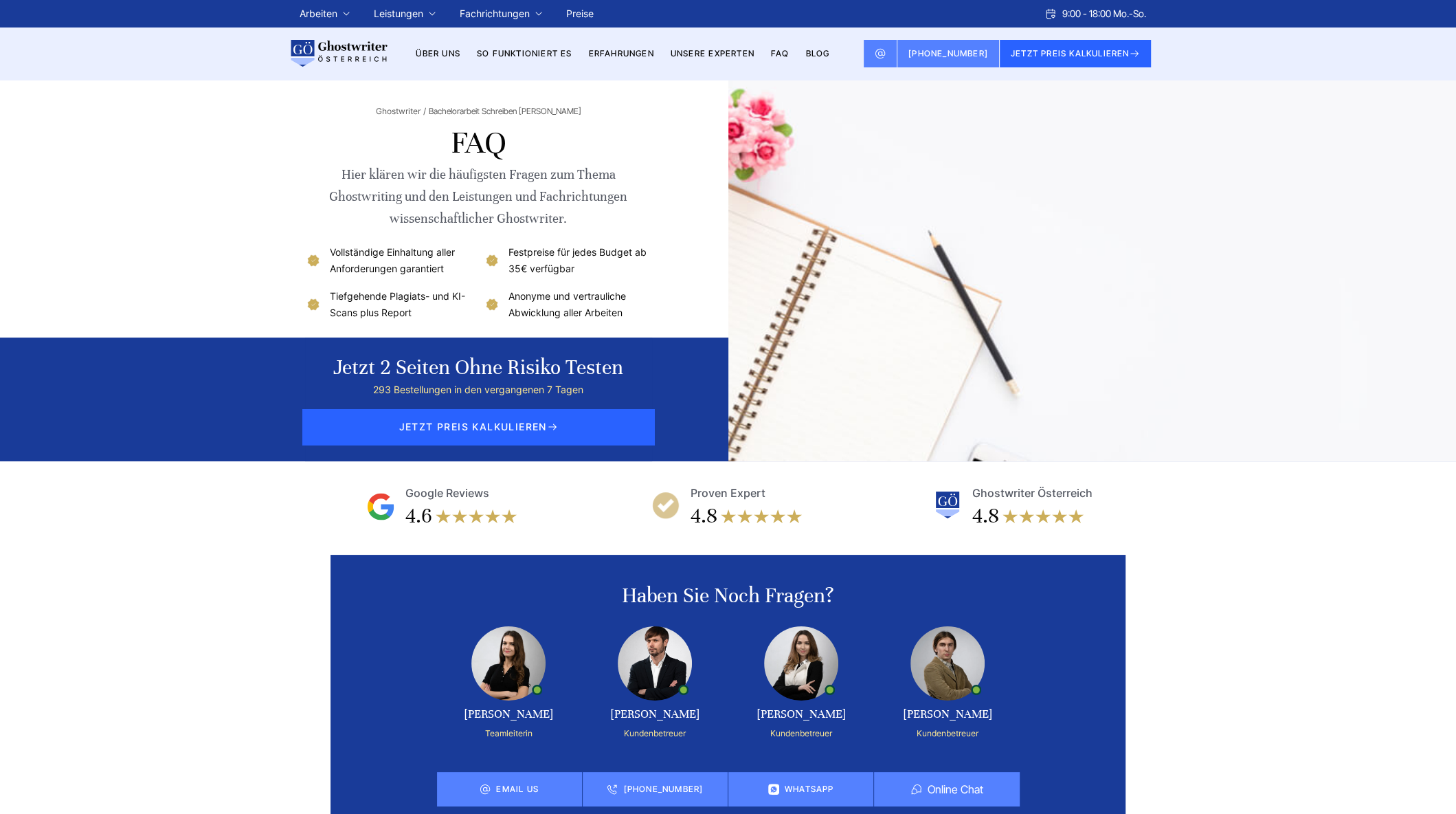
click at [815, 53] on link "BLOG" at bounding box center [817, 53] width 24 height 10
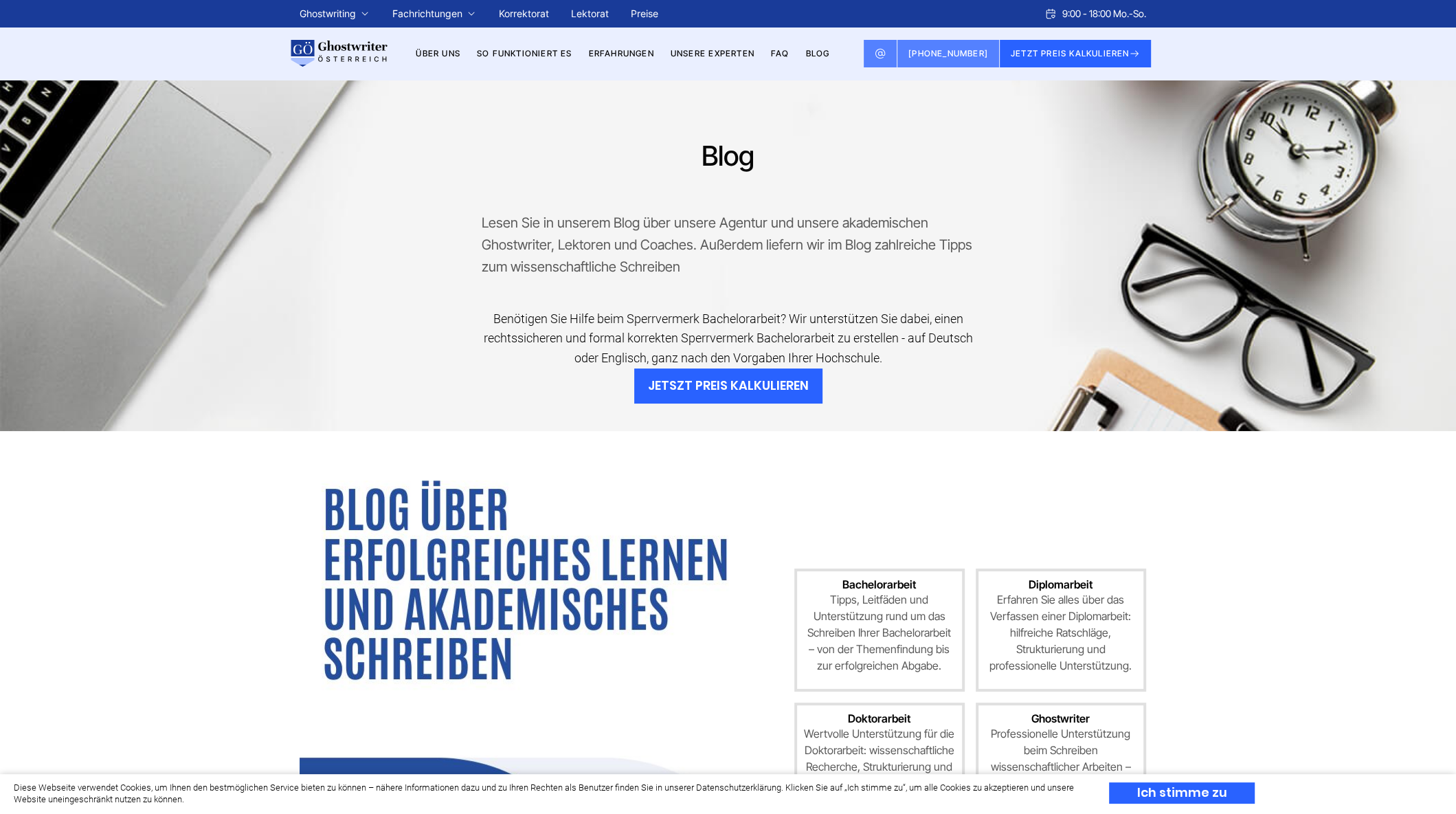
click at [608, 13] on link "Lektorat" at bounding box center [590, 13] width 37 height 12
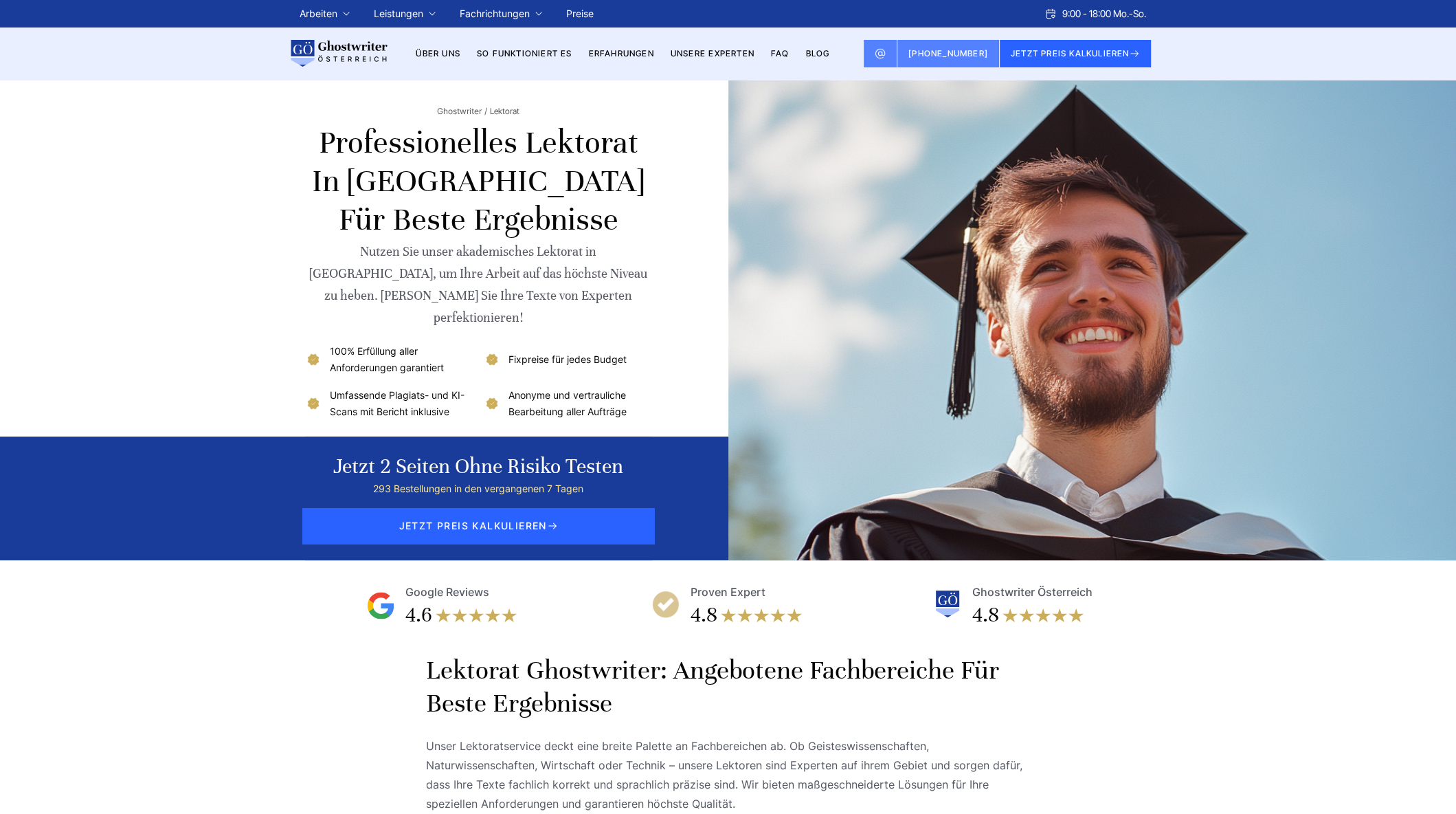
click at [326, 49] on img at bounding box center [338, 53] width 99 height 28
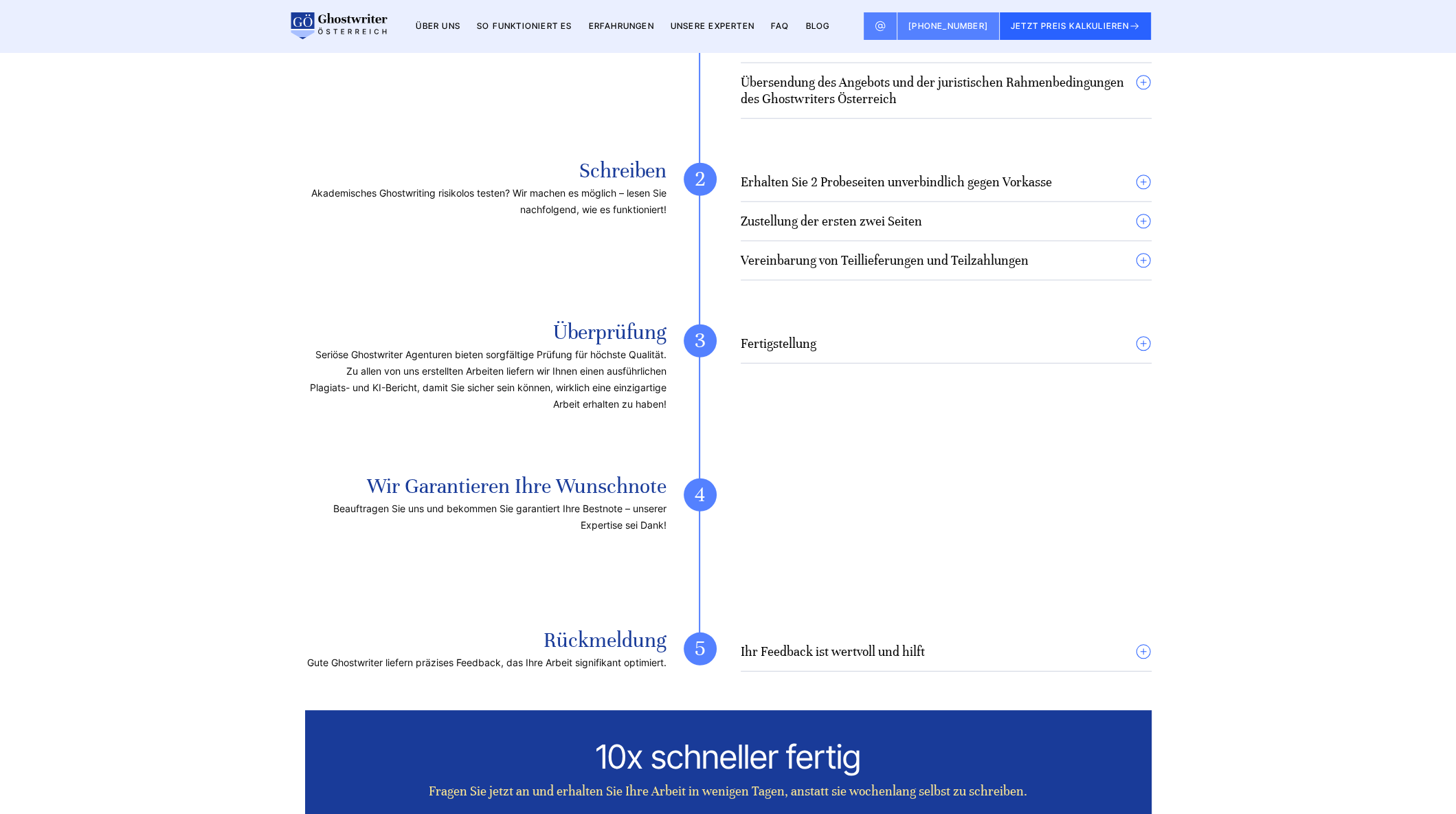
scroll to position [4373, 0]
